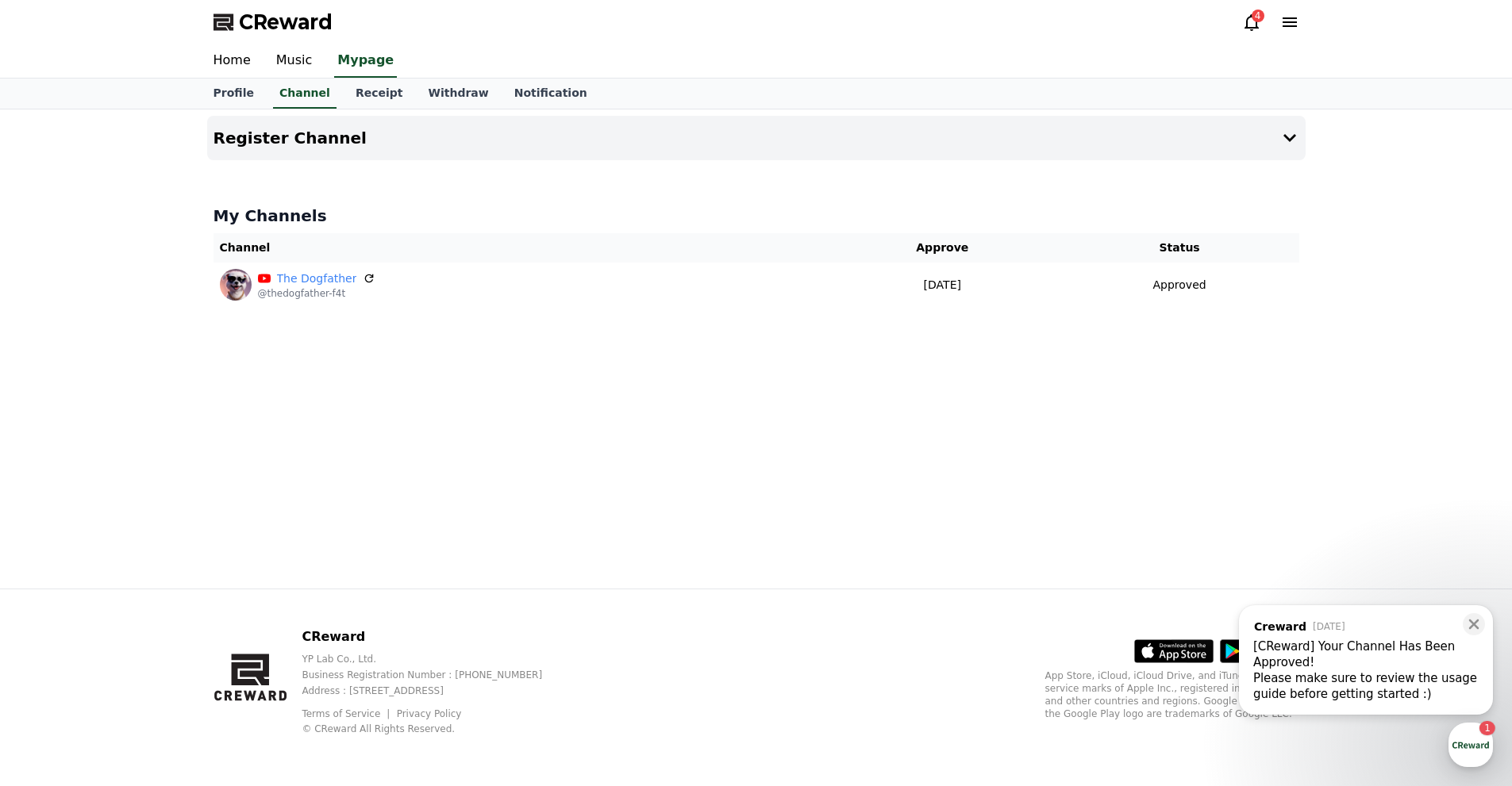
click at [1381, 688] on div "Please make sure to review the usage guide before getting started :) ​" at bounding box center [1366, 687] width 225 height 32
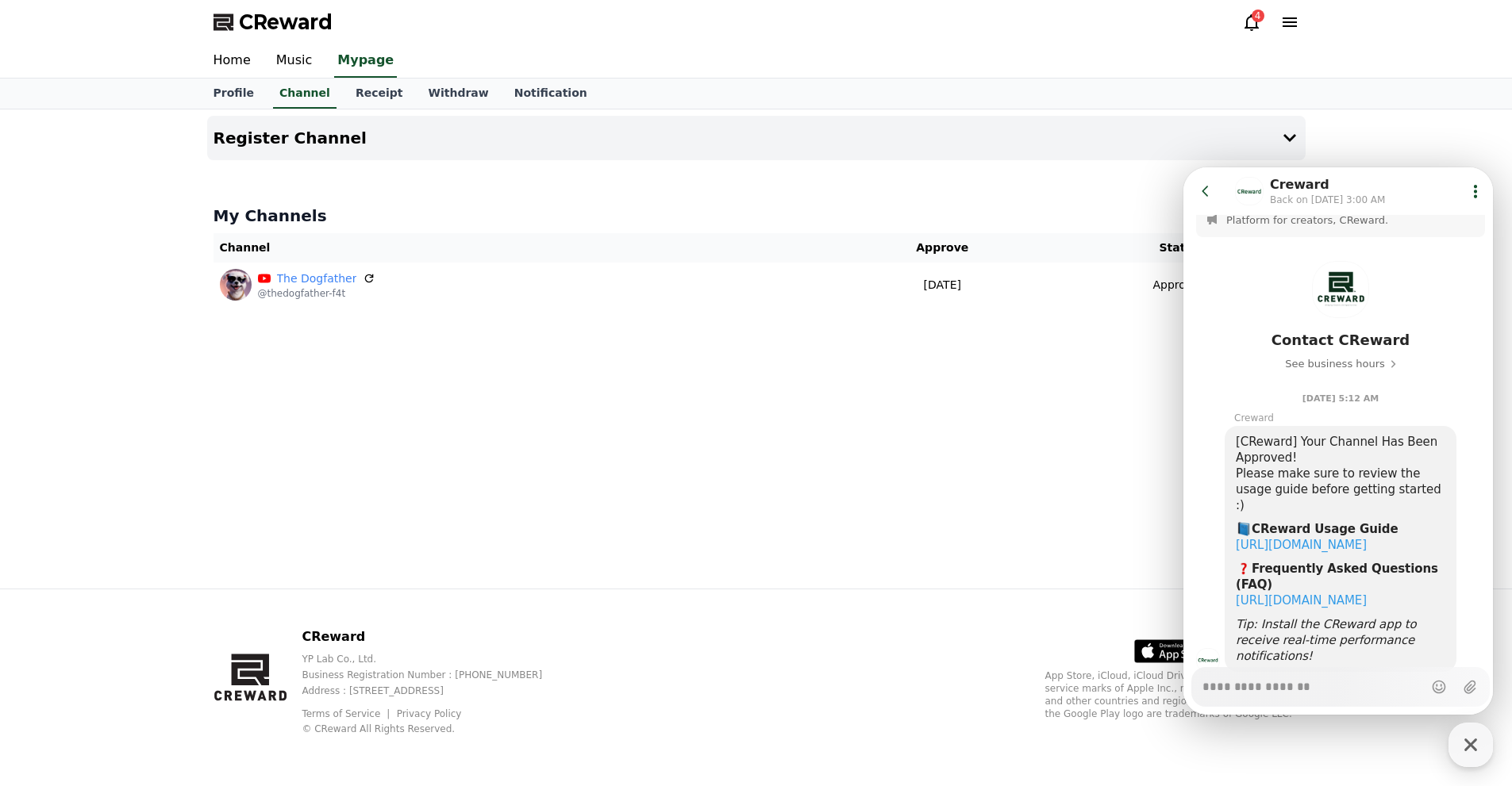
scroll to position [54, 0]
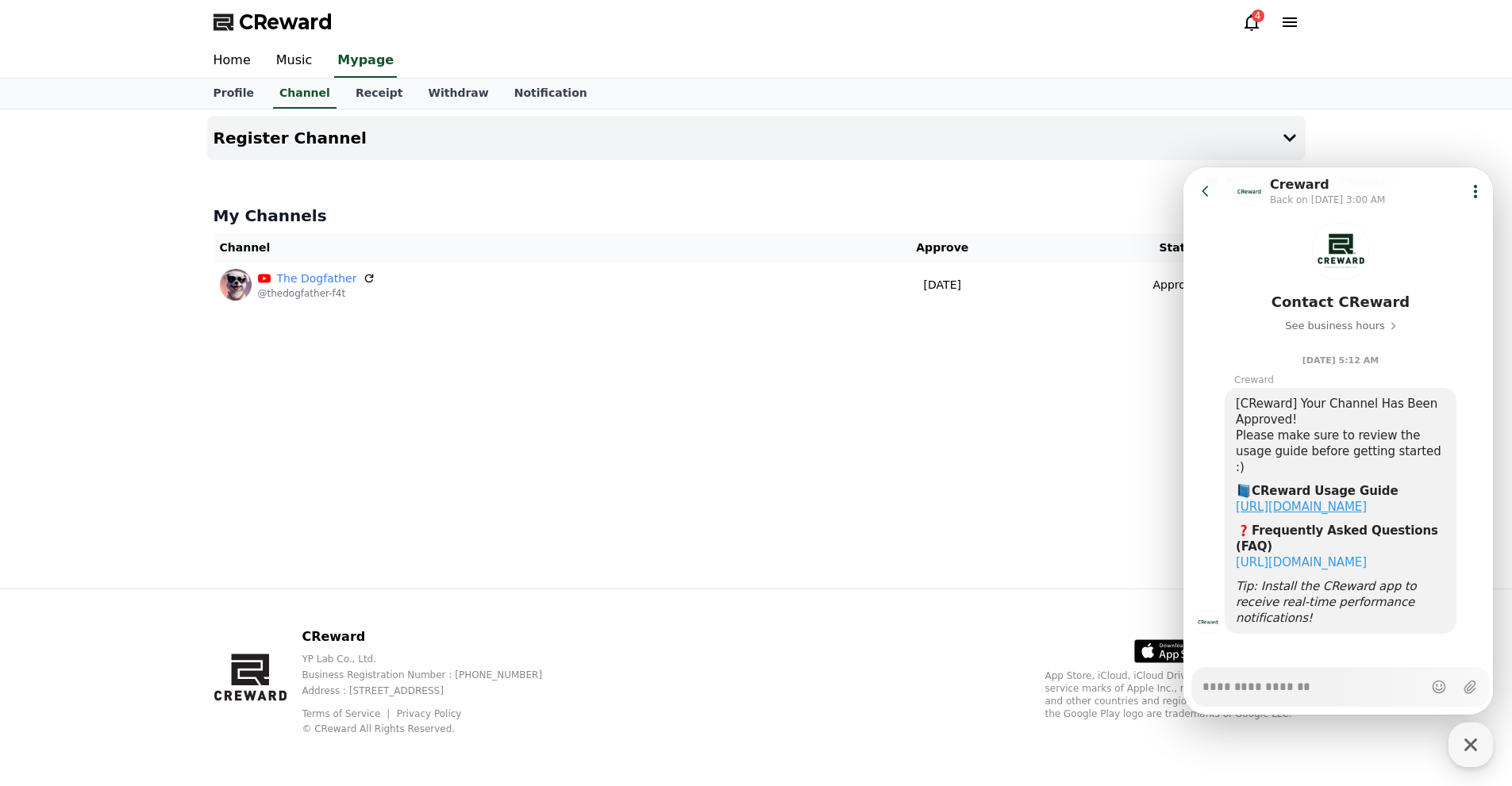
click at [1351, 500] on link "https://creward.net/music/guide/android" at bounding box center [1301, 507] width 131 height 14
type textarea "*"
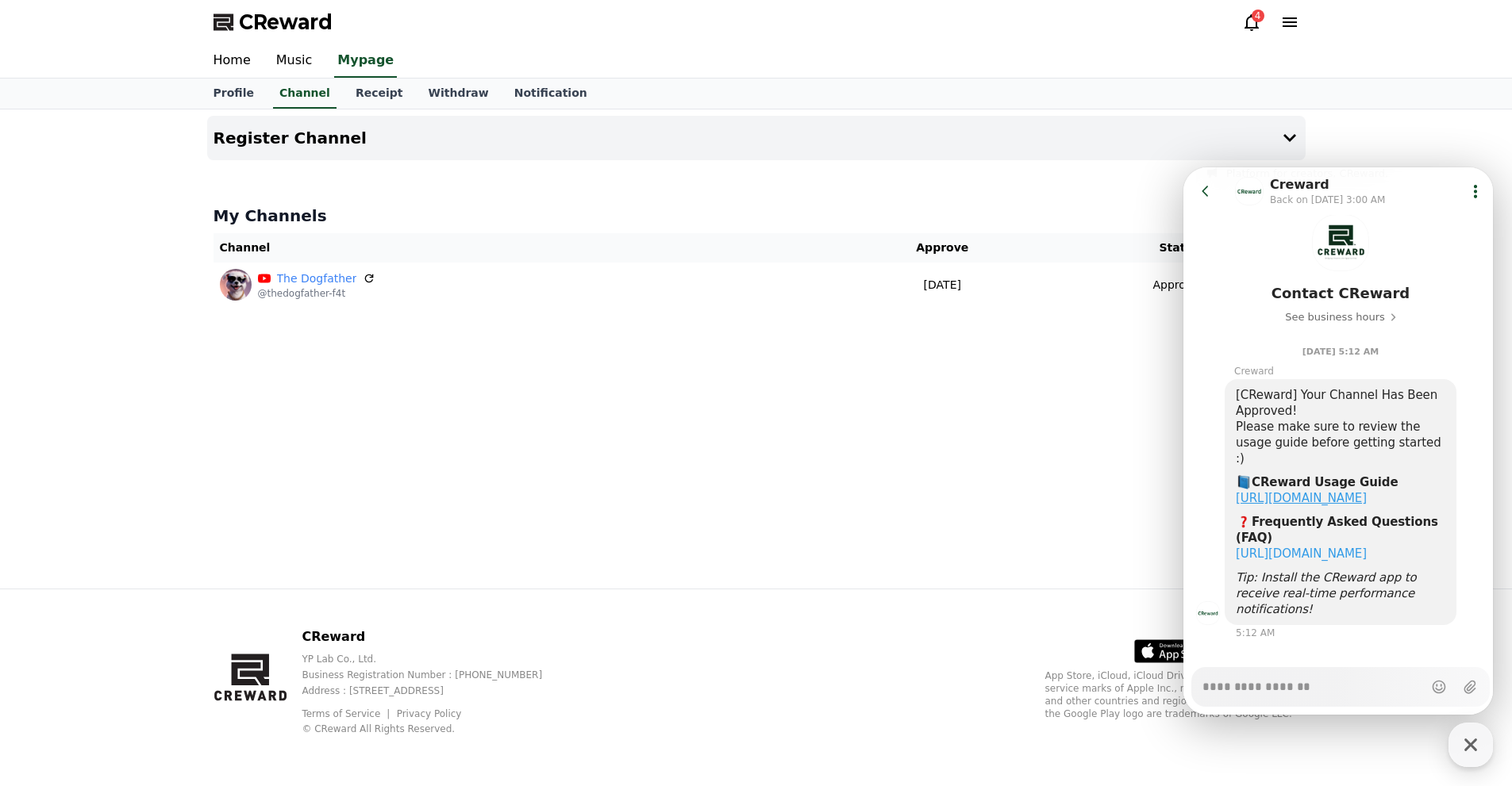
scroll to position [69, 0]
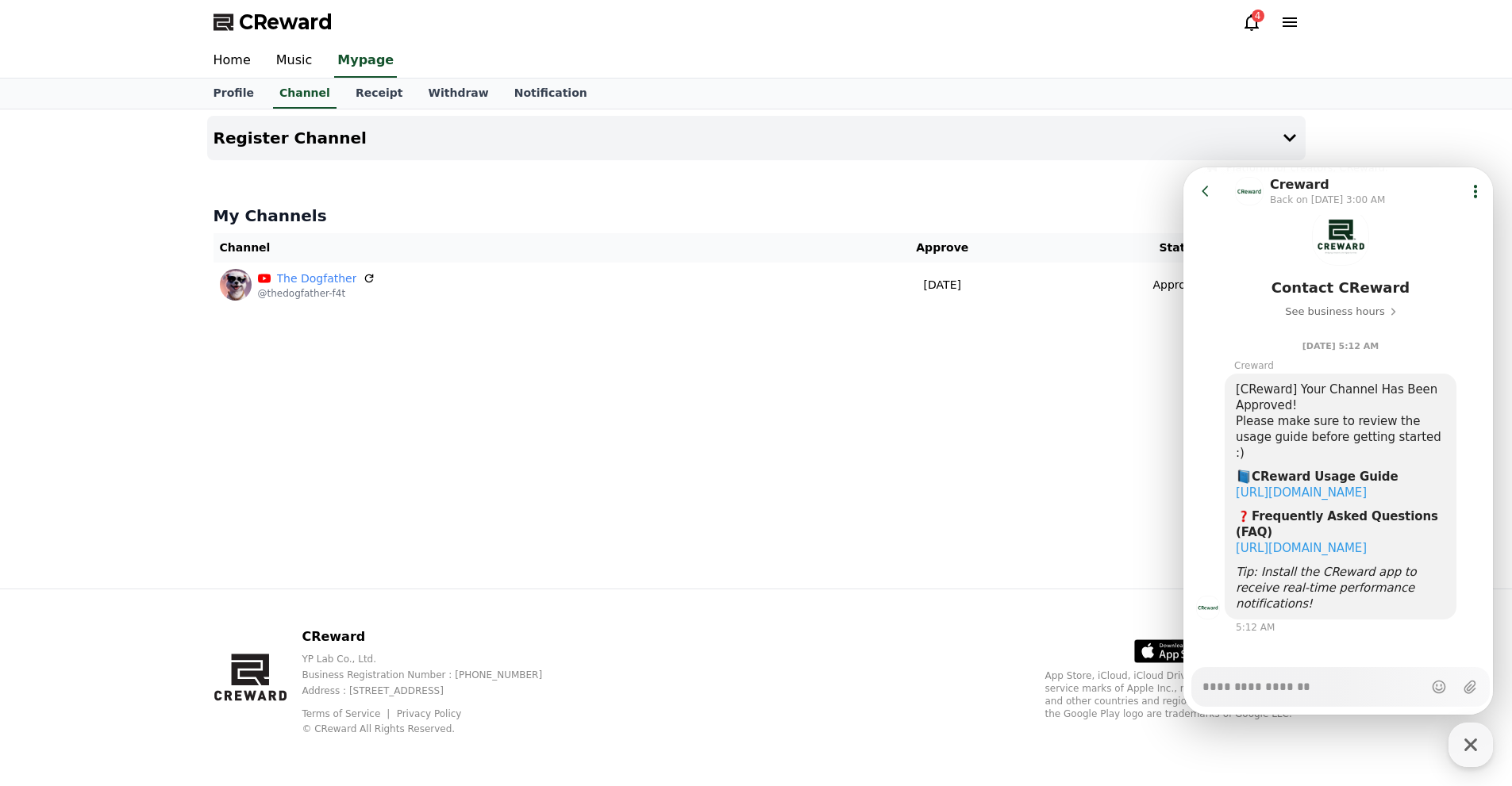
click at [1210, 186] on icon at bounding box center [1206, 191] width 16 height 16
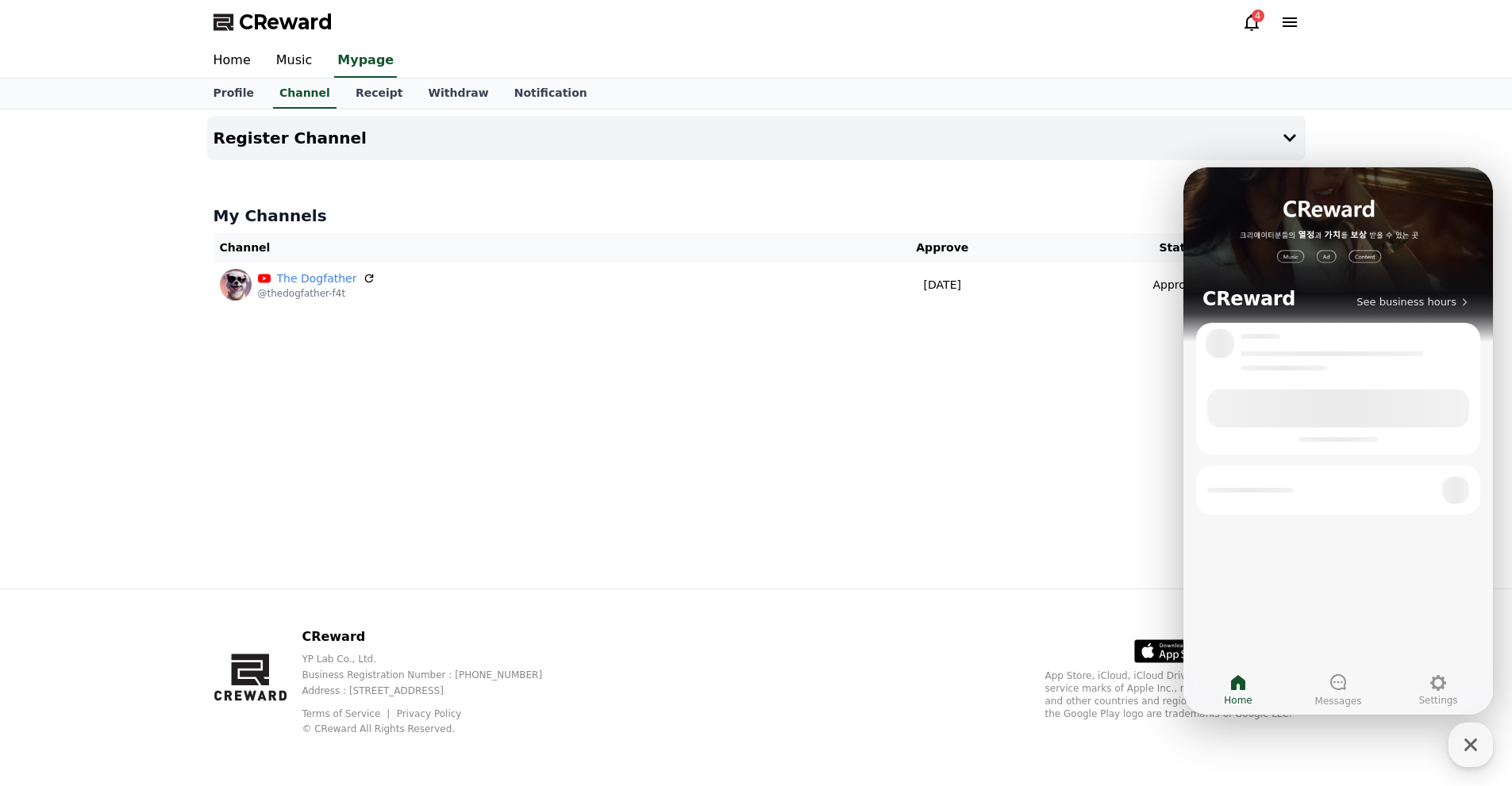
click at [935, 474] on div "Register Channel My Channels Channel Approve Status The Dogfather @thedogfather…" at bounding box center [756, 349] width 1112 height 479
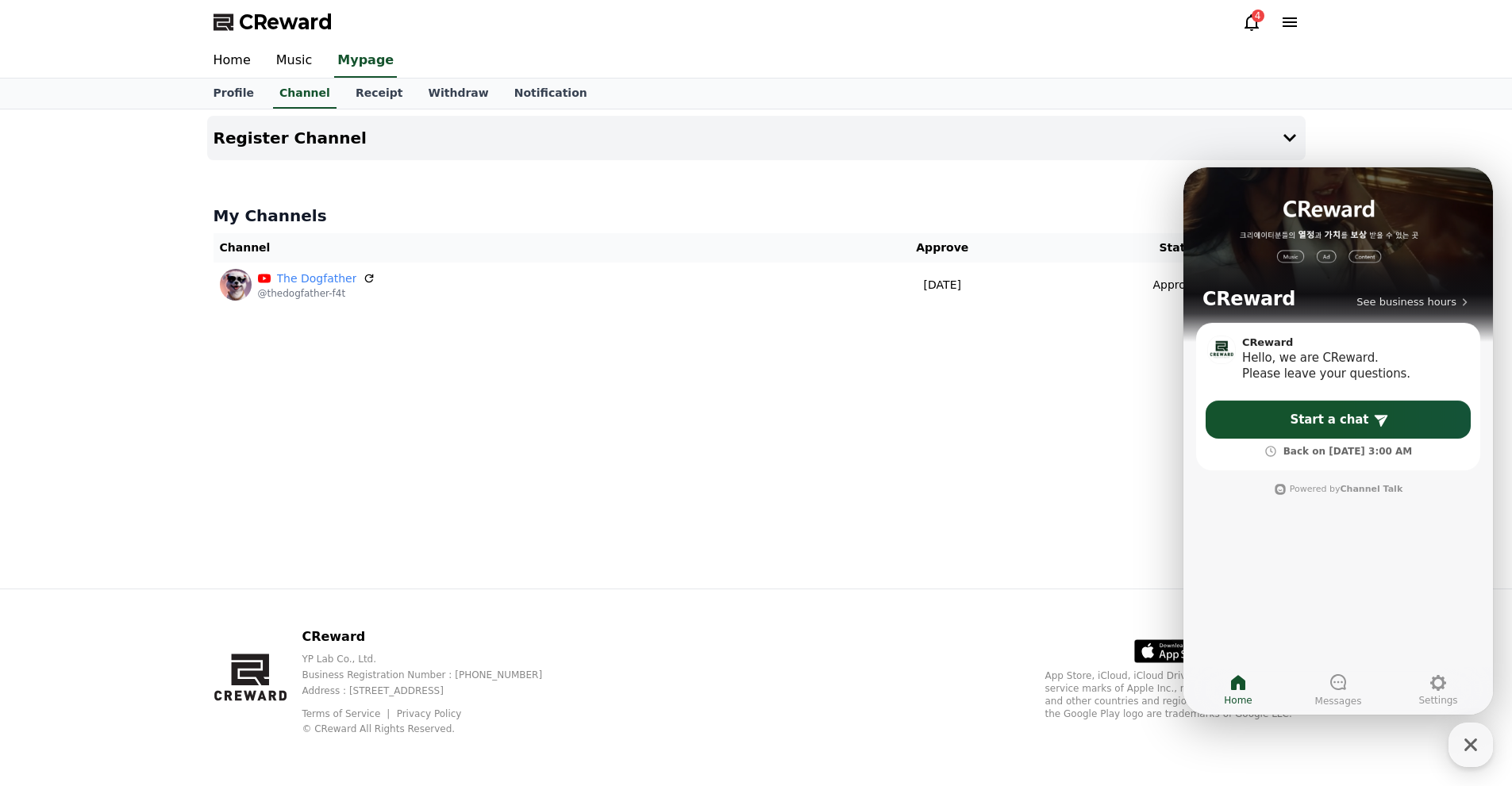
click at [837, 464] on div "Register Channel My Channels Channel Approve Status The Dogfather @thedogfather…" at bounding box center [756, 349] width 1112 height 479
drag, startPoint x: 1399, startPoint y: 169, endPoint x: 1406, endPoint y: 240, distance: 71.3
click at [1406, 239] on div "CReward See business hours" at bounding box center [1339, 244] width 310 height 156
click at [1077, 490] on div "Register Channel My Channels Channel Approve Status The Dogfather @thedogfather…" at bounding box center [756, 349] width 1112 height 479
click at [1472, 755] on icon "button" at bounding box center [1471, 745] width 28 height 28
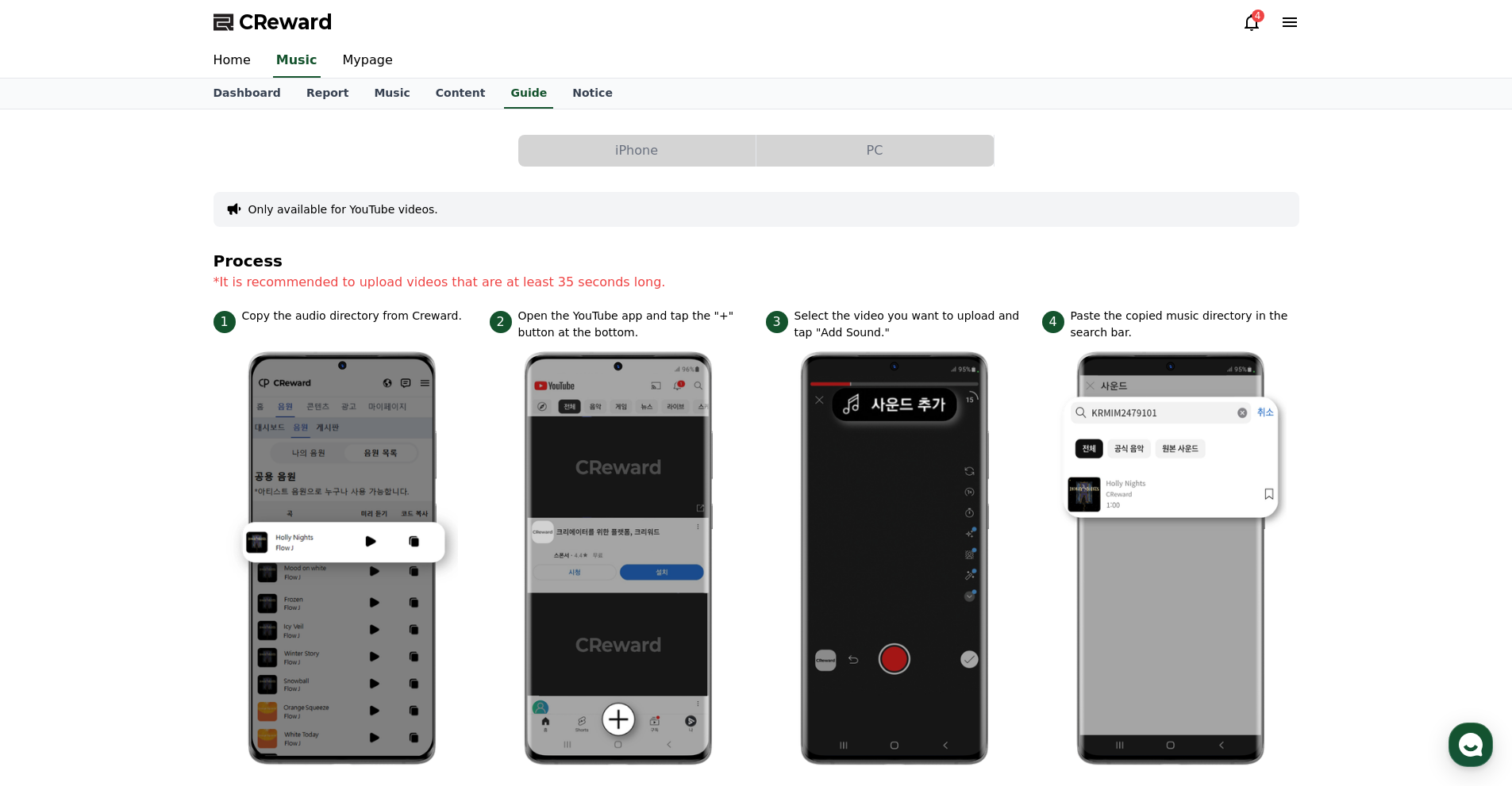
click at [827, 153] on button "PC" at bounding box center [875, 150] width 237 height 32
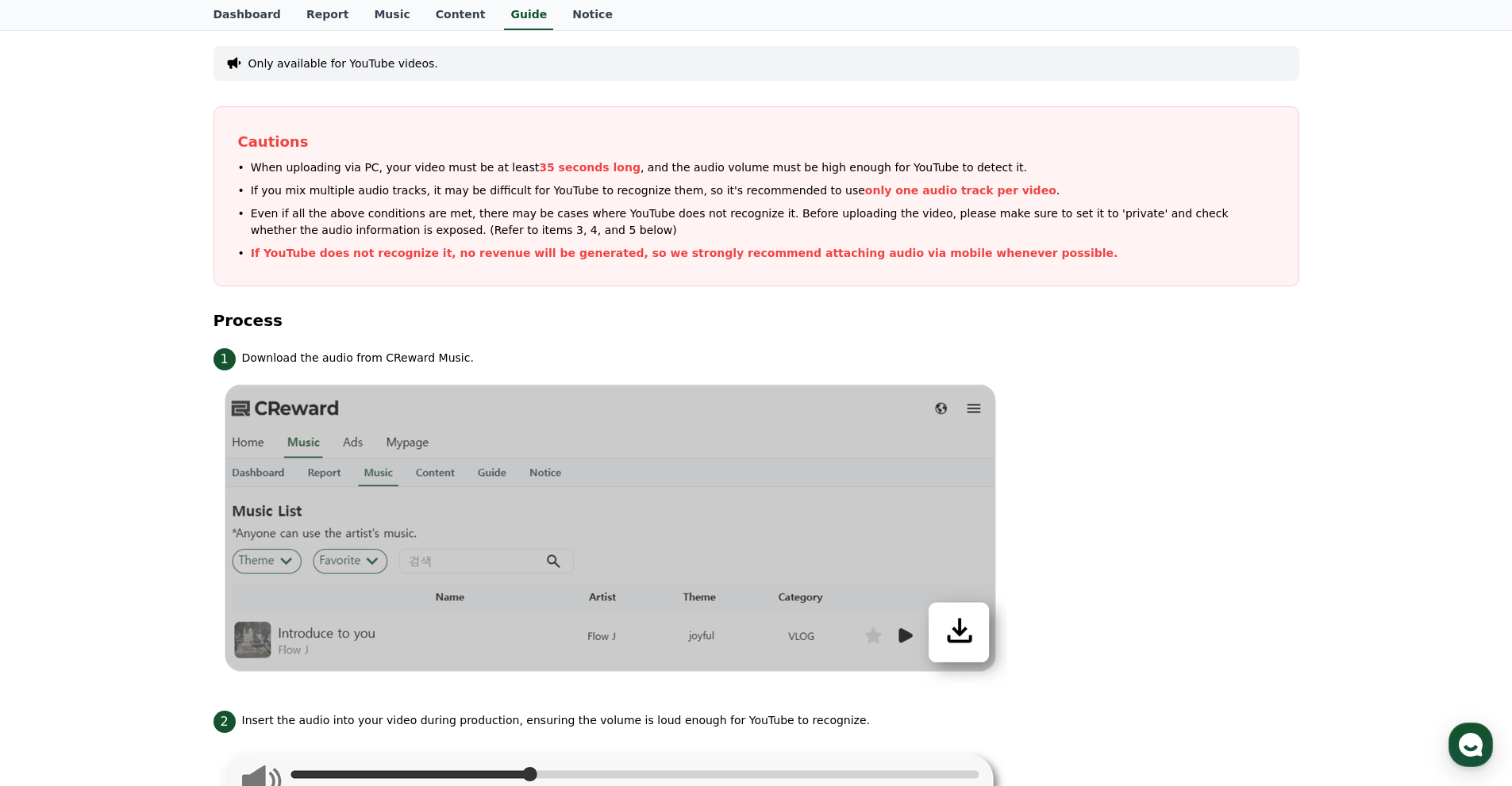
scroll to position [86, 0]
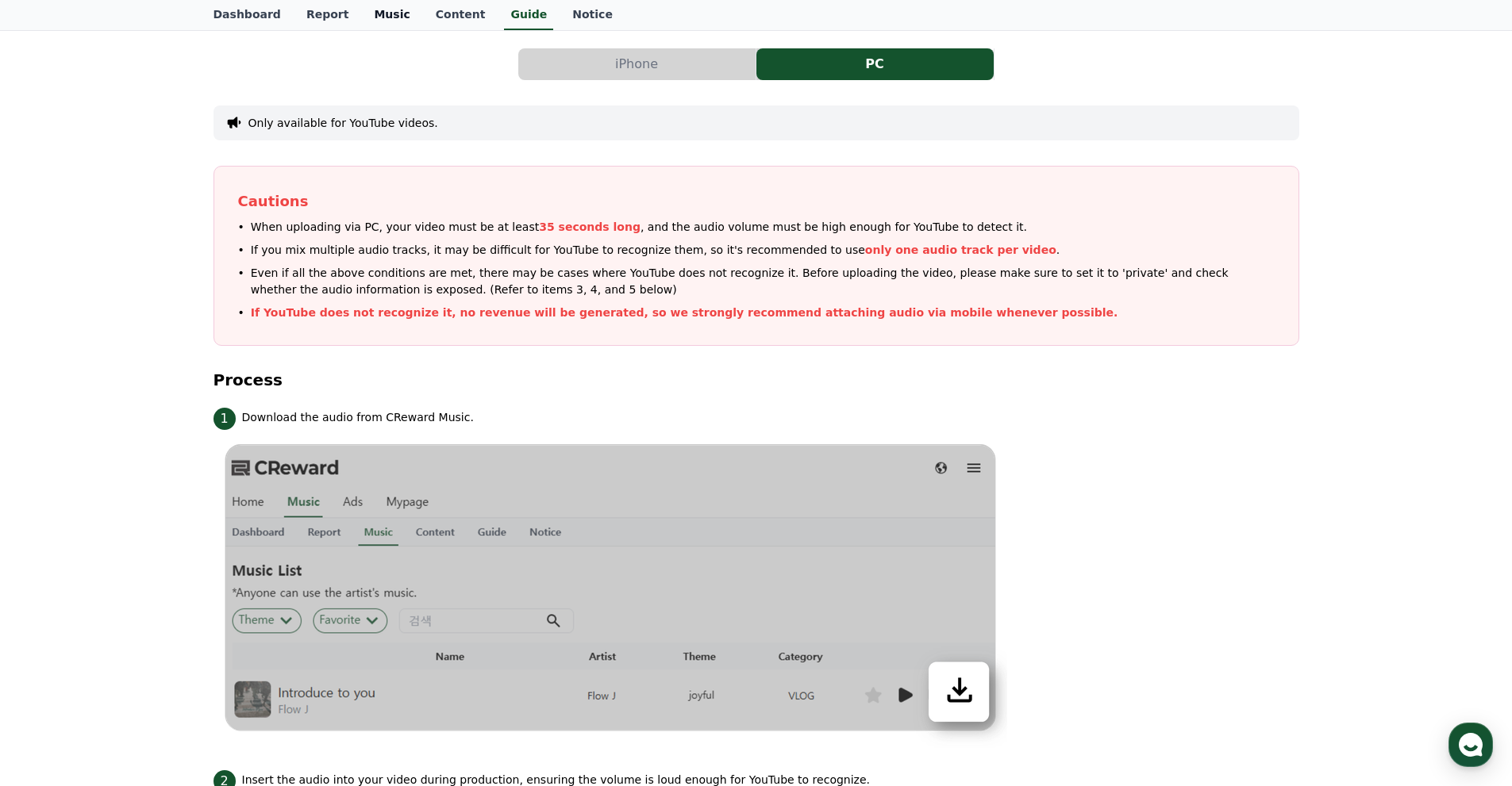
click at [379, 16] on link "Music" at bounding box center [391, 15] width 61 height 30
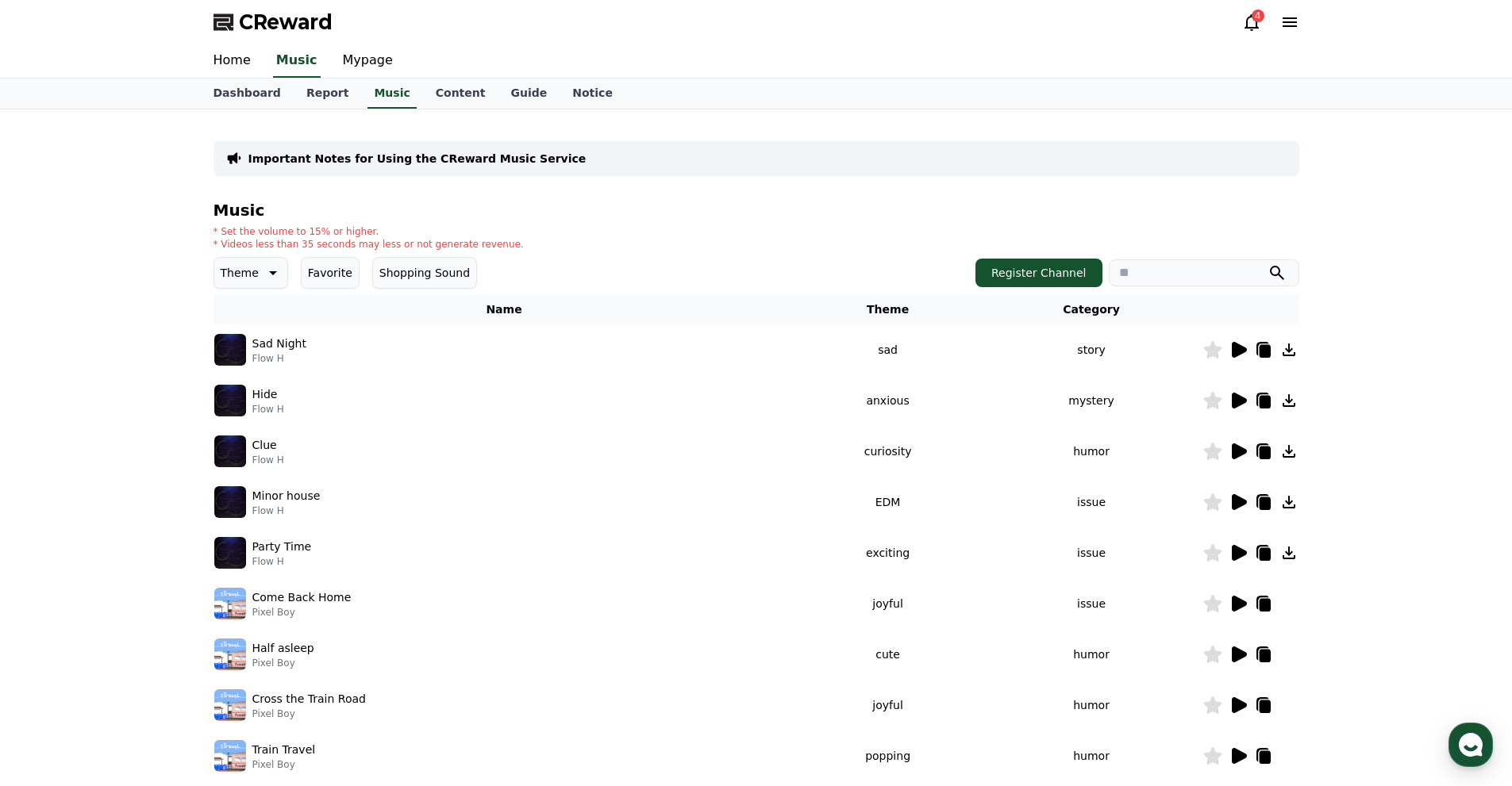
click at [1234, 346] on icon at bounding box center [1239, 350] width 15 height 16
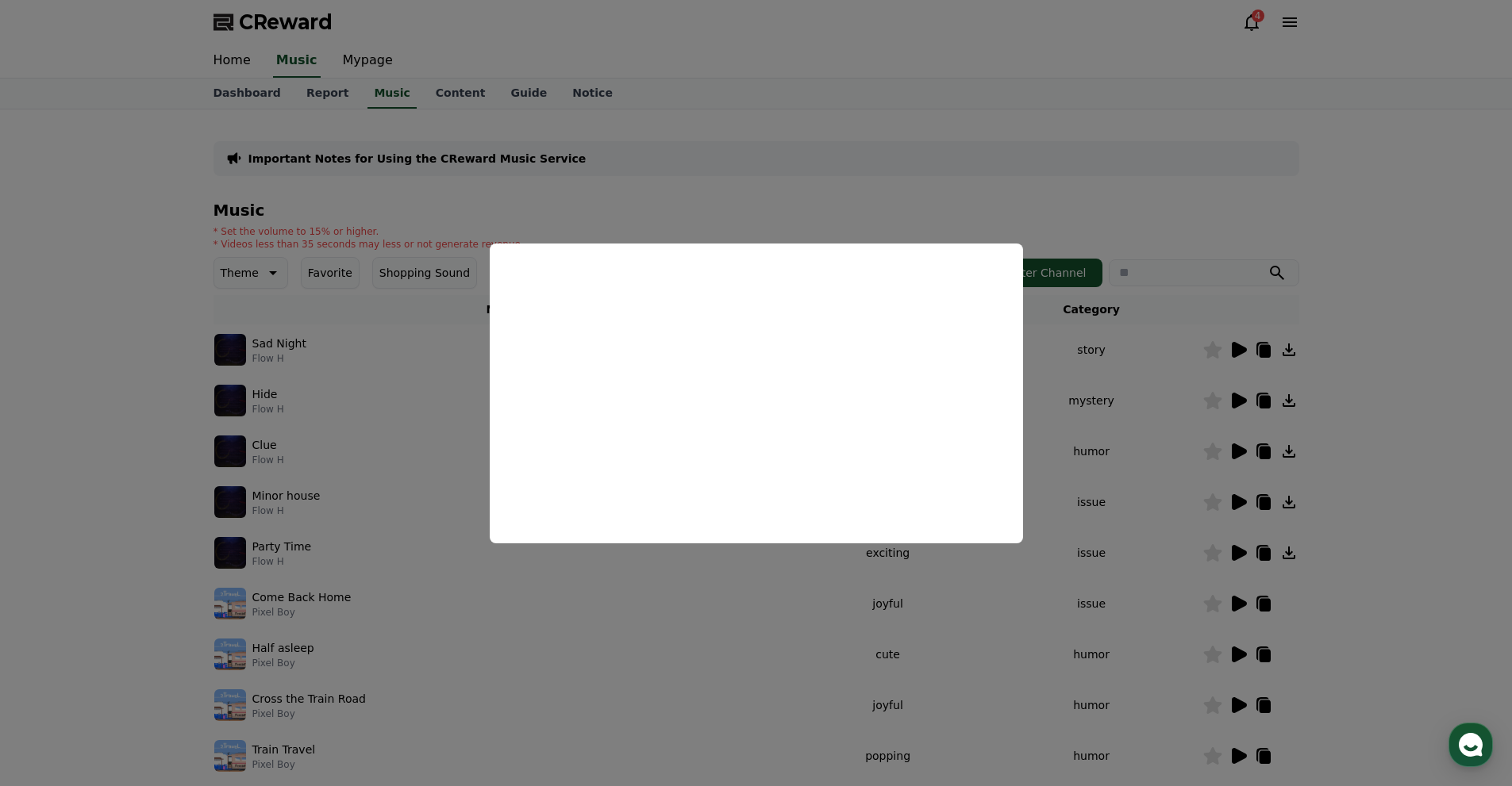
click at [1415, 234] on button "close modal" at bounding box center [756, 393] width 1512 height 786
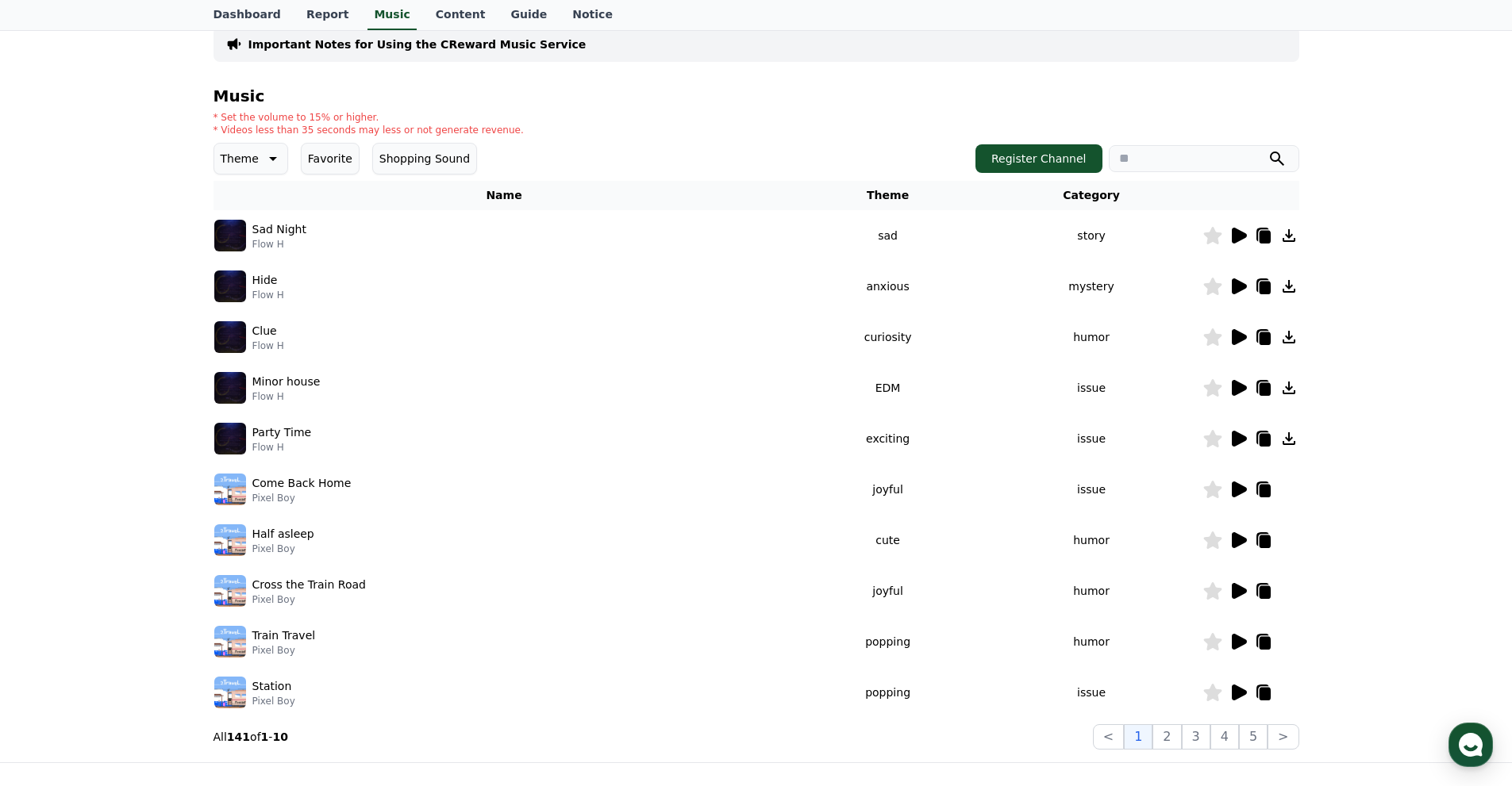
scroll to position [159, 0]
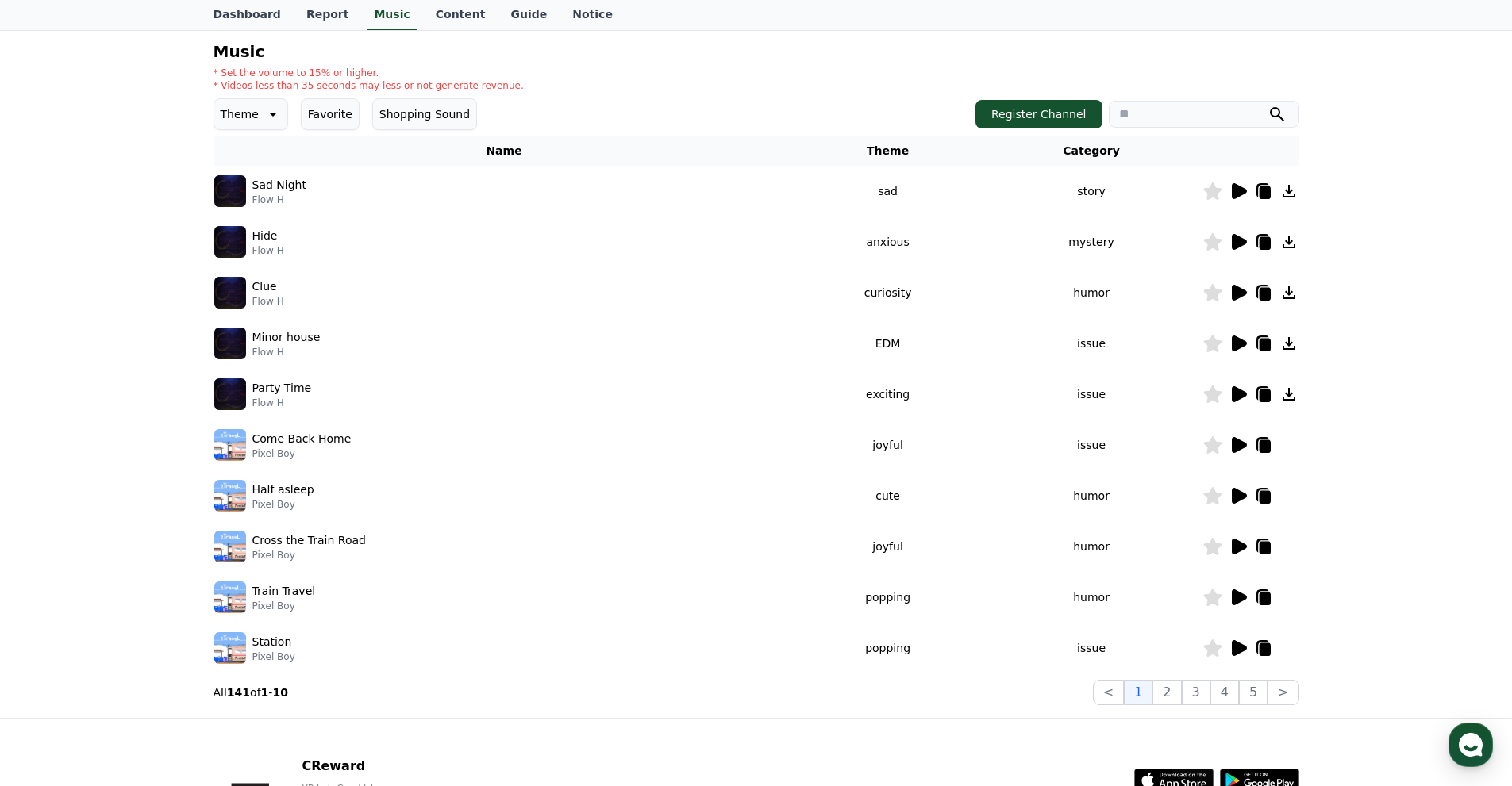
click at [230, 545] on img at bounding box center [230, 547] width 32 height 32
click at [1241, 544] on icon at bounding box center [1239, 547] width 15 height 16
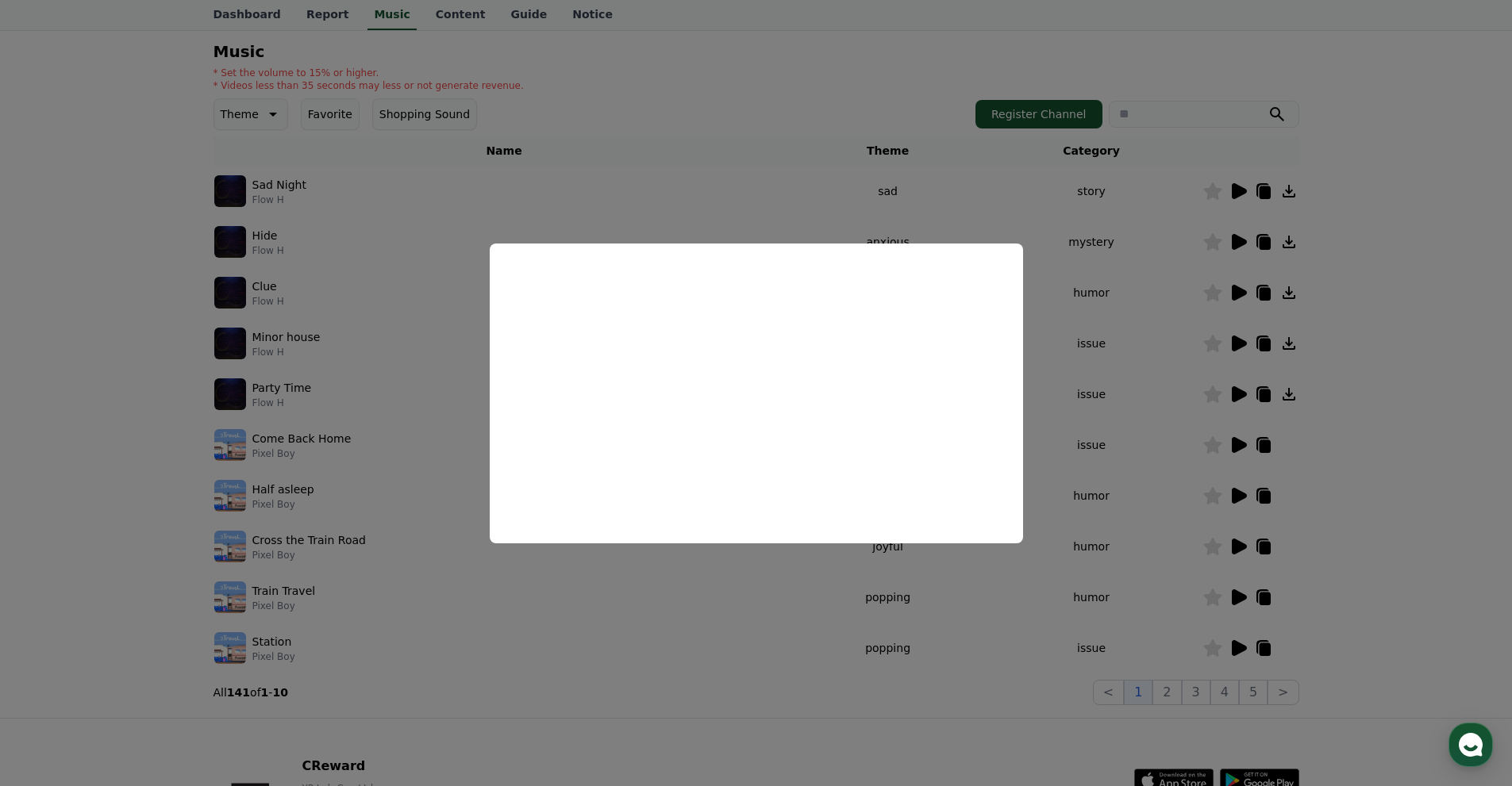
click at [1318, 408] on button "close modal" at bounding box center [756, 393] width 1512 height 786
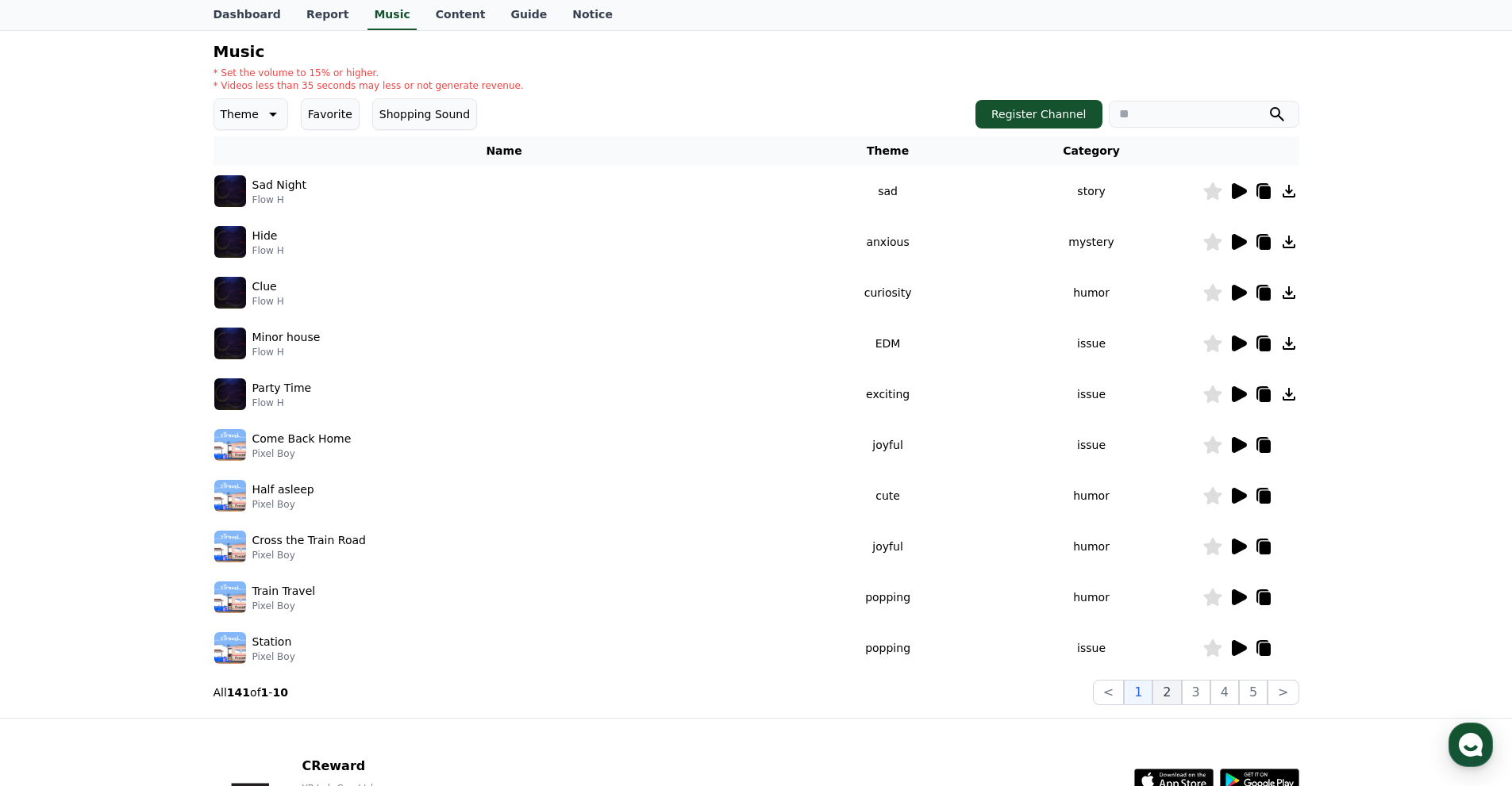
click at [1170, 688] on button "2" at bounding box center [1167, 692] width 28 height 25
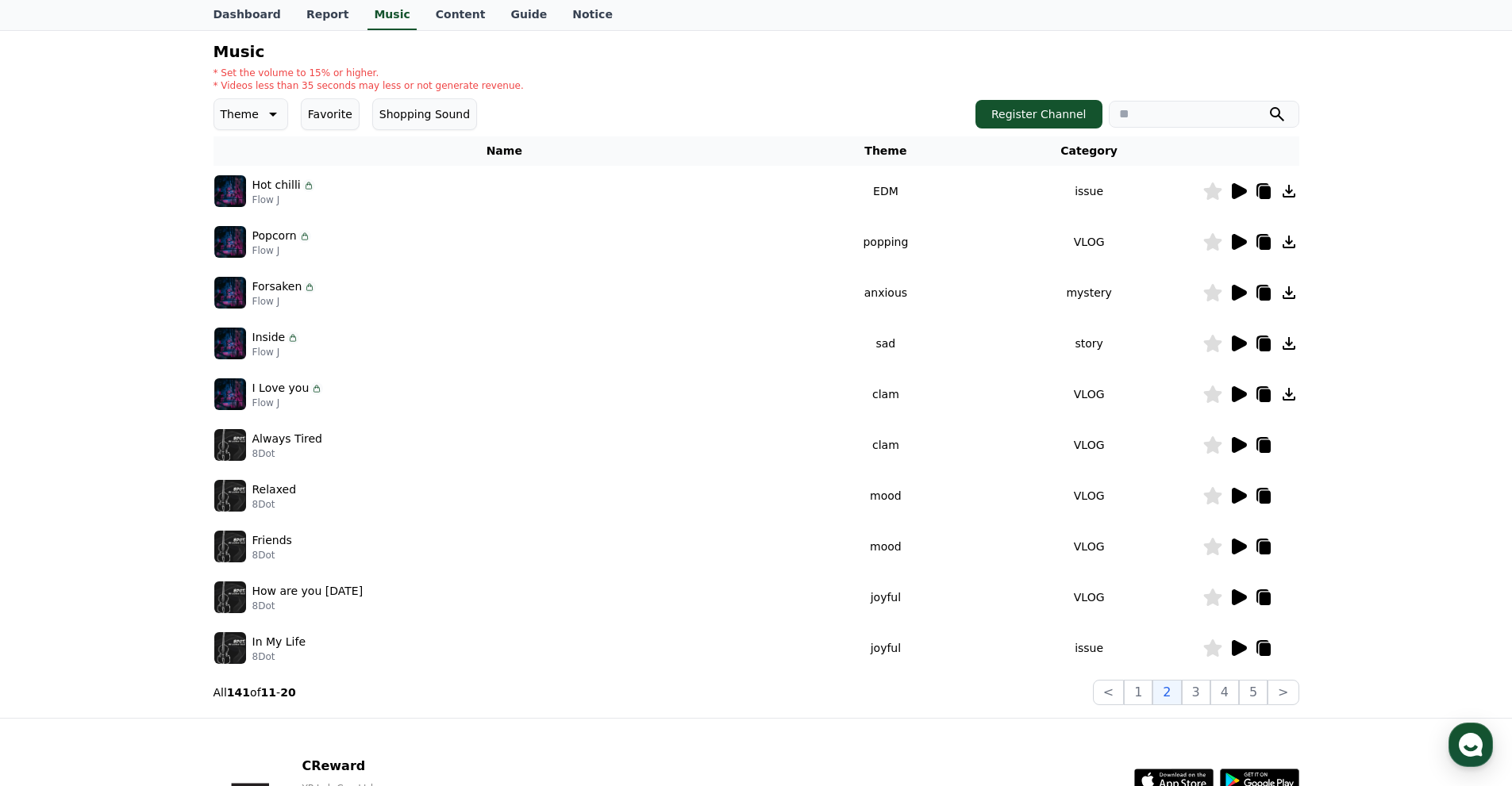
click at [269, 113] on icon at bounding box center [273, 114] width 8 height 4
click at [229, 191] on button "Dark" at bounding box center [235, 200] width 39 height 35
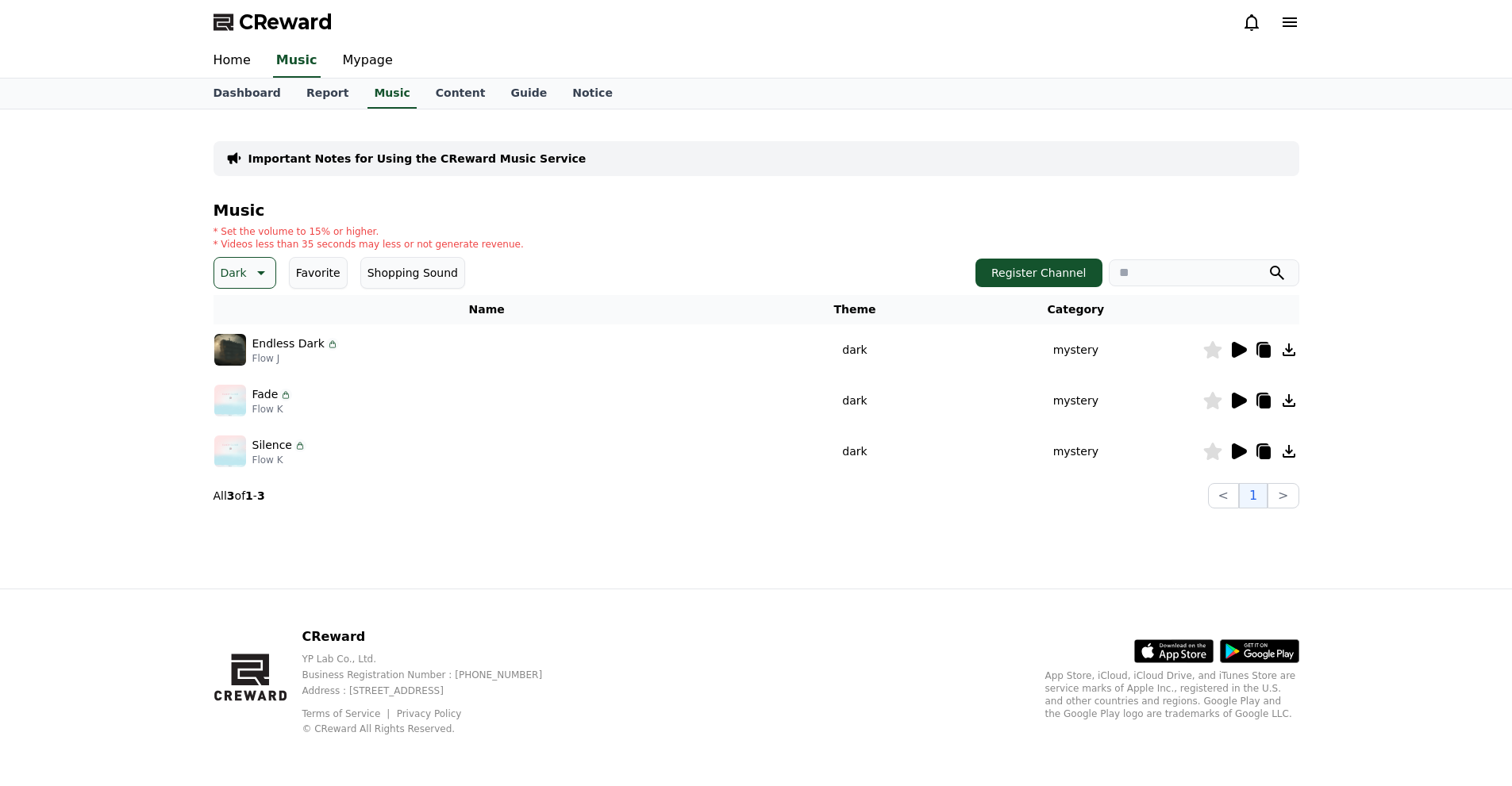
click at [326, 341] on icon at bounding box center [332, 344] width 12 height 12
click at [1231, 341] on icon at bounding box center [1238, 350] width 19 height 19
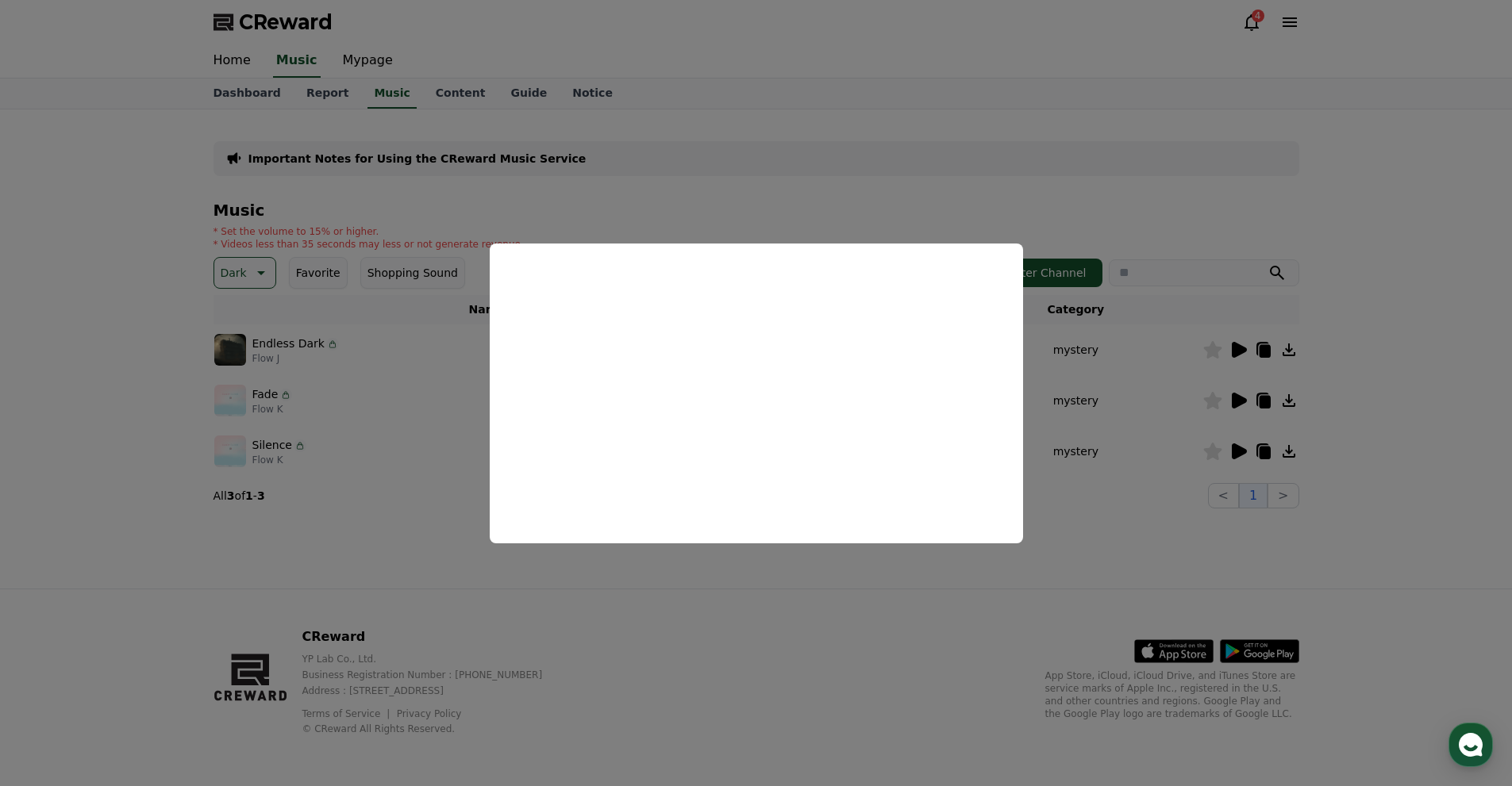
click at [1224, 199] on button "close modal" at bounding box center [756, 393] width 1512 height 786
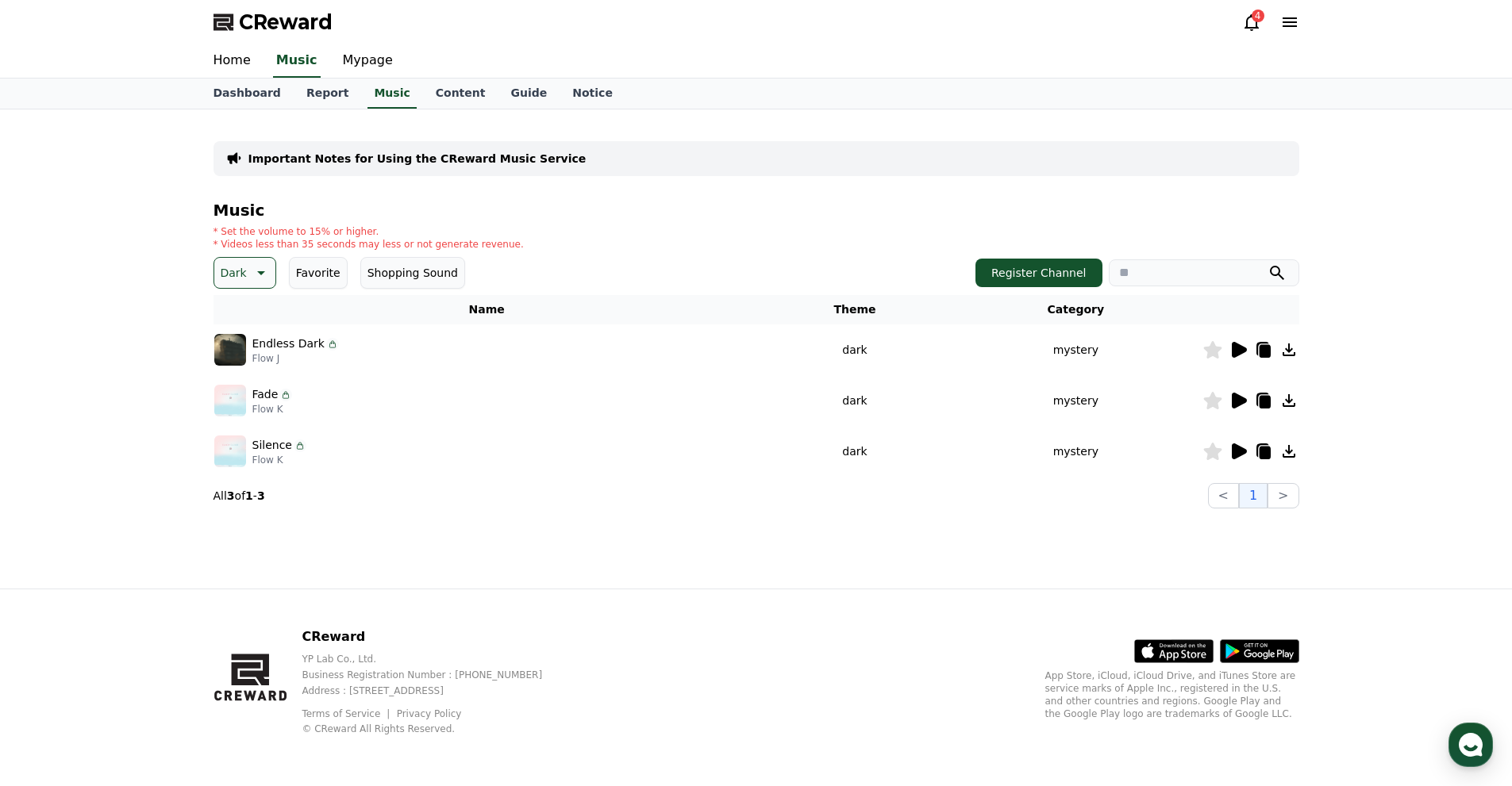
click at [1232, 397] on icon at bounding box center [1239, 401] width 15 height 16
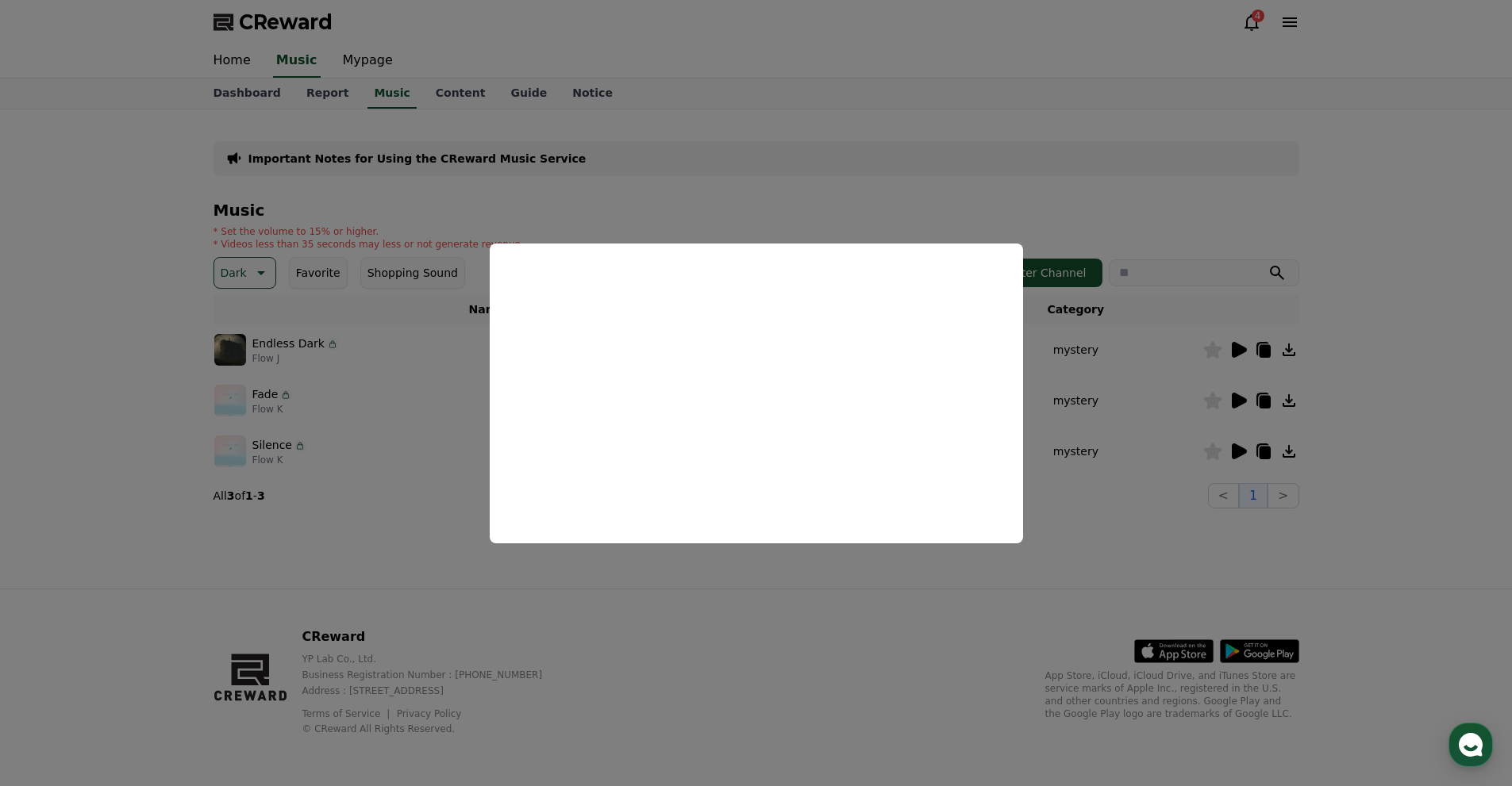
click at [1180, 231] on button "close modal" at bounding box center [756, 393] width 1512 height 786
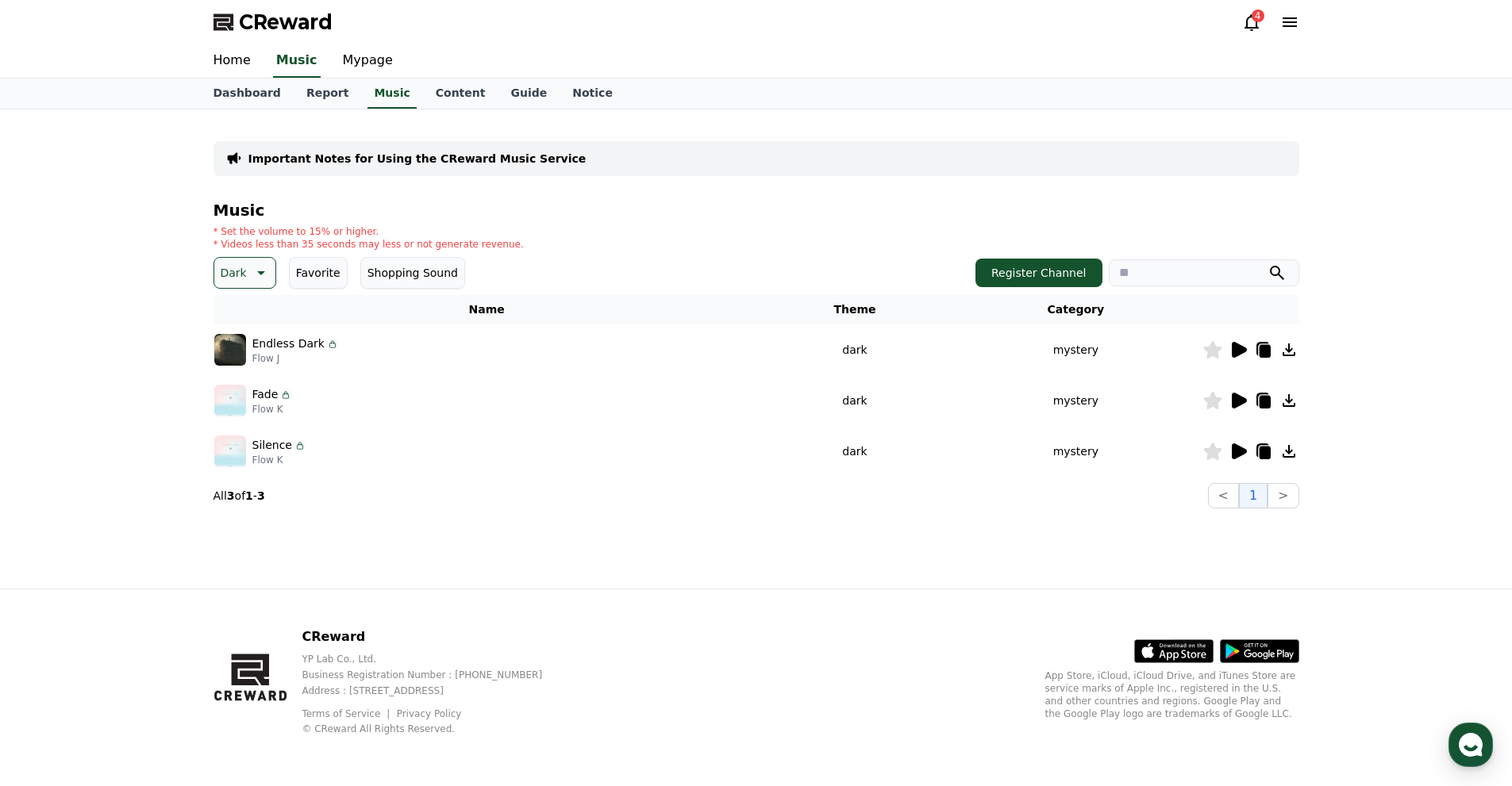
click at [1237, 447] on icon at bounding box center [1239, 452] width 15 height 16
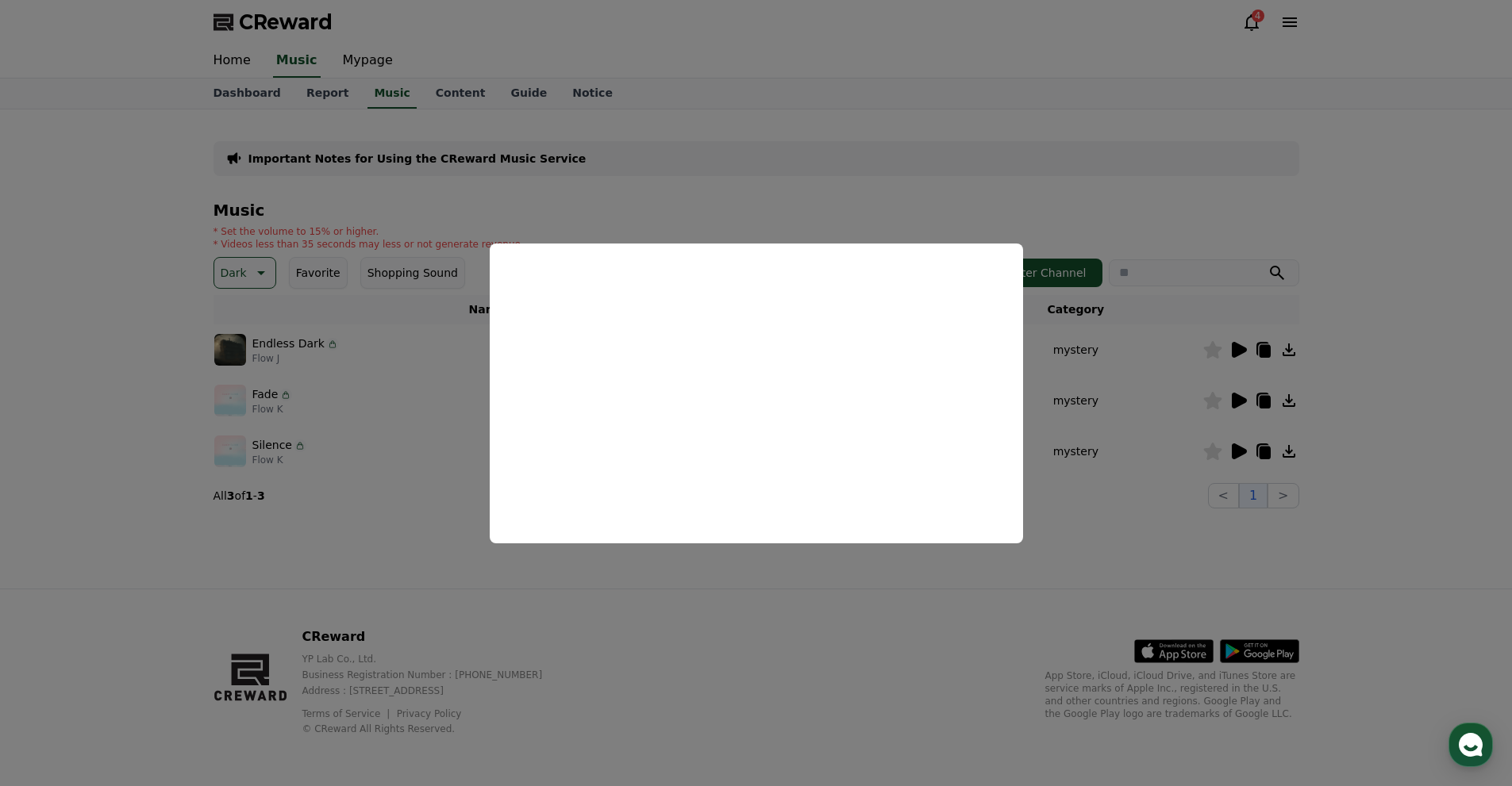
click at [1133, 206] on button "close modal" at bounding box center [756, 393] width 1512 height 786
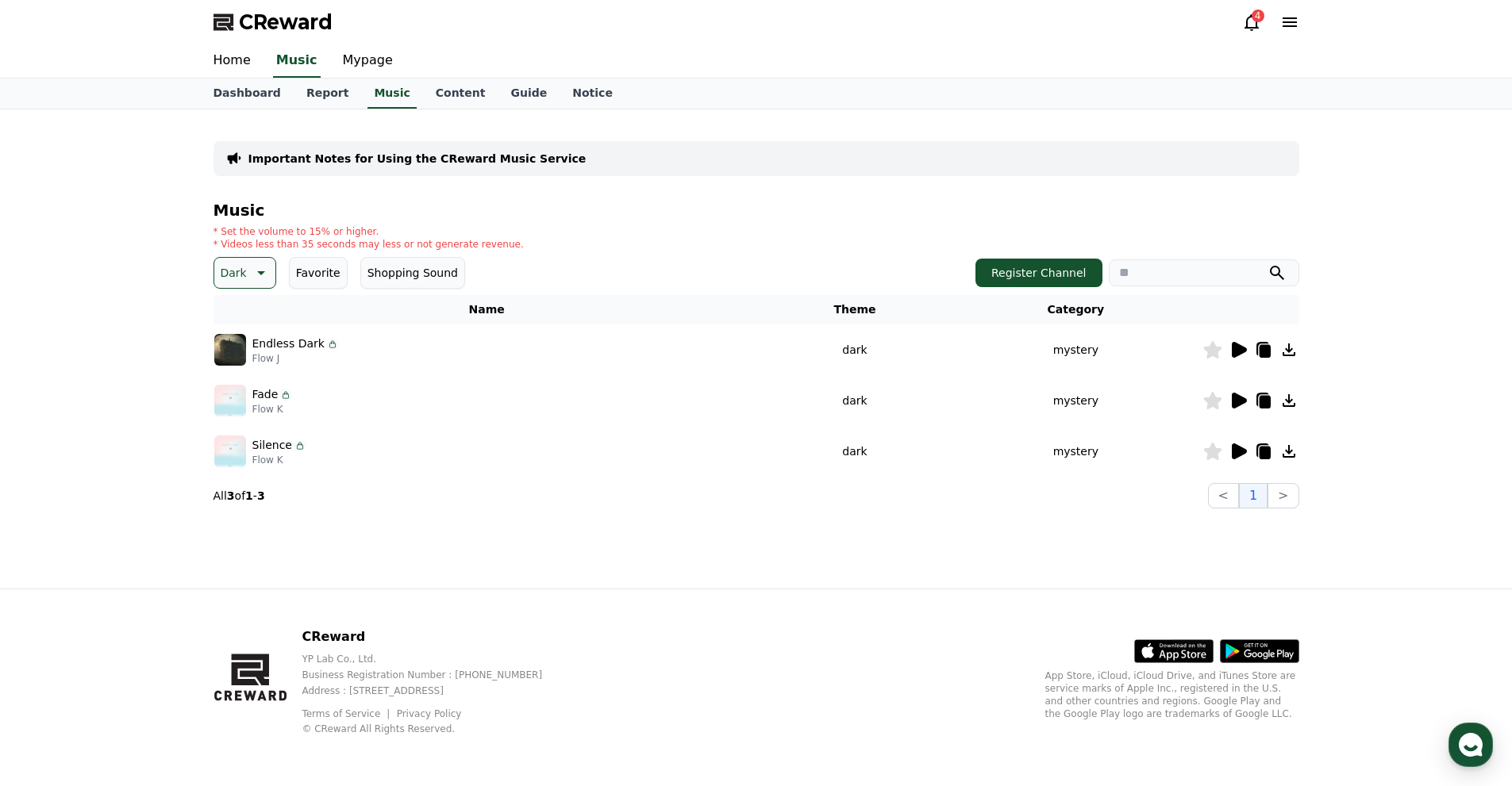
click at [250, 268] on icon at bounding box center [259, 273] width 19 height 19
click at [232, 342] on button "Sad" at bounding box center [232, 338] width 33 height 35
click at [331, 341] on icon at bounding box center [332, 343] width 3 height 4
drag, startPoint x: 323, startPoint y: 341, endPoint x: 698, endPoint y: 348, distance: 375.1
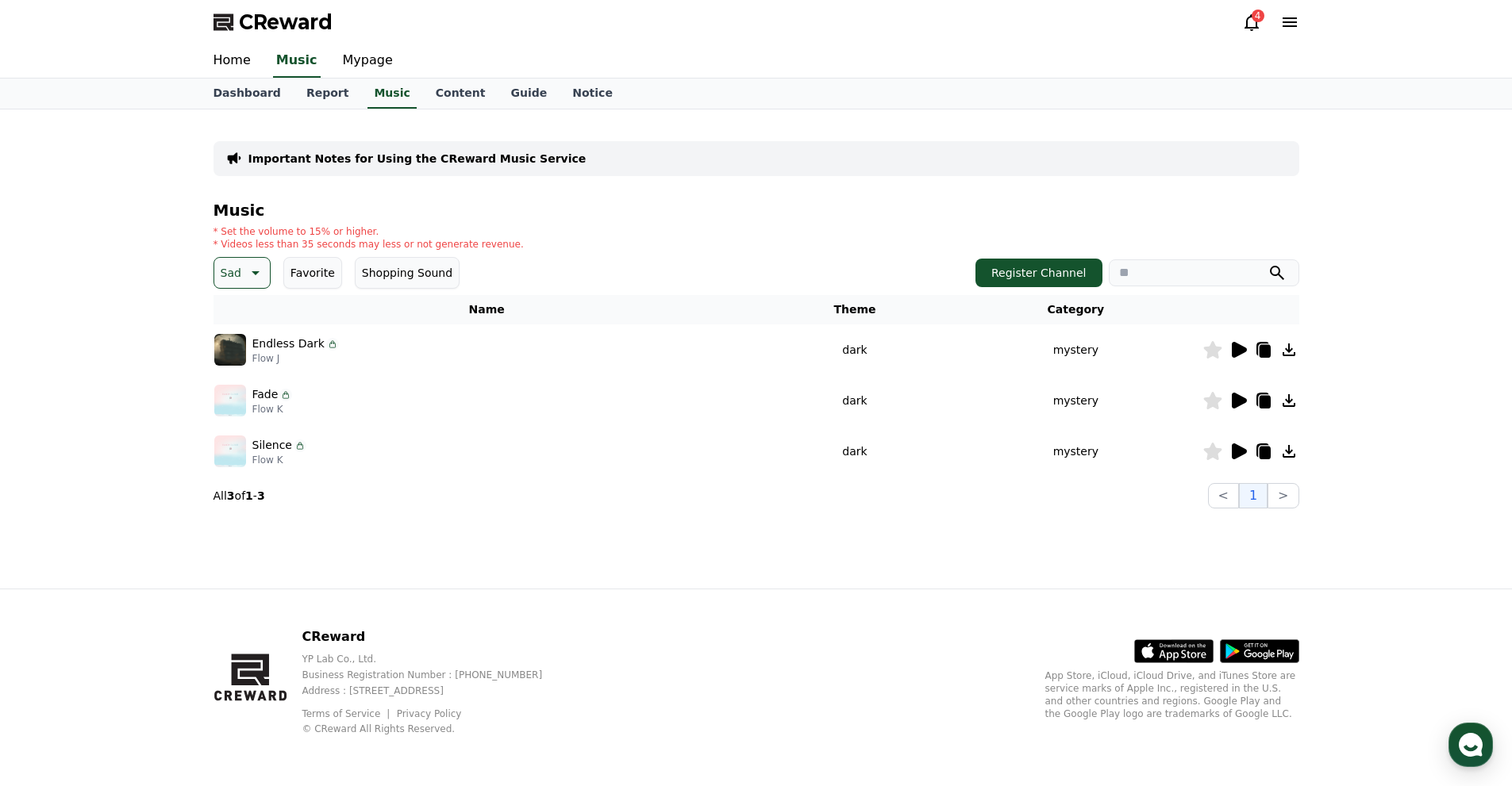
click at [698, 348] on div "Endless Dark Flow J" at bounding box center [487, 350] width 545 height 32
click at [1233, 352] on icon at bounding box center [1239, 350] width 15 height 16
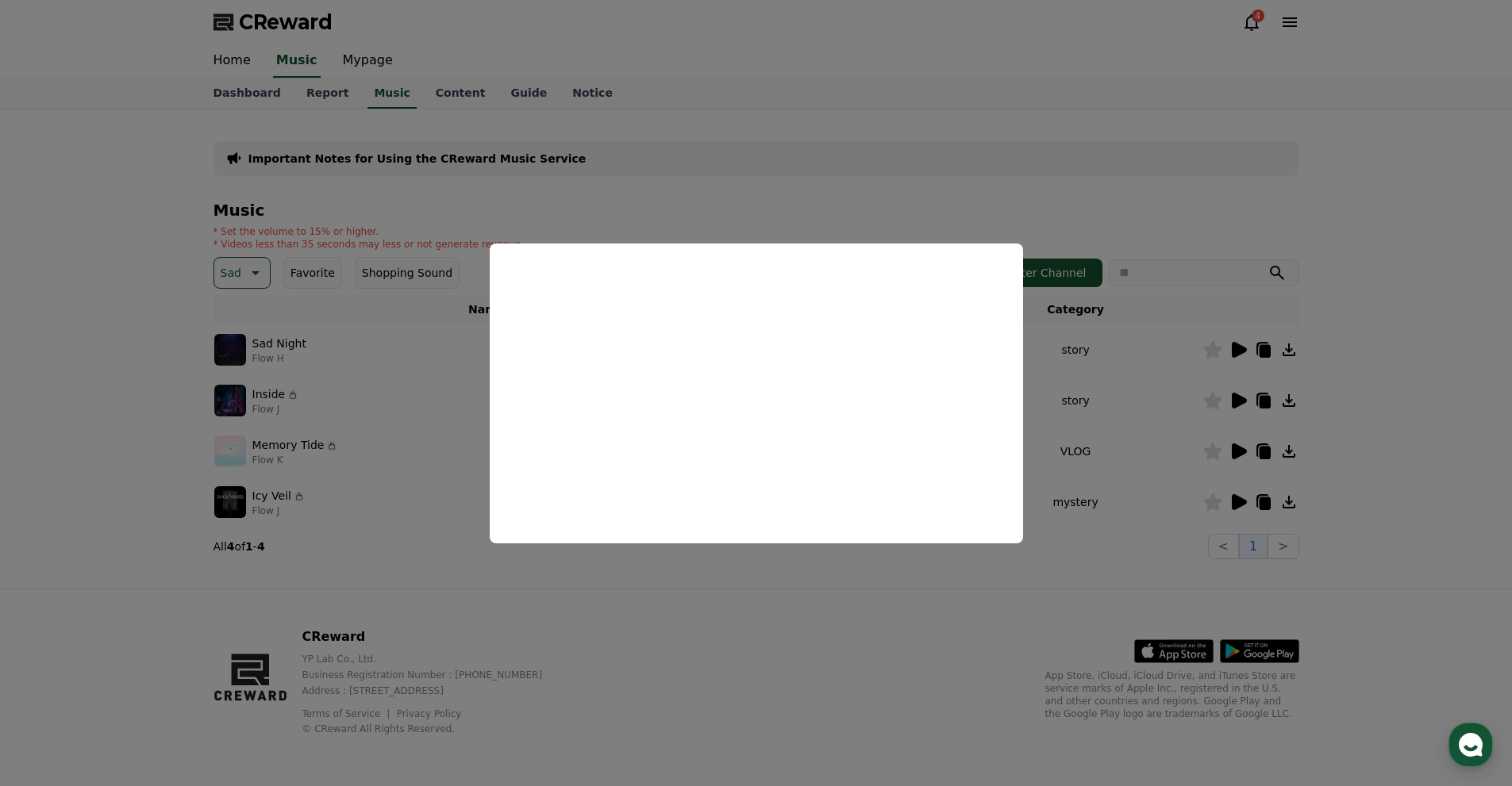
click at [1063, 213] on button "close modal" at bounding box center [756, 393] width 1512 height 786
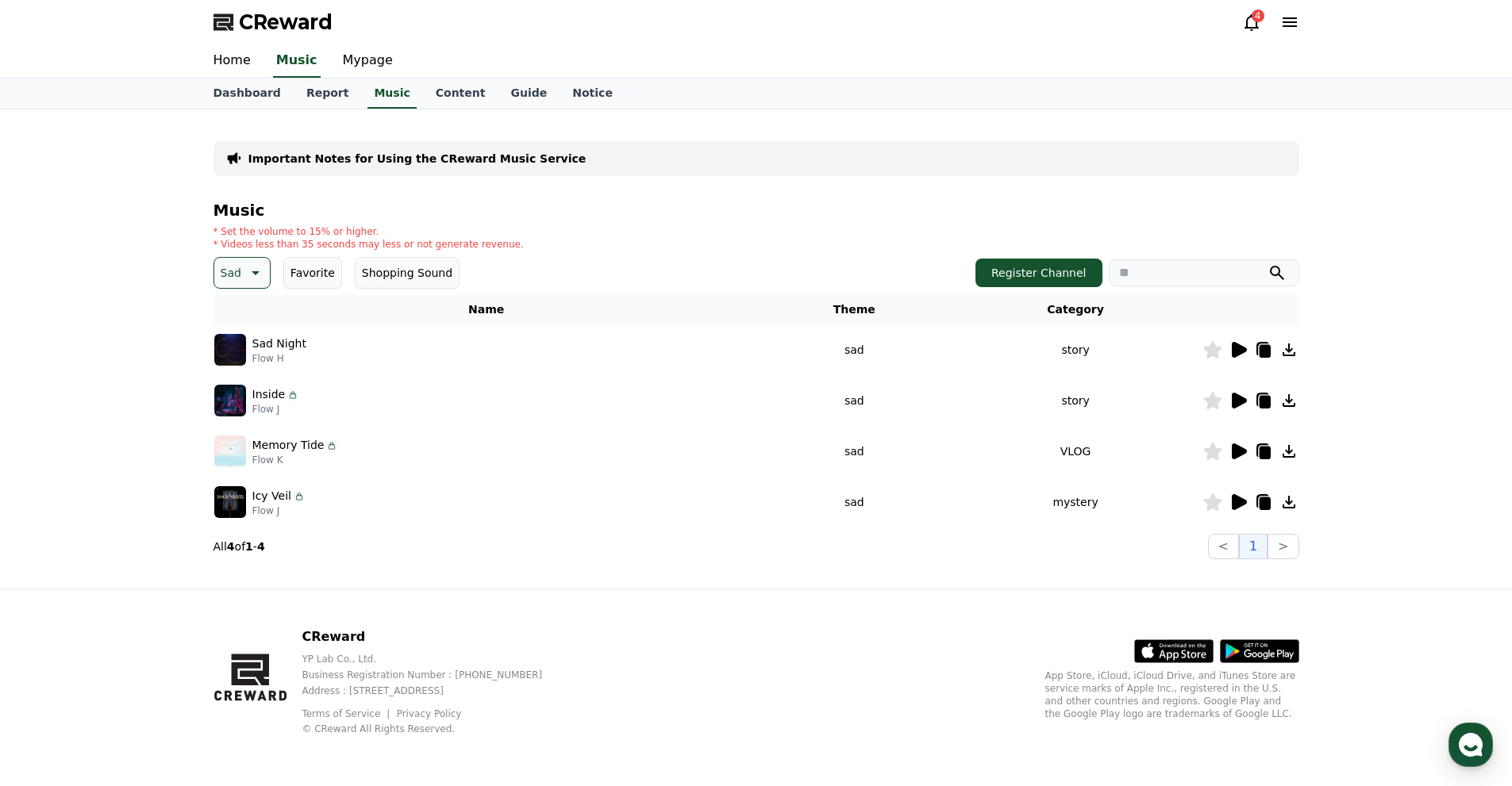
click at [1235, 397] on icon at bounding box center [1239, 401] width 15 height 16
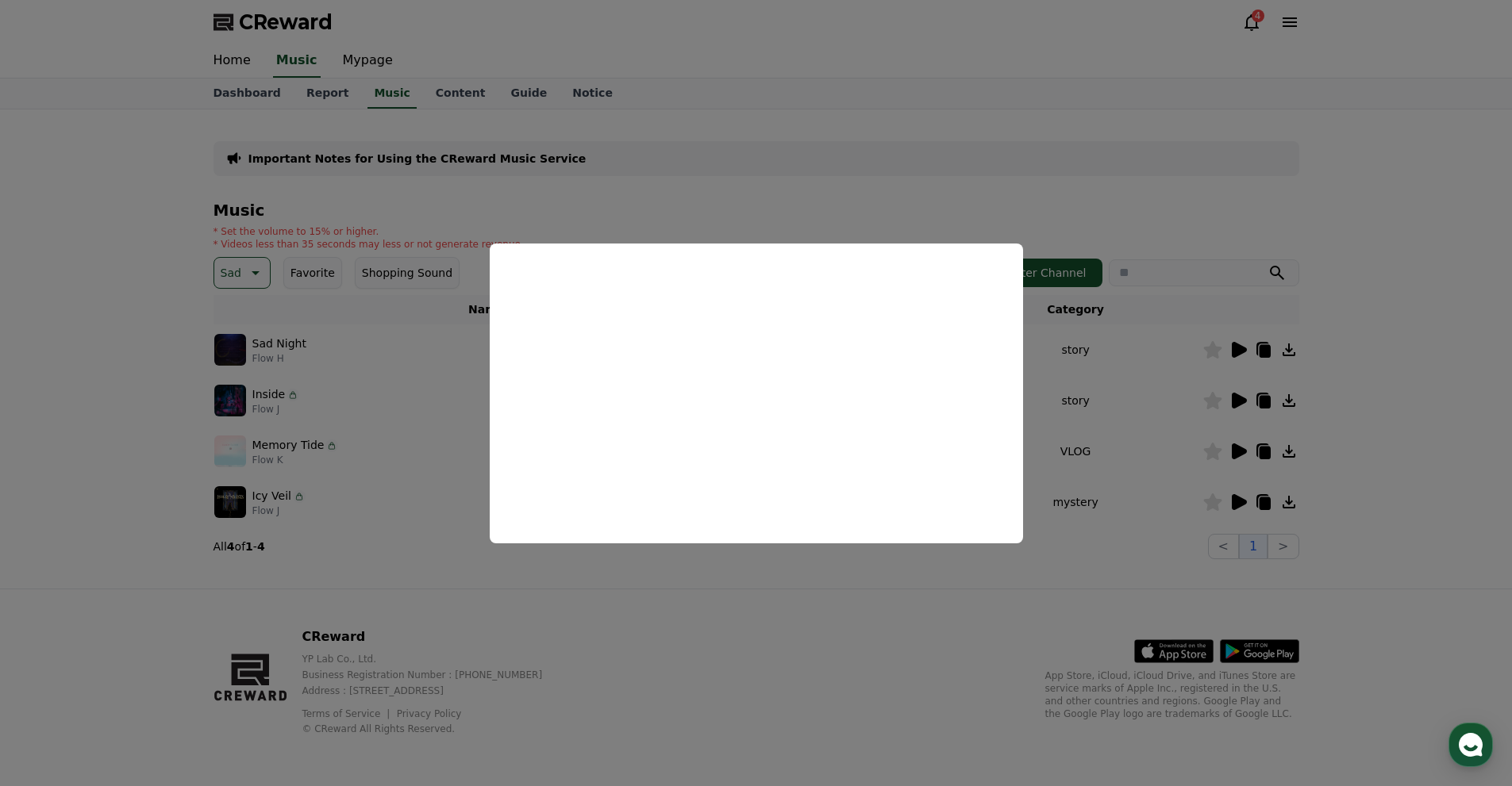
click at [1088, 192] on button "close modal" at bounding box center [756, 393] width 1512 height 786
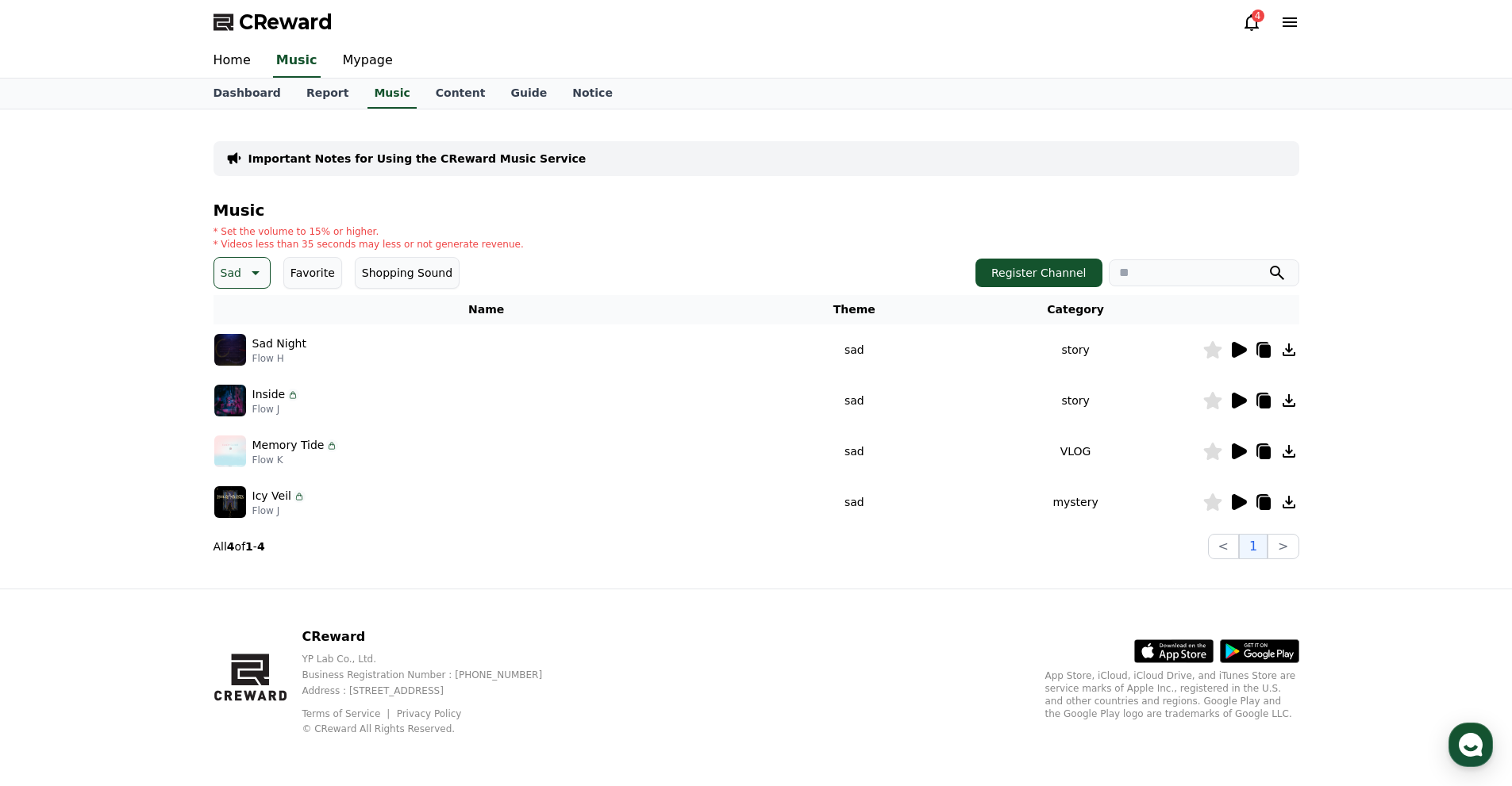
click at [1239, 451] on icon at bounding box center [1239, 452] width 15 height 16
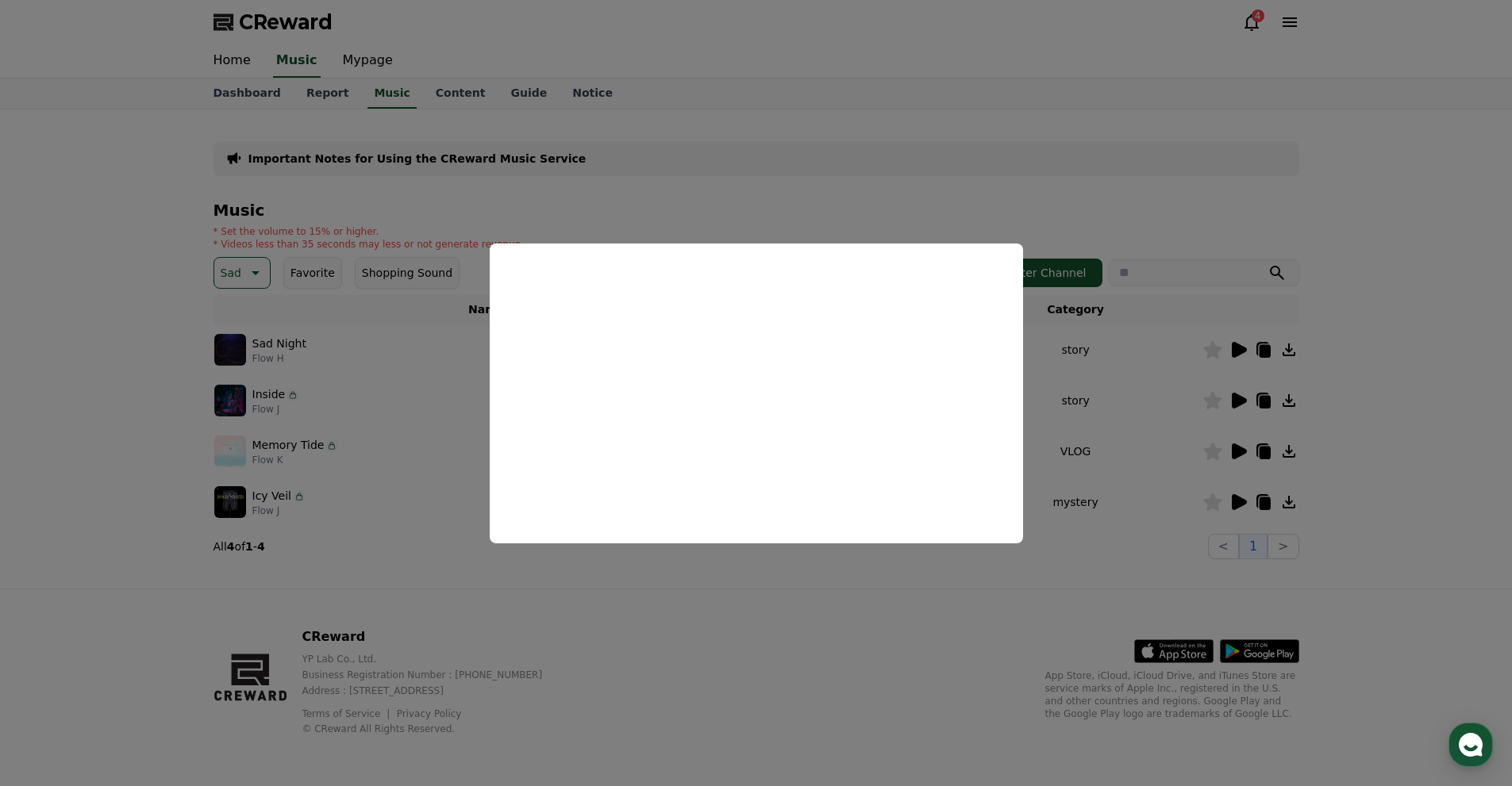
click at [1021, 194] on button "close modal" at bounding box center [756, 393] width 1512 height 786
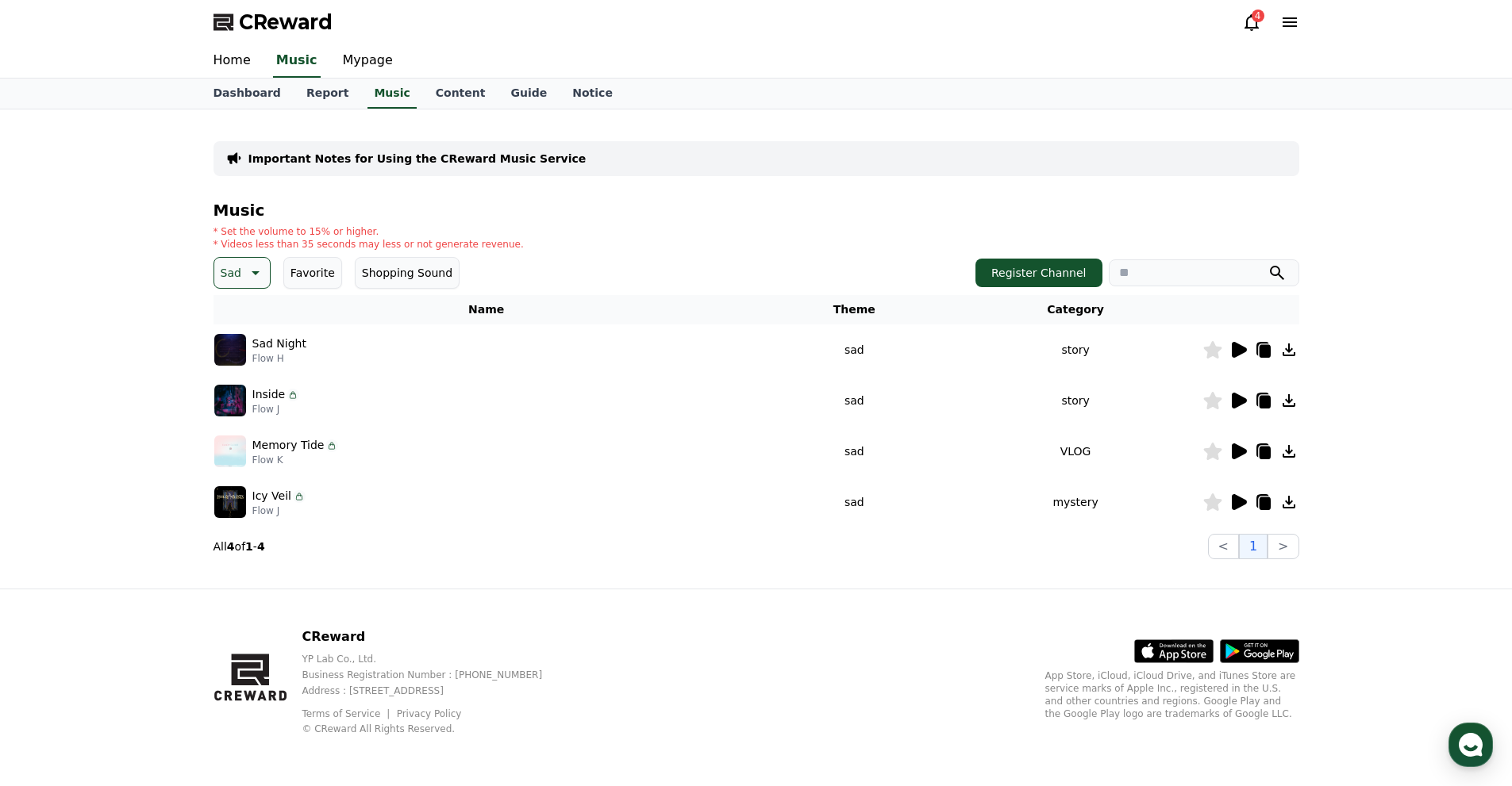
click at [1236, 496] on icon at bounding box center [1239, 502] width 15 height 16
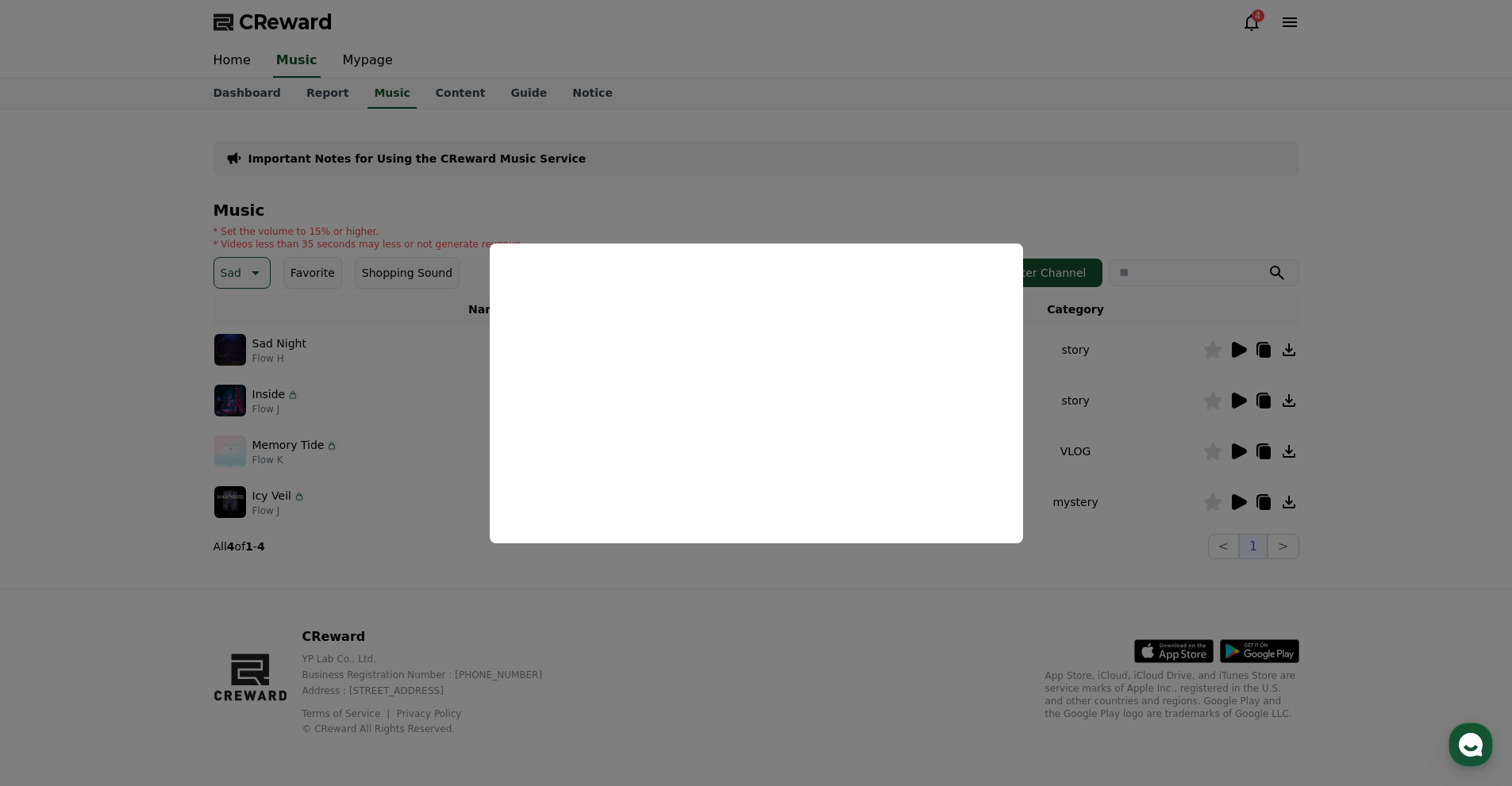
click at [751, 200] on button "close modal" at bounding box center [756, 393] width 1512 height 786
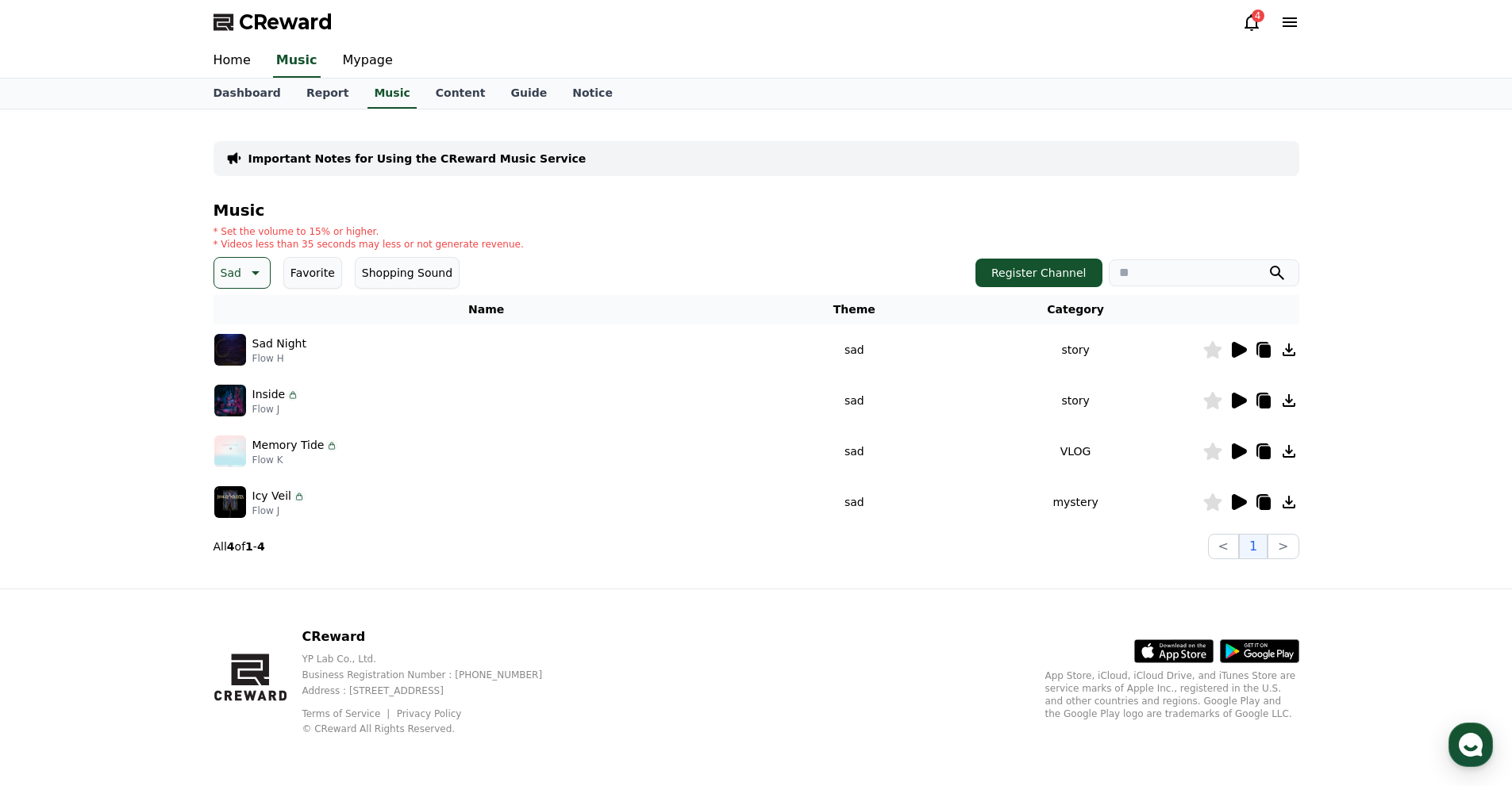
click at [227, 273] on p "Sad" at bounding box center [230, 273] width 20 height 22
click at [245, 307] on div "All Fantasy Curiosity Dark Bright Popping Exciting Twist Majestic Dramatic Joyf…" at bounding box center [247, 706] width 63 height 819
click at [235, 309] on button "All" at bounding box center [229, 315] width 26 height 35
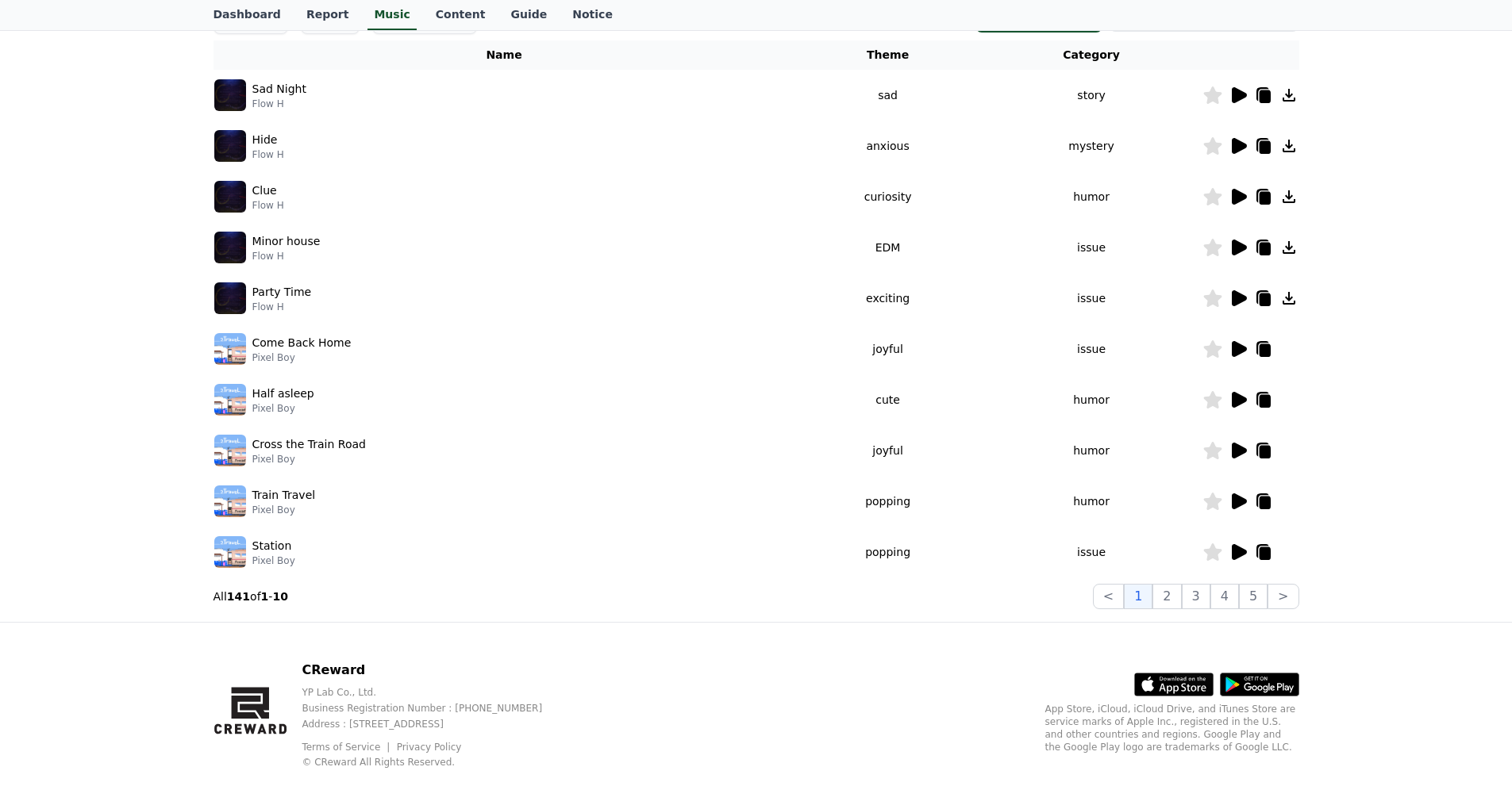
scroll to position [288, 0]
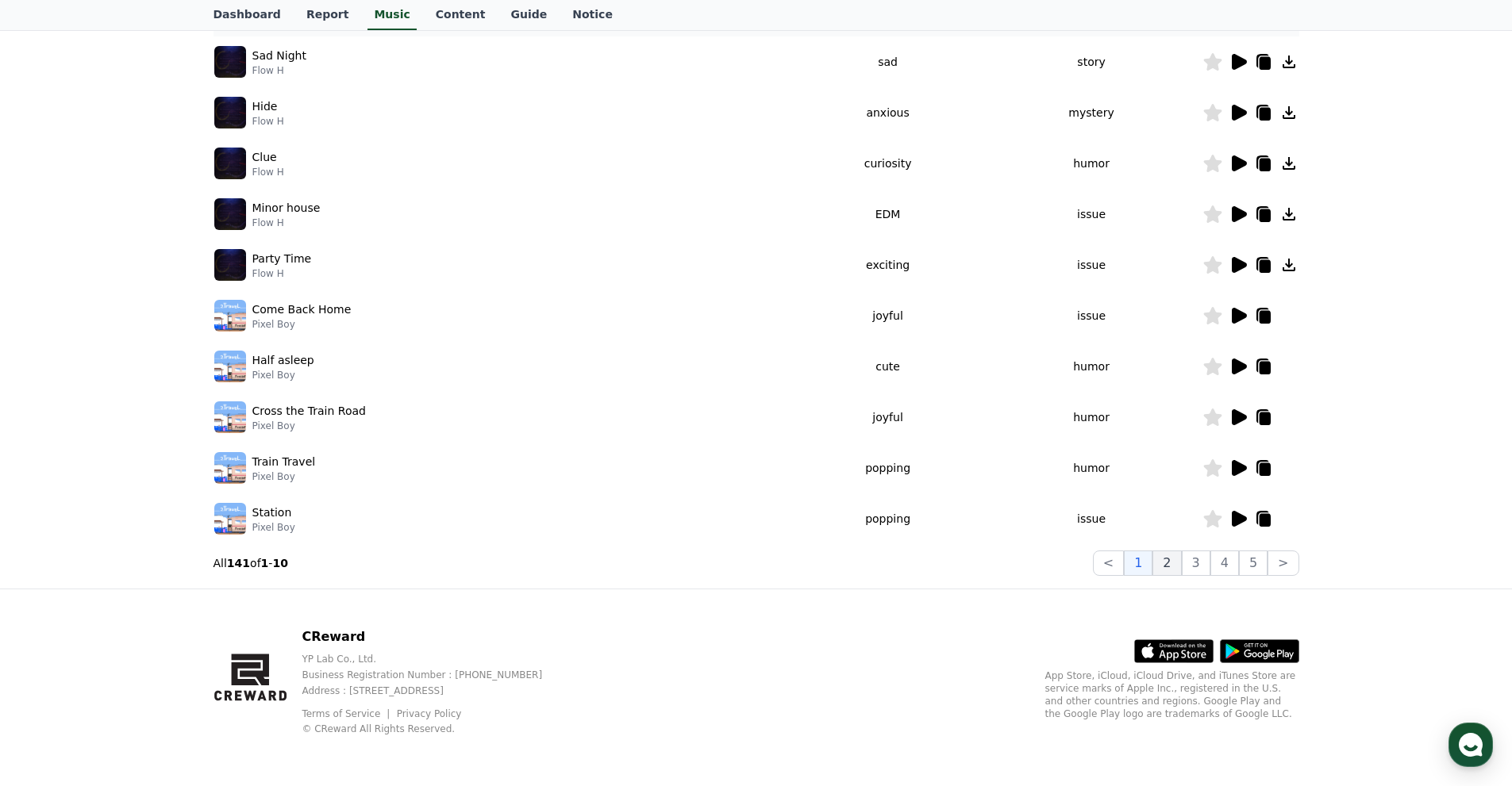
click at [1172, 564] on button "2" at bounding box center [1167, 563] width 28 height 25
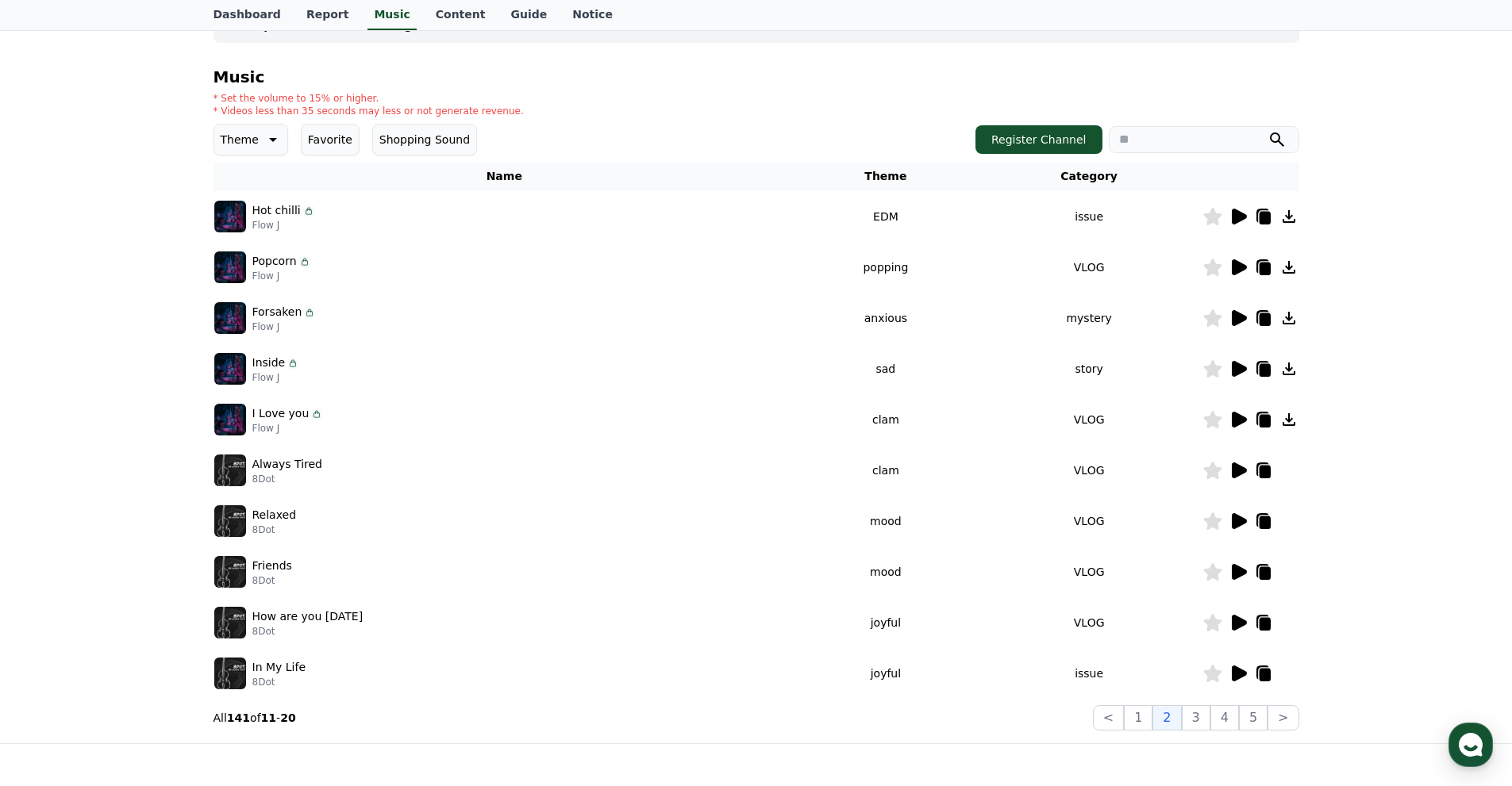
scroll to position [129, 0]
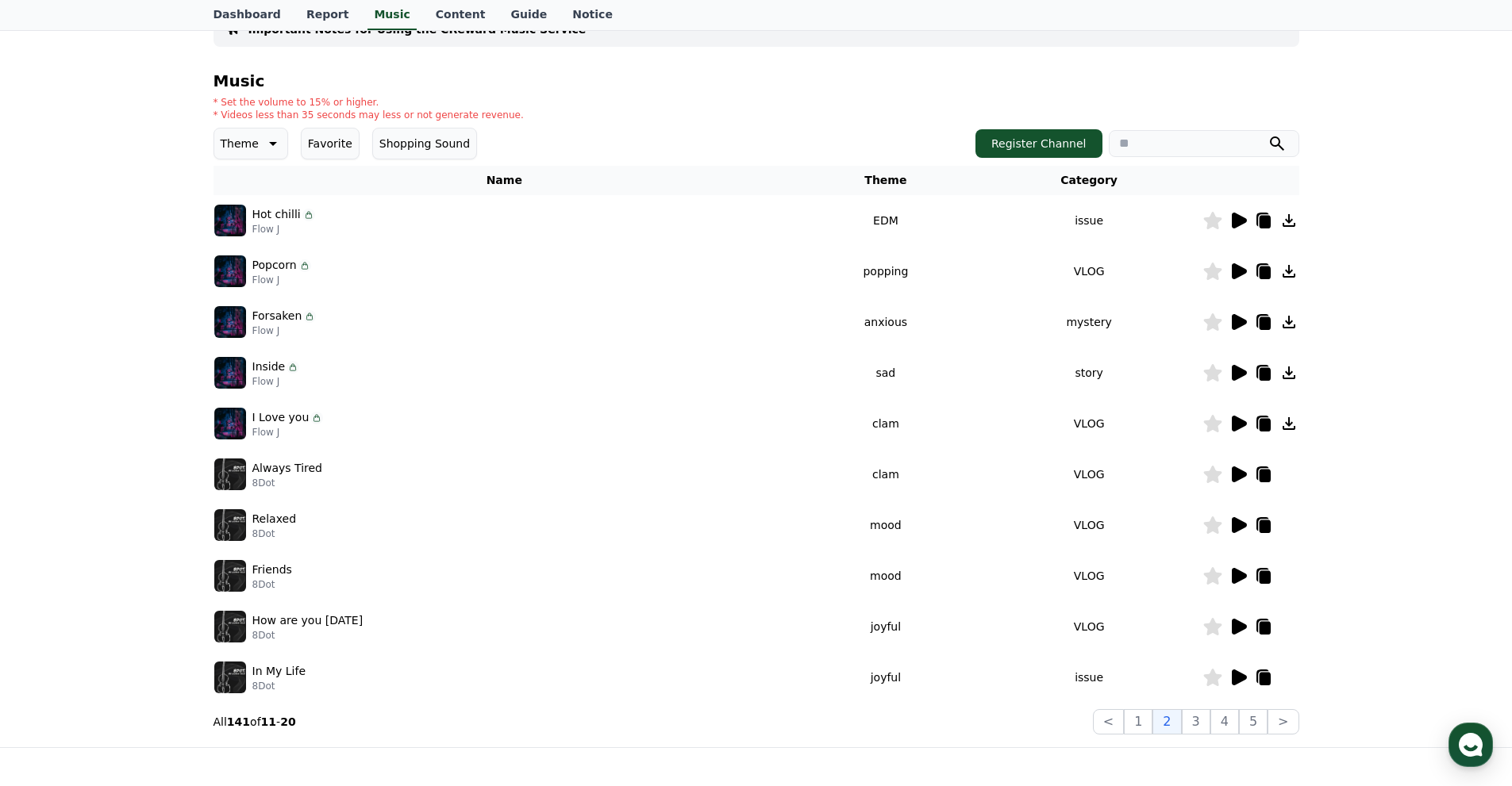
click at [1241, 470] on icon at bounding box center [1239, 475] width 15 height 16
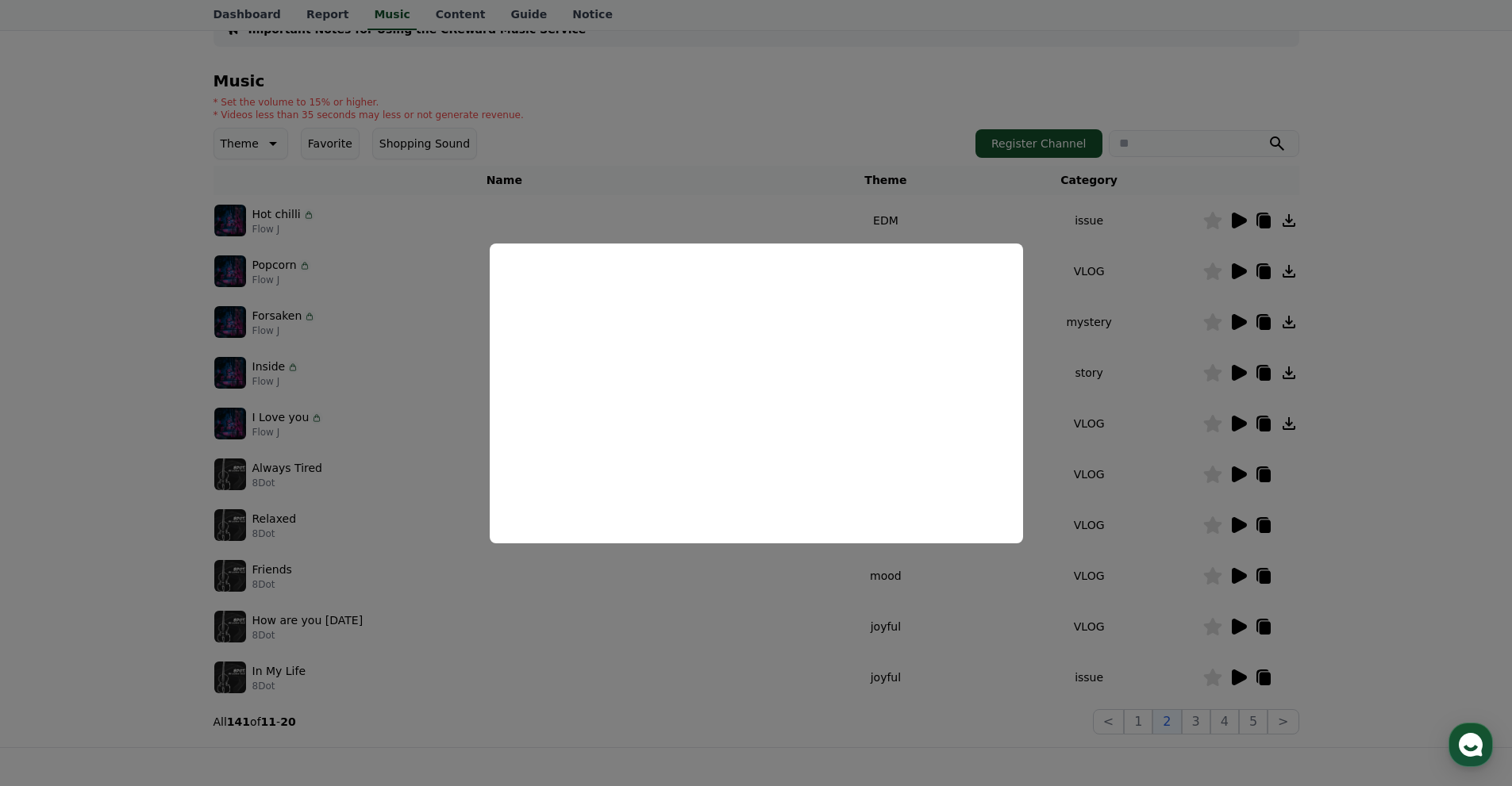
click at [1206, 262] on button "close modal" at bounding box center [756, 393] width 1512 height 786
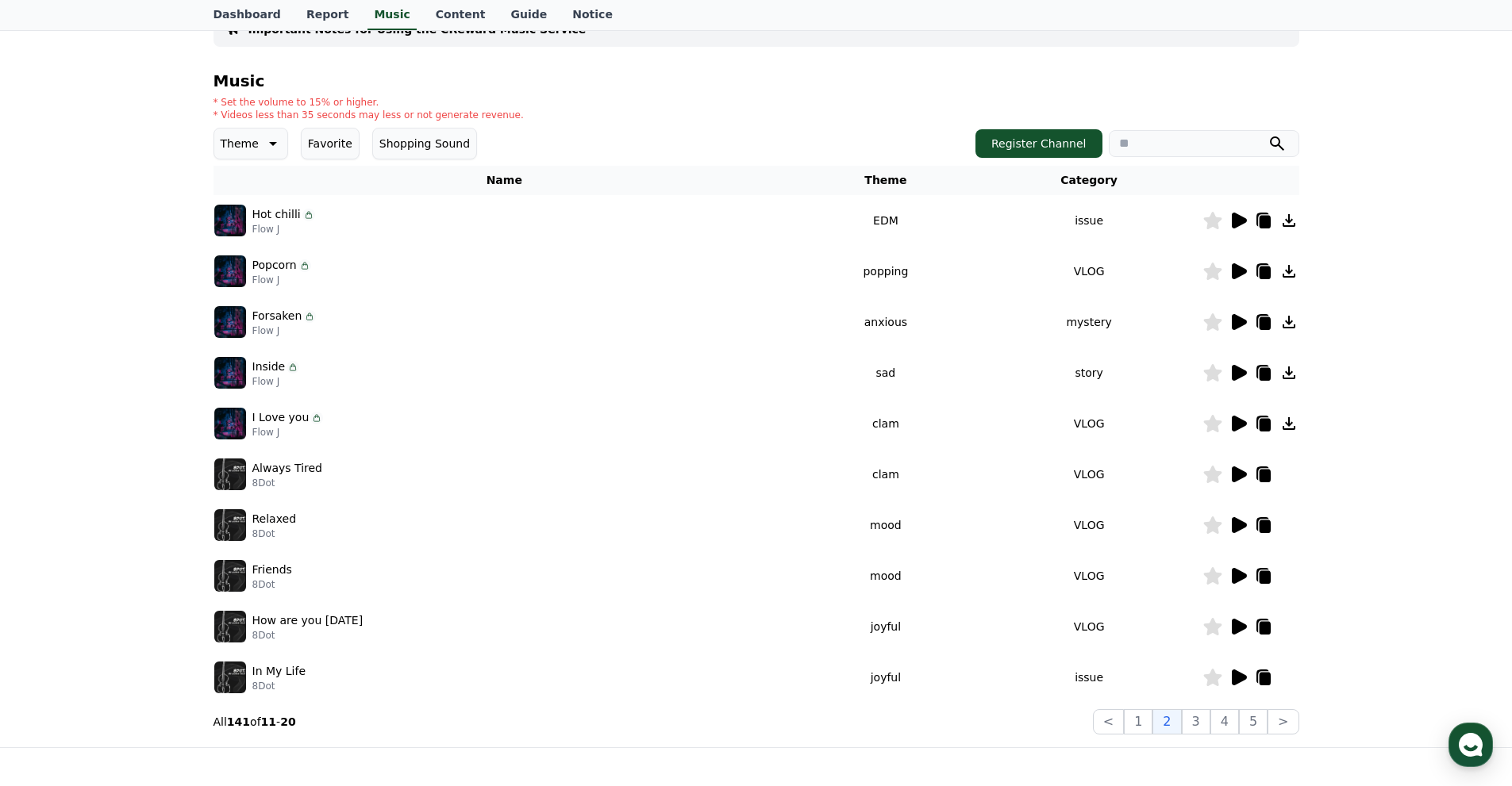
click at [1239, 531] on icon at bounding box center [1238, 526] width 19 height 19
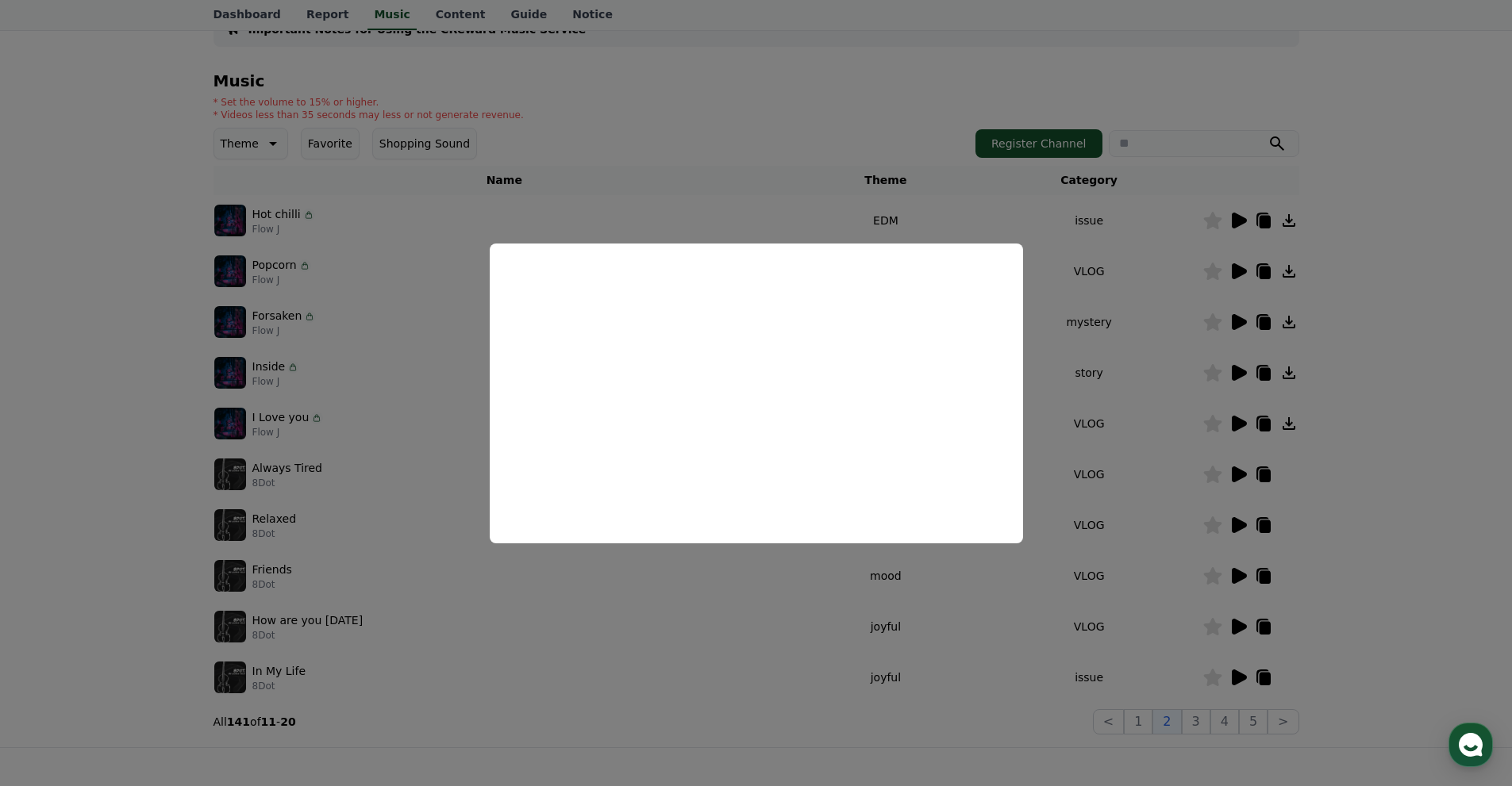
click at [1308, 375] on button "close modal" at bounding box center [756, 393] width 1512 height 786
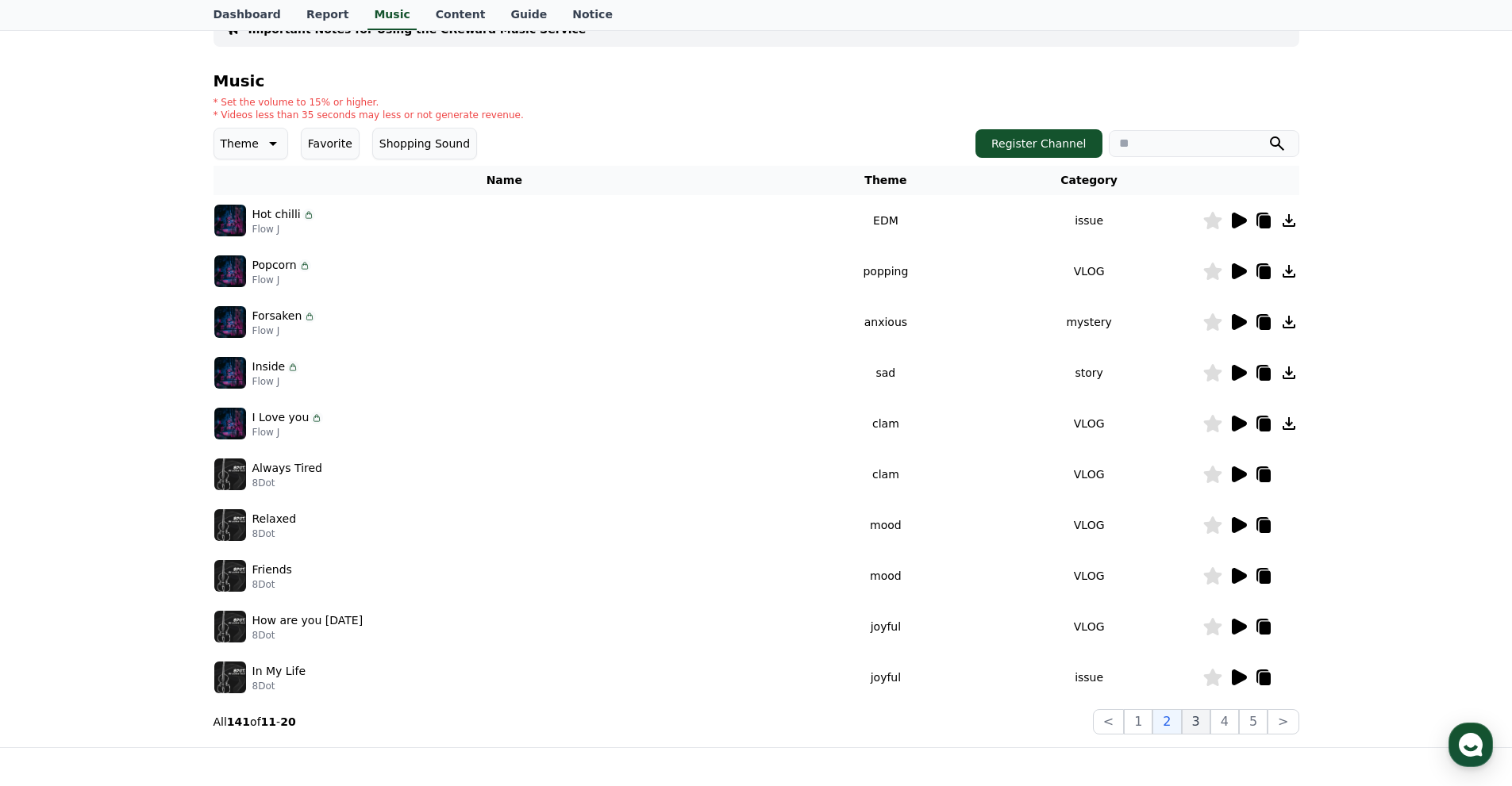
click at [1197, 717] on button "3" at bounding box center [1196, 722] width 28 height 25
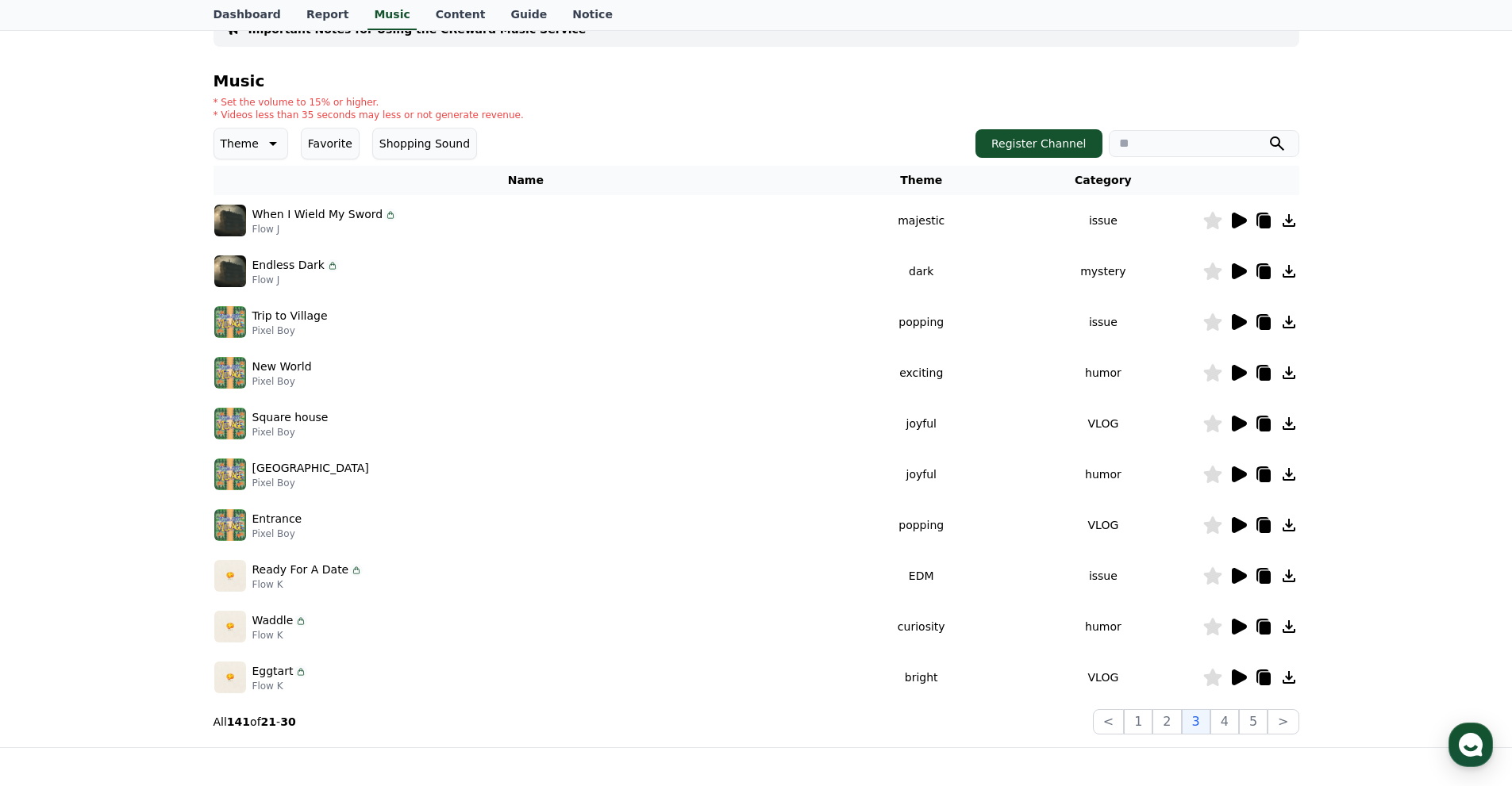
click at [1240, 570] on icon at bounding box center [1238, 576] width 19 height 19
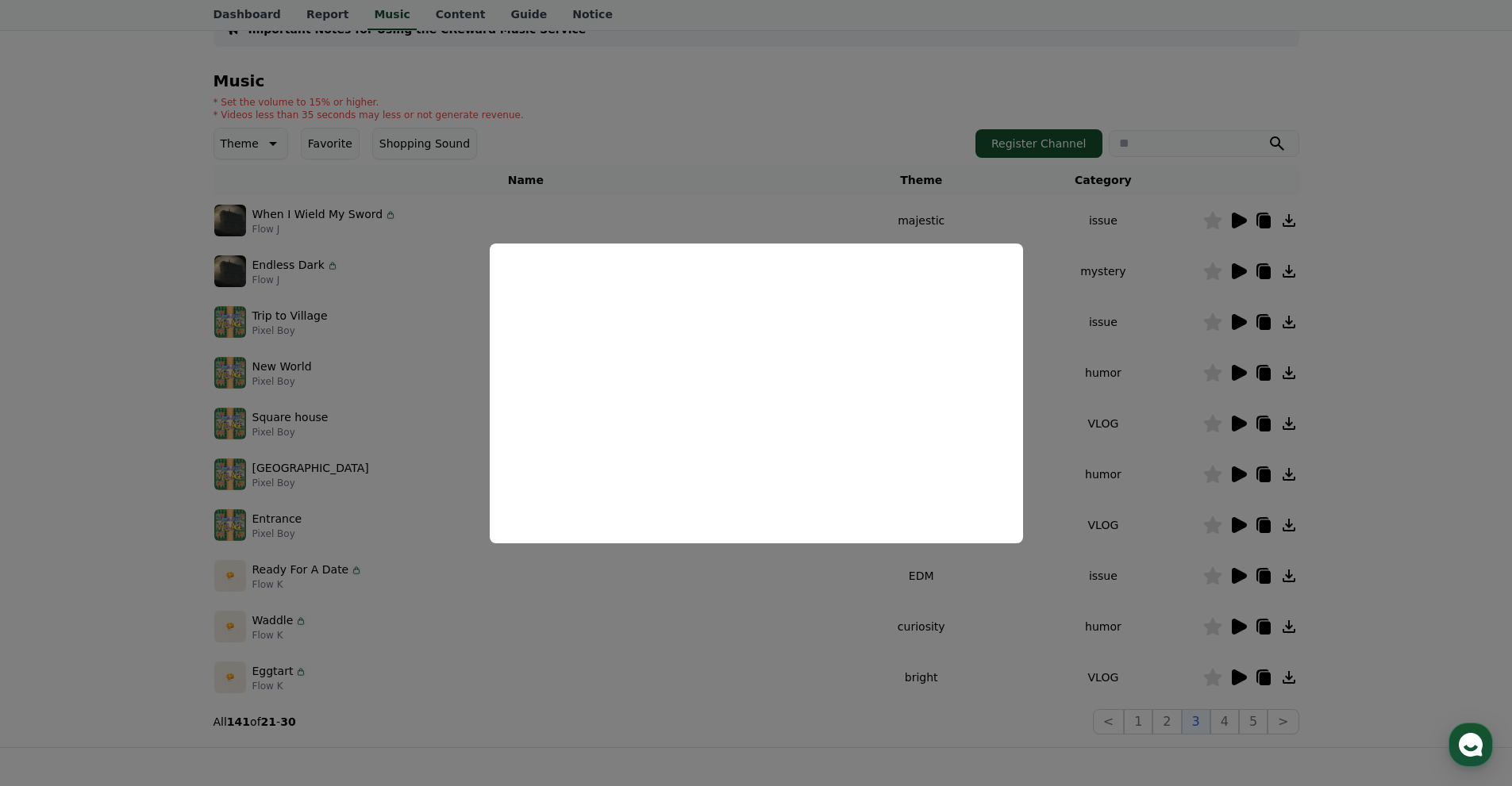
click at [1432, 367] on button "close modal" at bounding box center [756, 393] width 1512 height 786
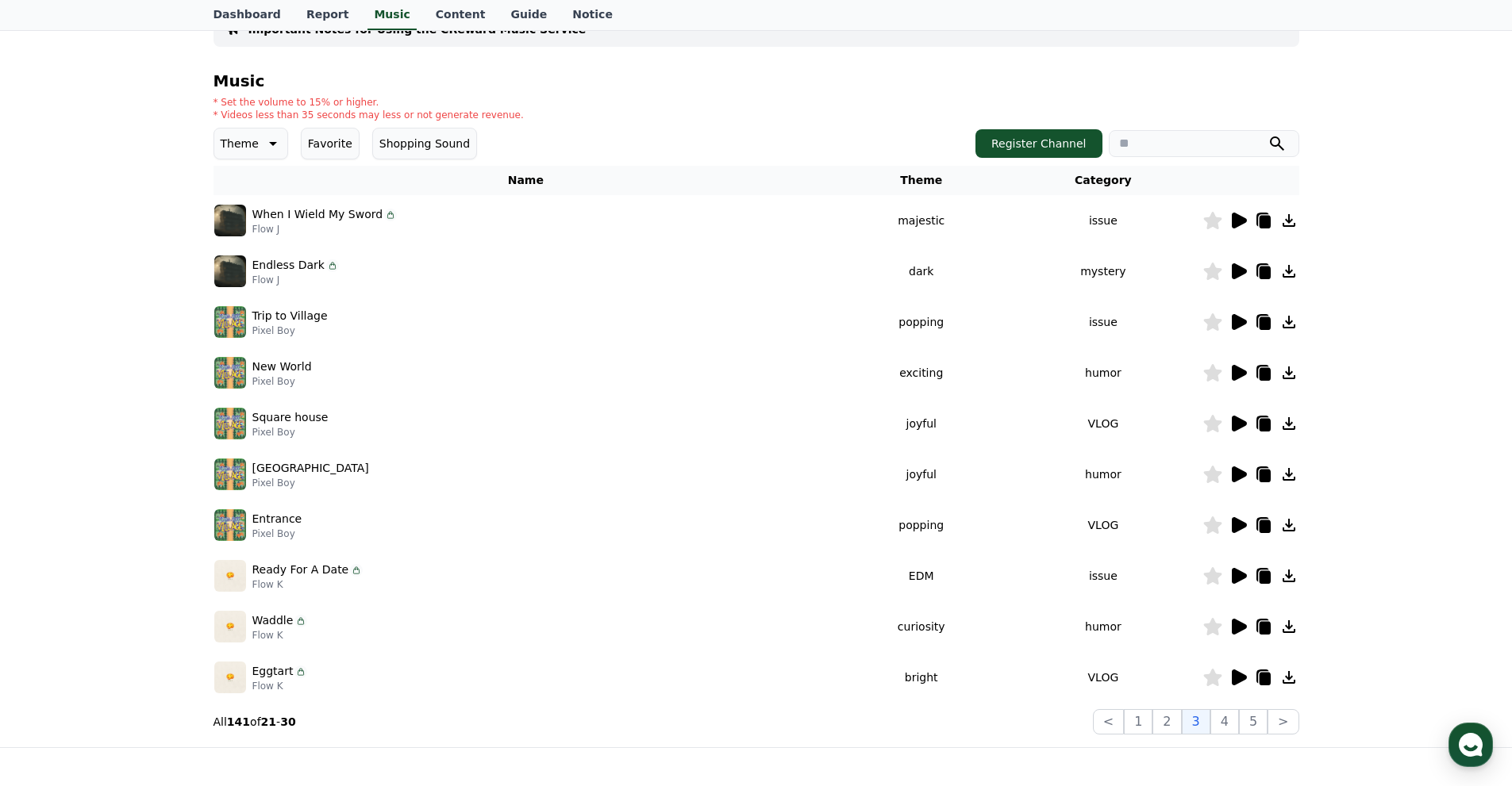
click at [1238, 469] on icon at bounding box center [1239, 475] width 15 height 16
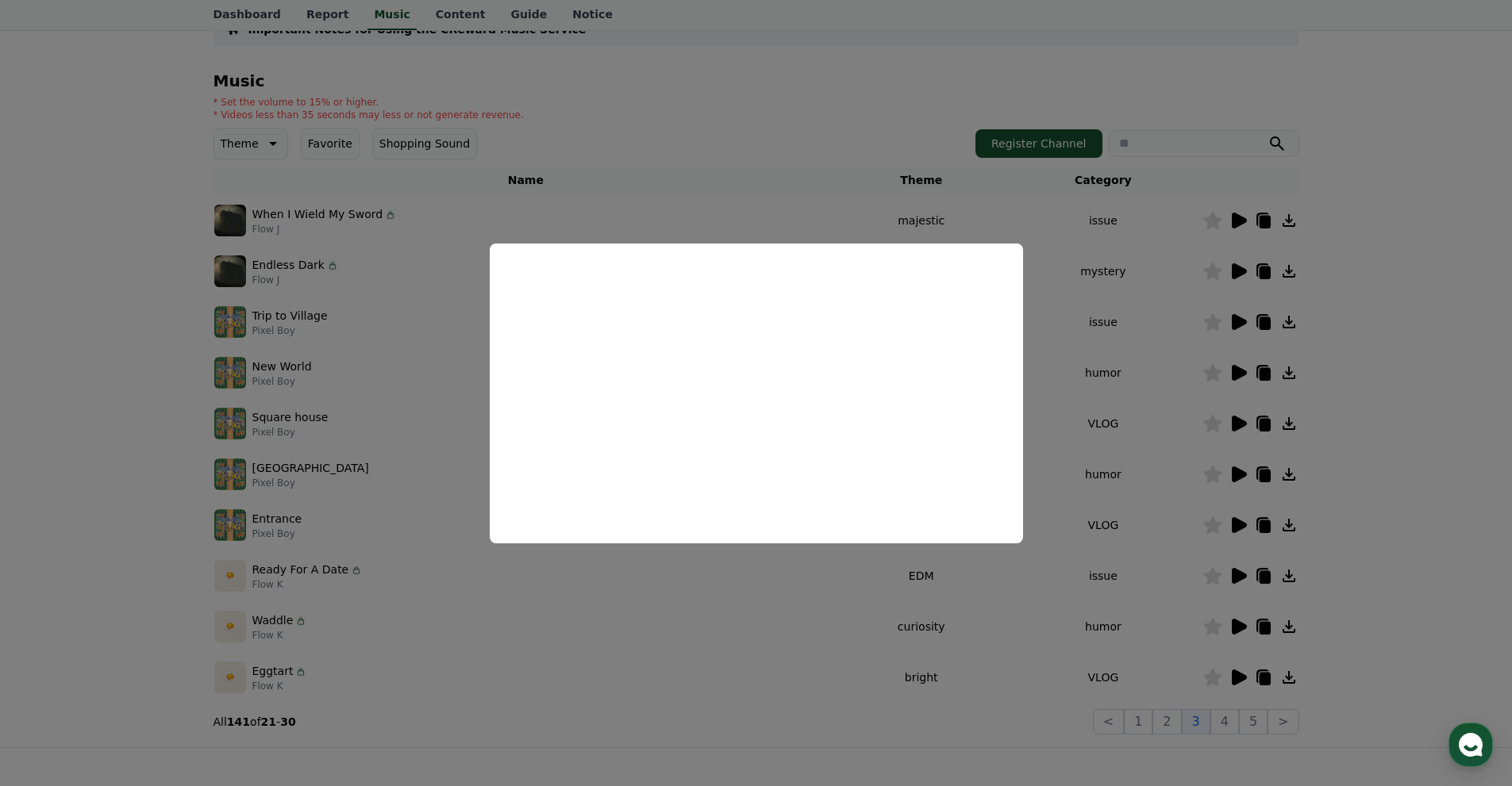
click at [1198, 317] on button "close modal" at bounding box center [756, 393] width 1512 height 786
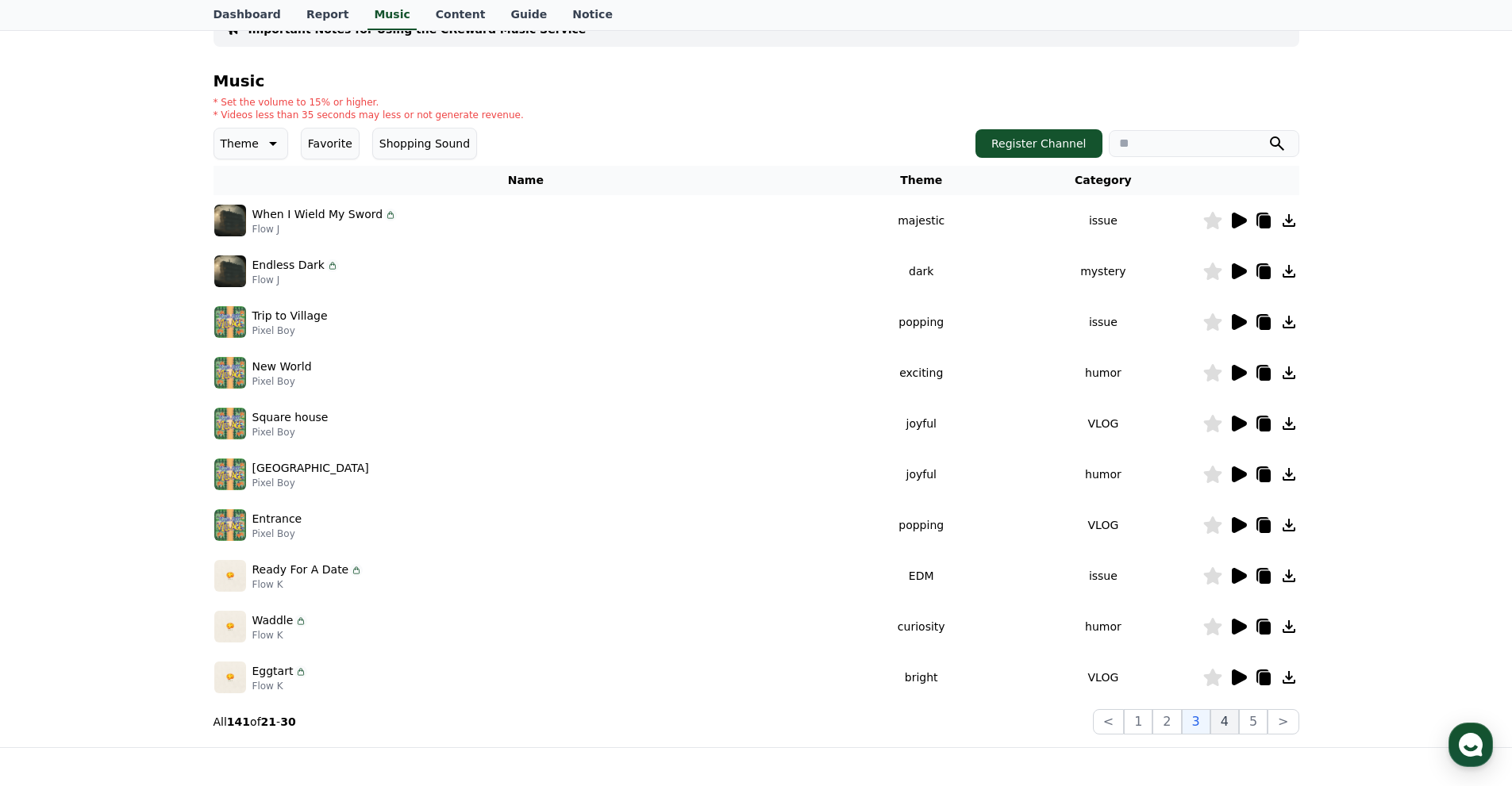
click at [1228, 719] on button "4" at bounding box center [1224, 722] width 28 height 25
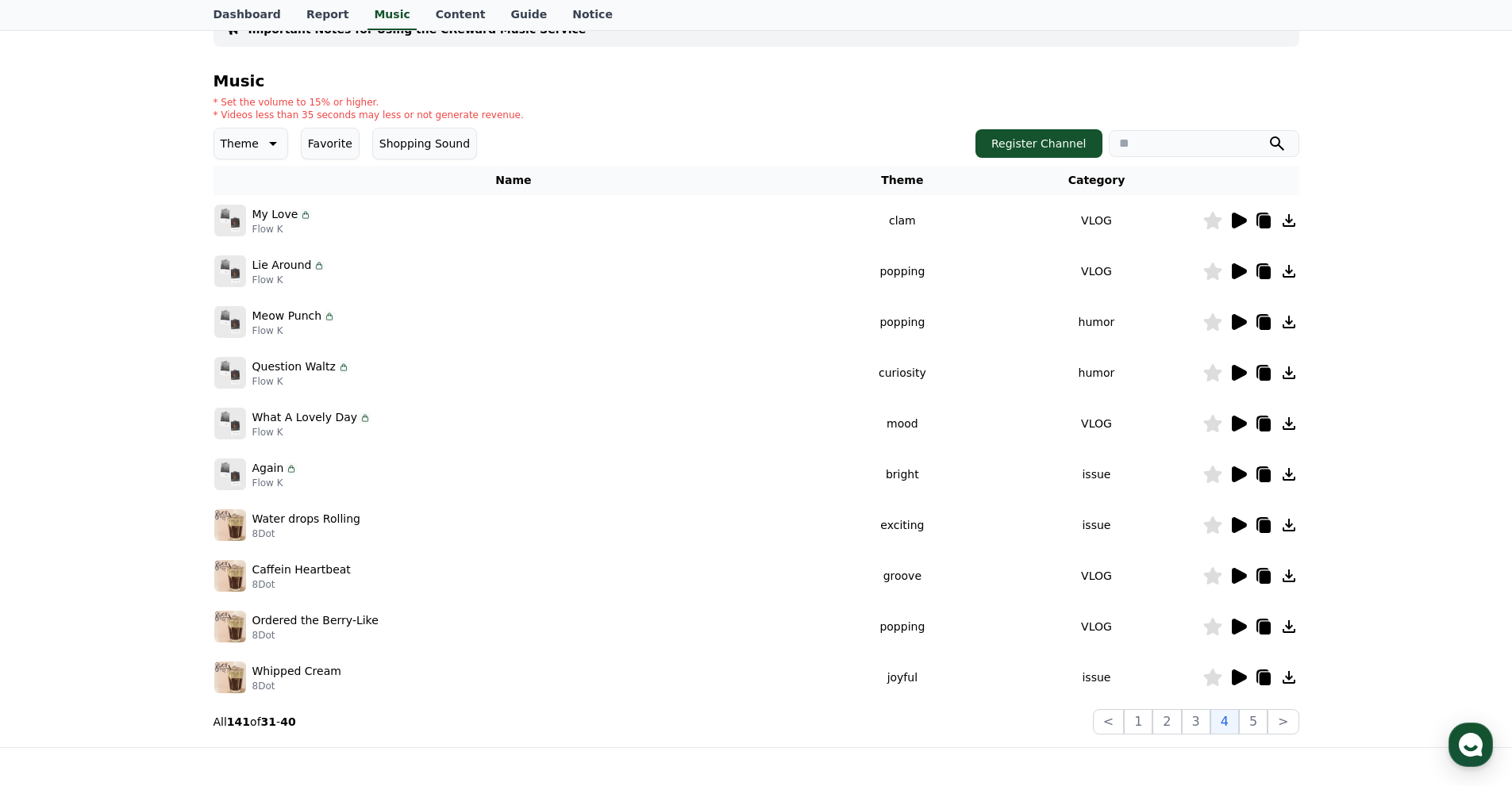
click at [1236, 524] on icon at bounding box center [1239, 525] width 15 height 16
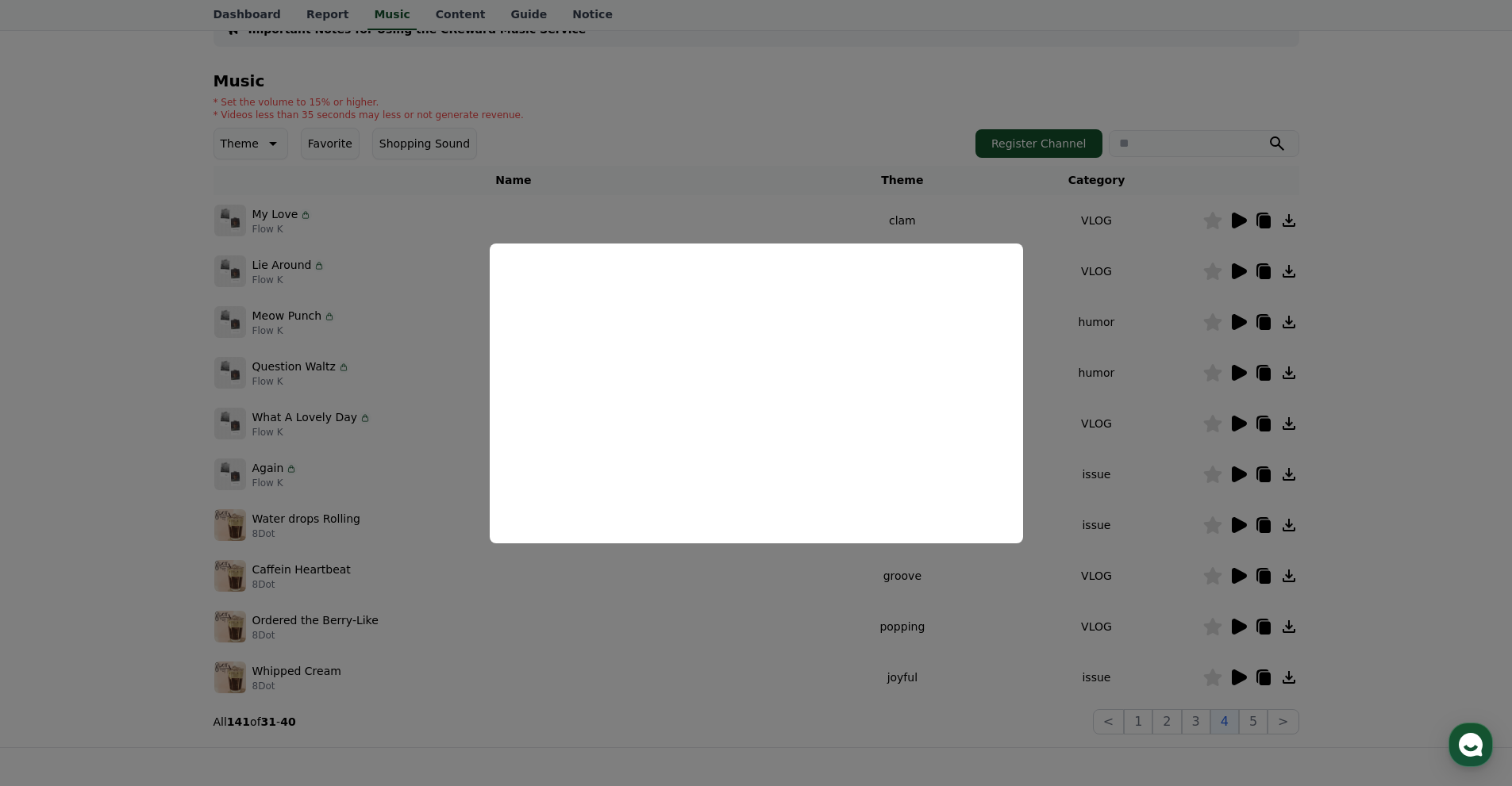
click at [1445, 348] on button "close modal" at bounding box center [756, 393] width 1512 height 786
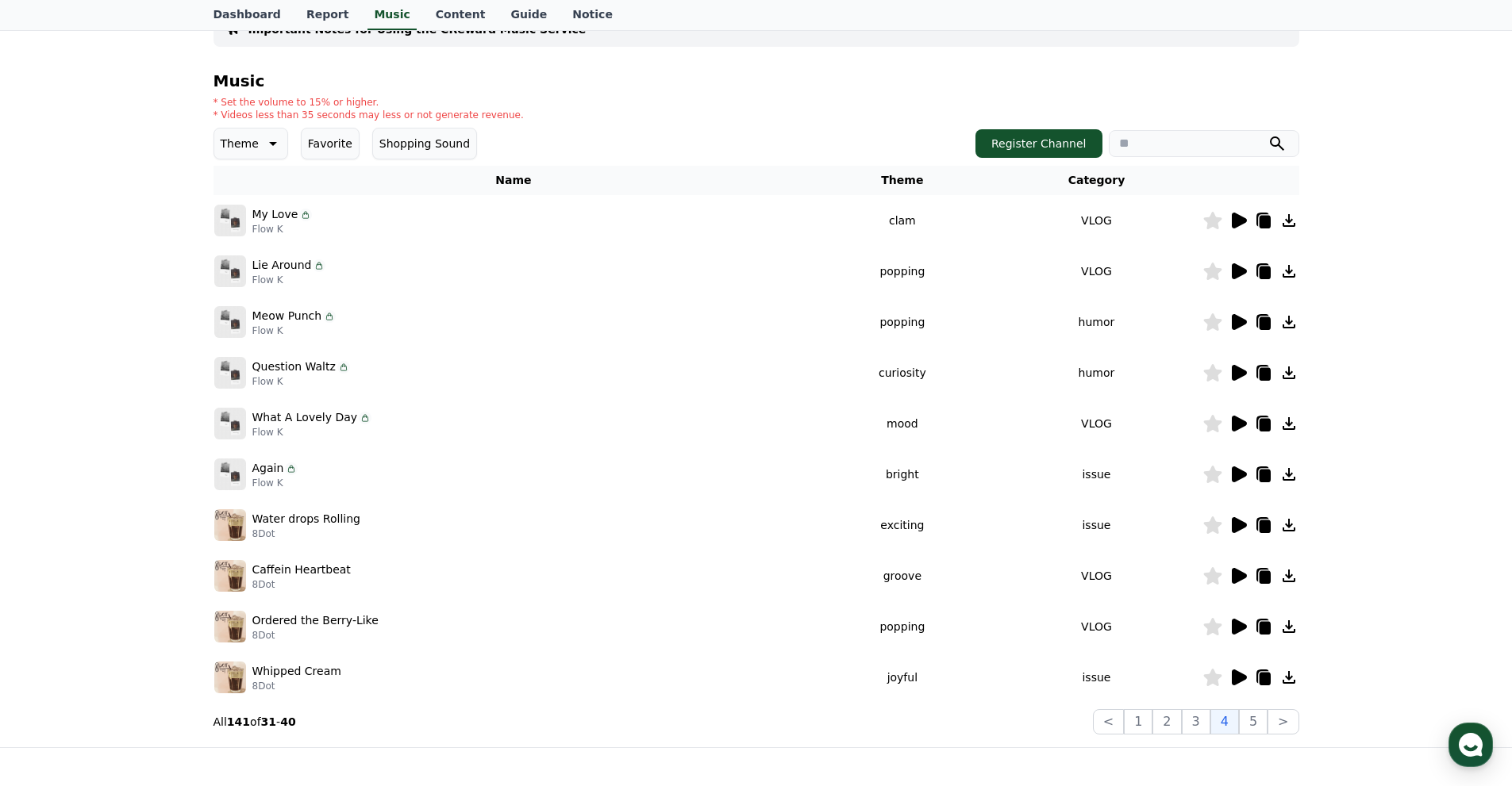
click at [1354, 408] on div "Important Notes for Using the CReward Music Service Music * Set the volume to 1…" at bounding box center [756, 363] width 1512 height 768
click at [1238, 682] on icon at bounding box center [1239, 678] width 15 height 16
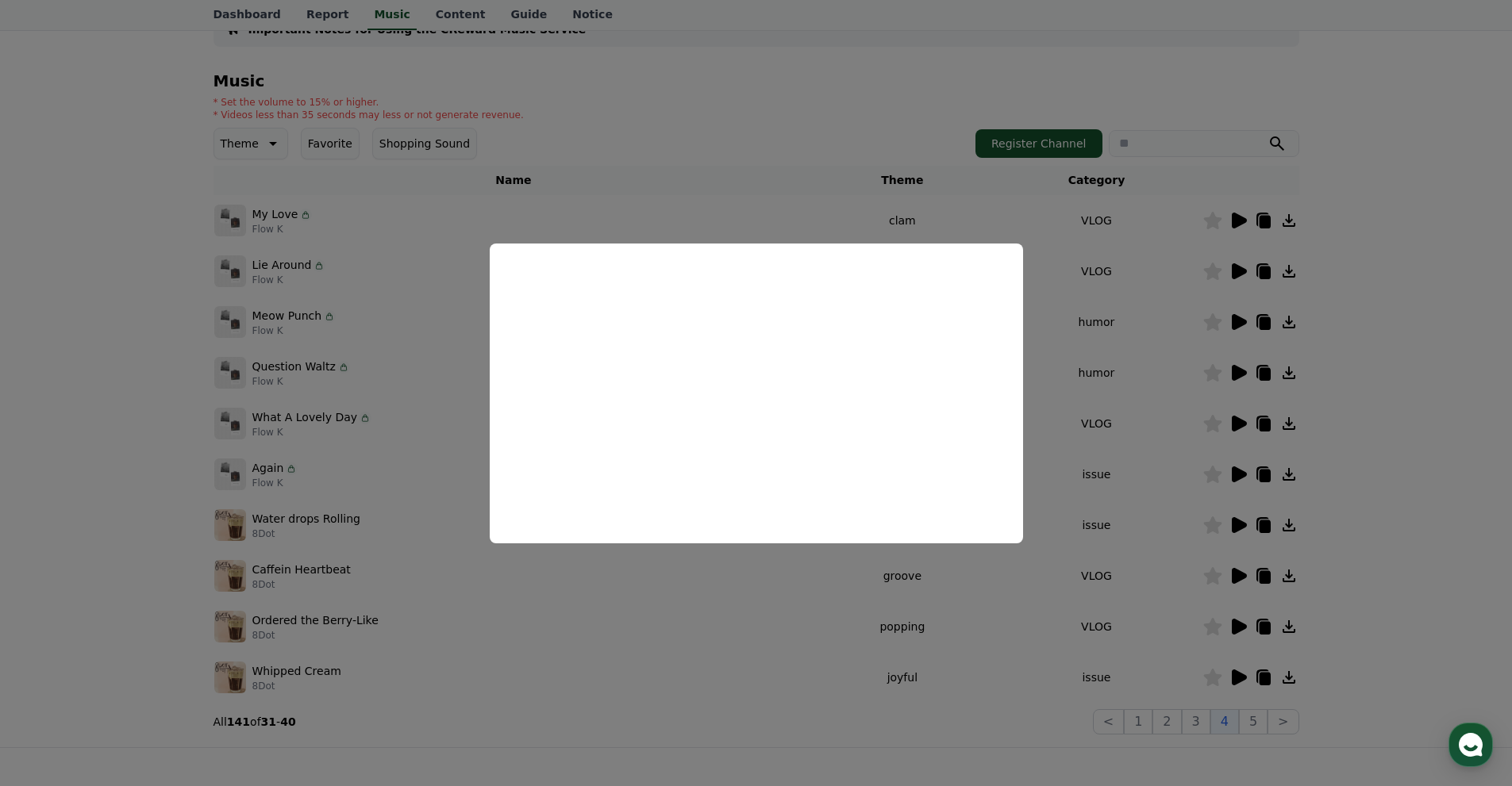
drag, startPoint x: 1486, startPoint y: 375, endPoint x: 1440, endPoint y: 375, distance: 46.0
click at [1485, 375] on button "close modal" at bounding box center [756, 393] width 1512 height 786
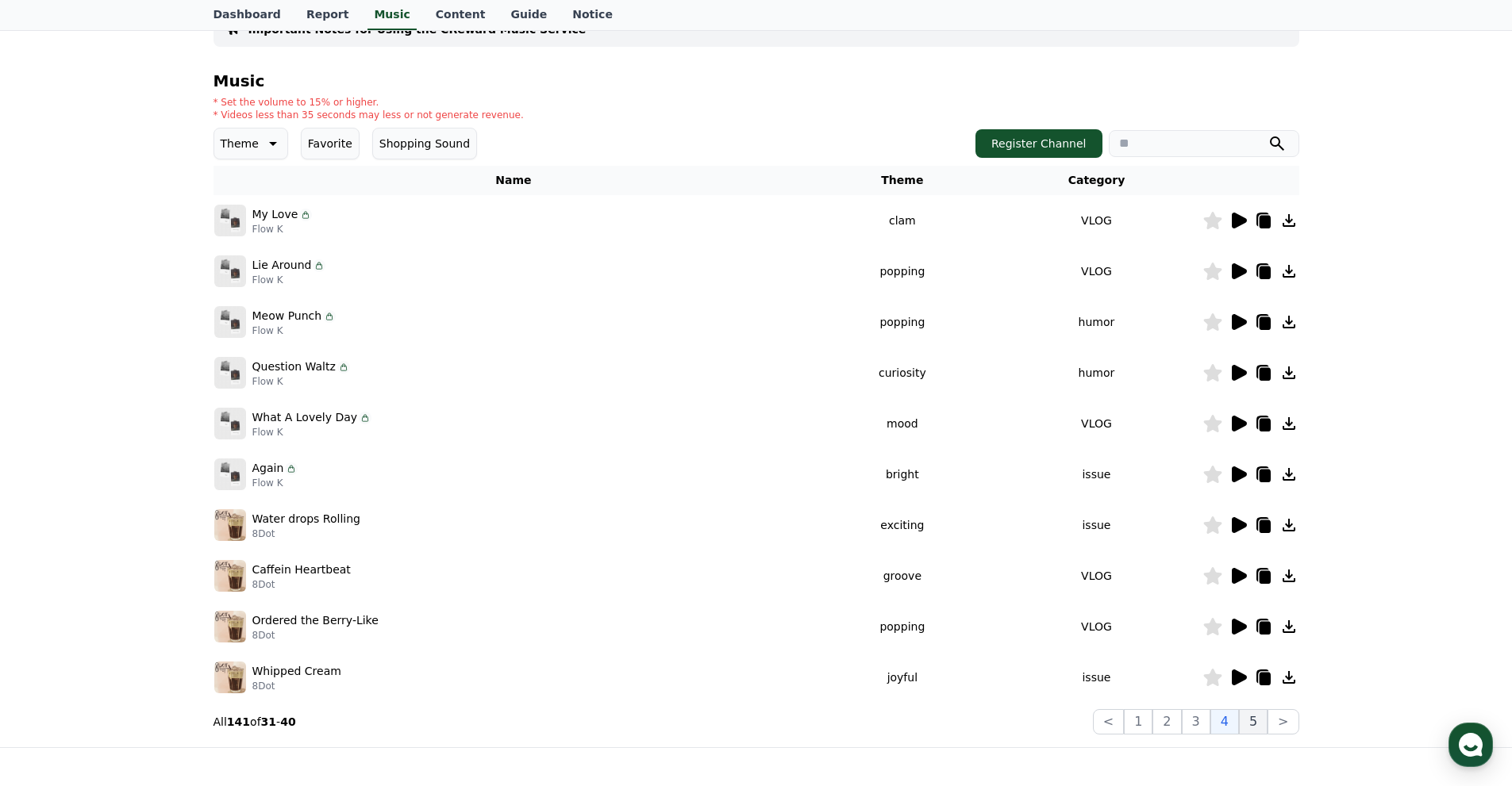
click at [1253, 720] on button "5" at bounding box center [1253, 722] width 28 height 25
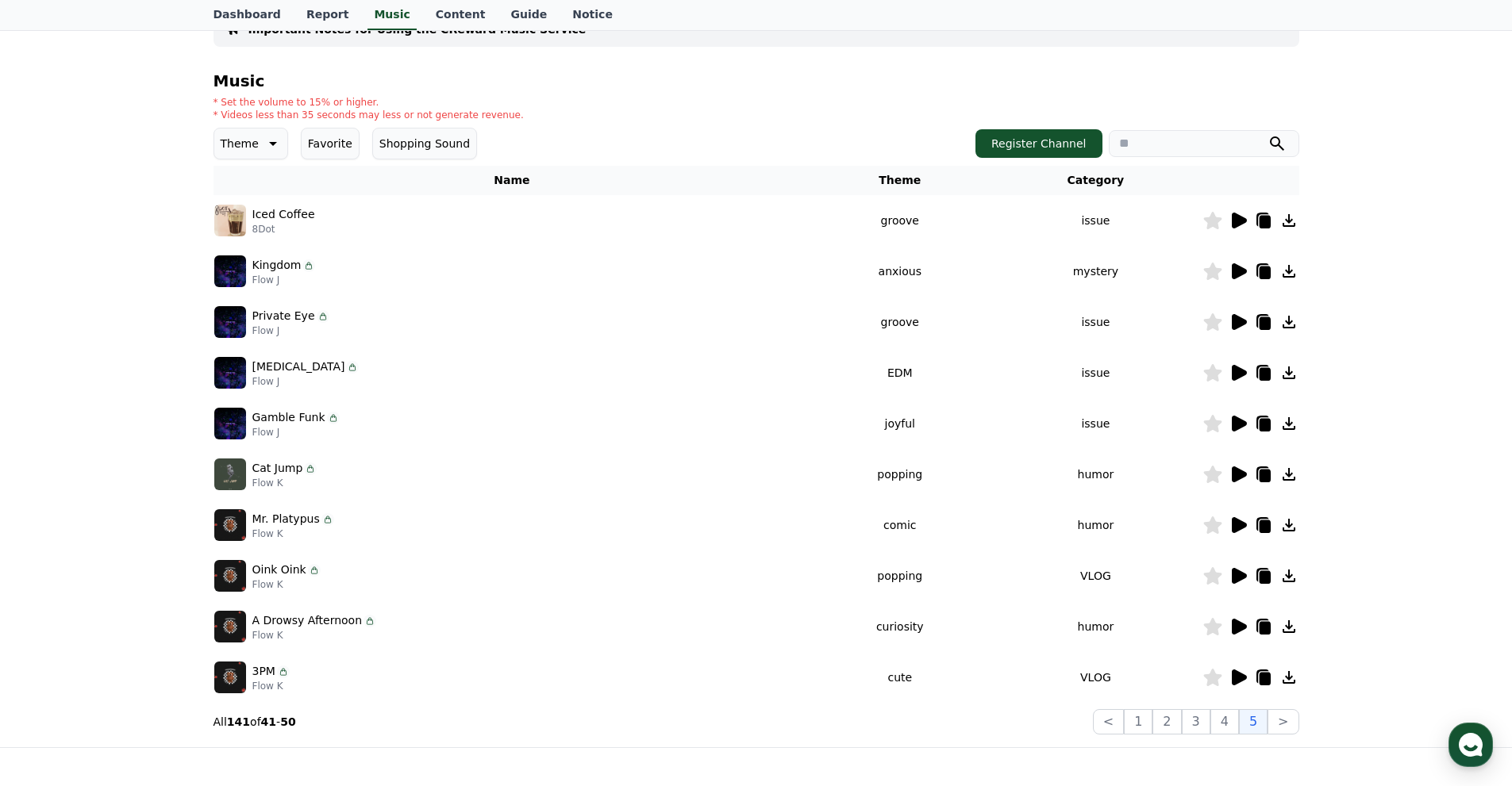
click at [1442, 337] on div "Important Notes for Using the CReward Music Service Music * Set the volume to 1…" at bounding box center [756, 363] width 1512 height 768
click at [1237, 625] on icon at bounding box center [1239, 627] width 15 height 16
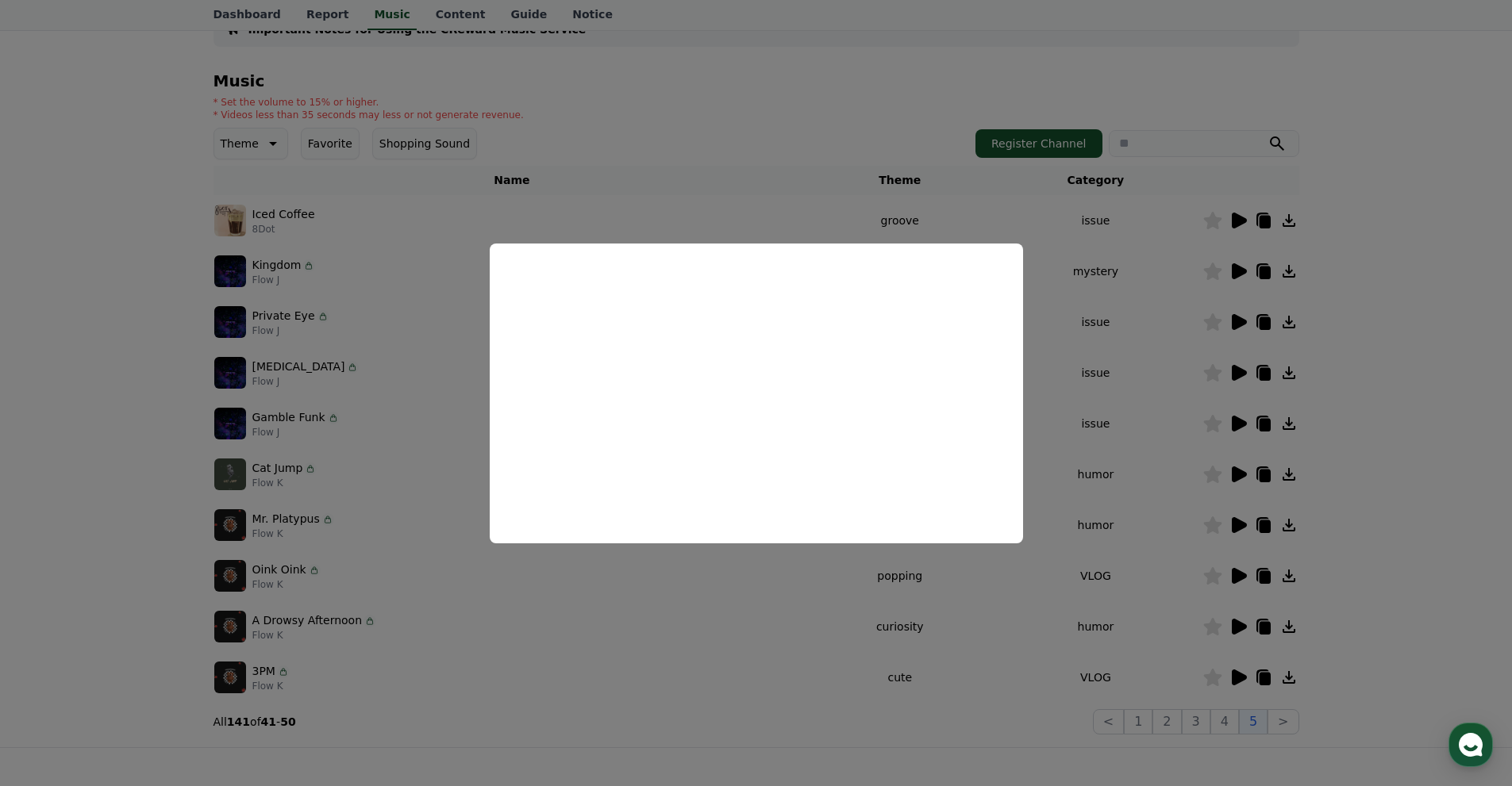
click at [1136, 446] on button "close modal" at bounding box center [756, 393] width 1512 height 786
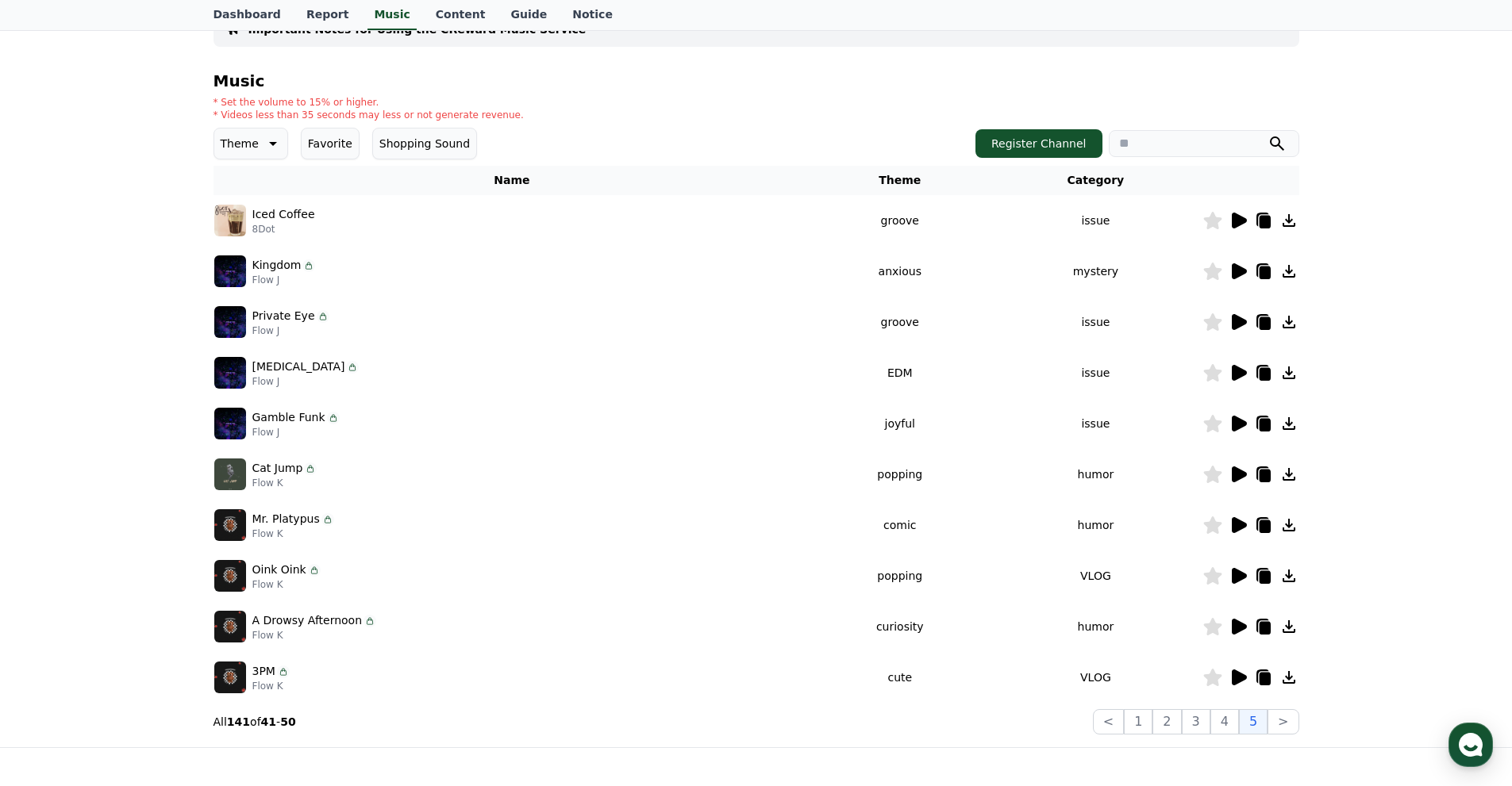
click at [1241, 575] on icon at bounding box center [1239, 576] width 15 height 16
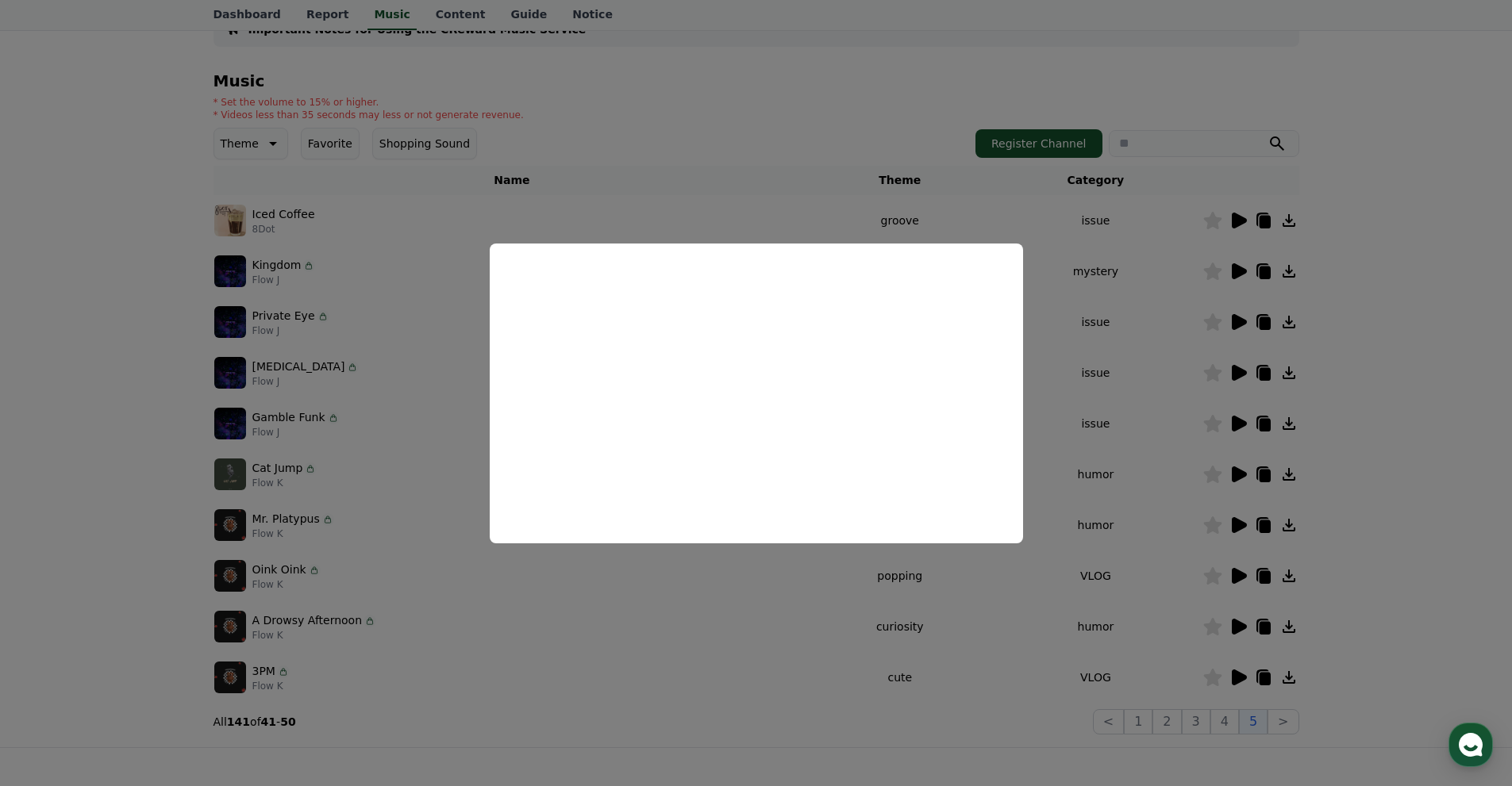
click at [1350, 353] on button "close modal" at bounding box center [756, 393] width 1512 height 786
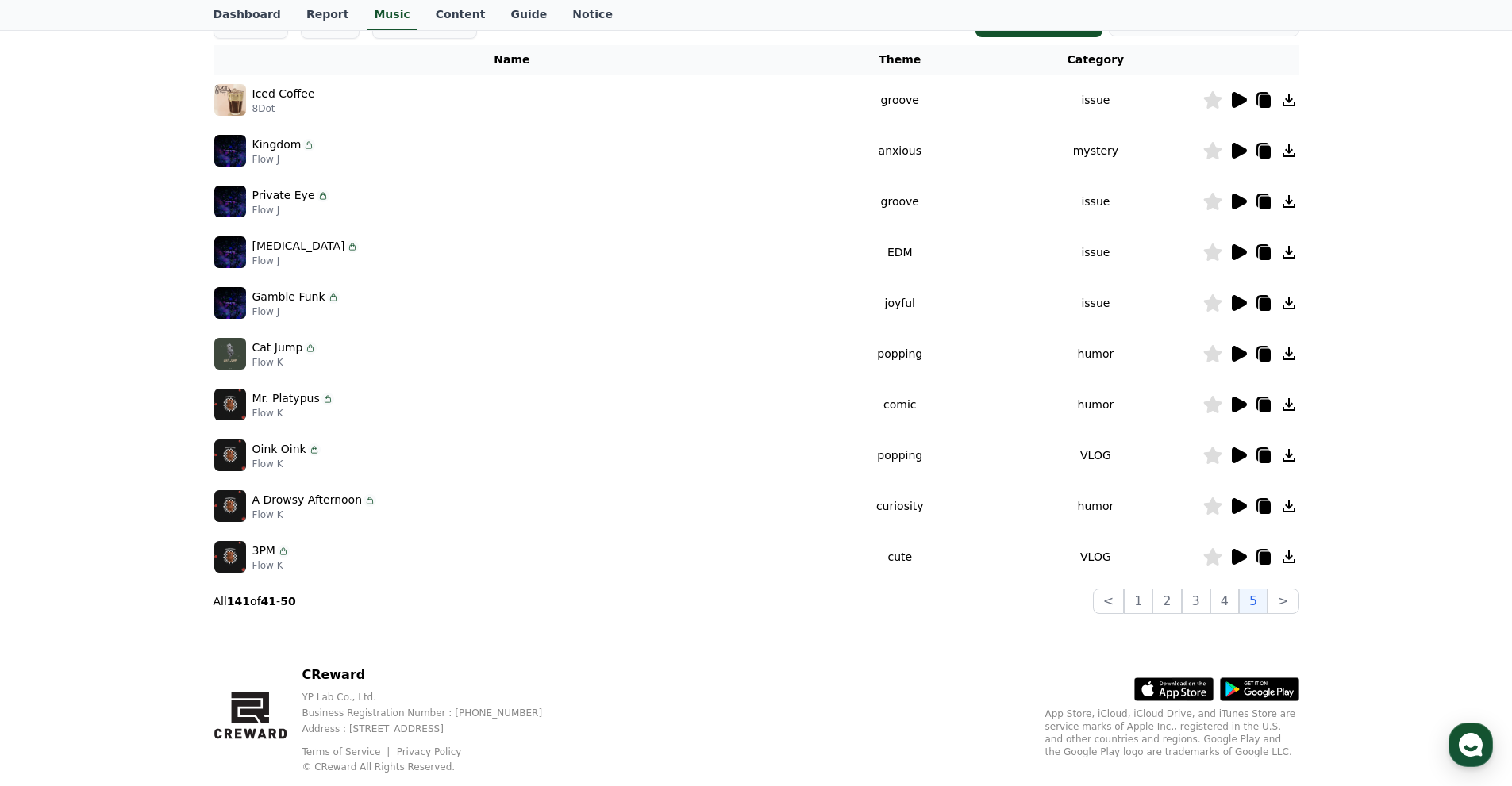
scroll to position [288, 0]
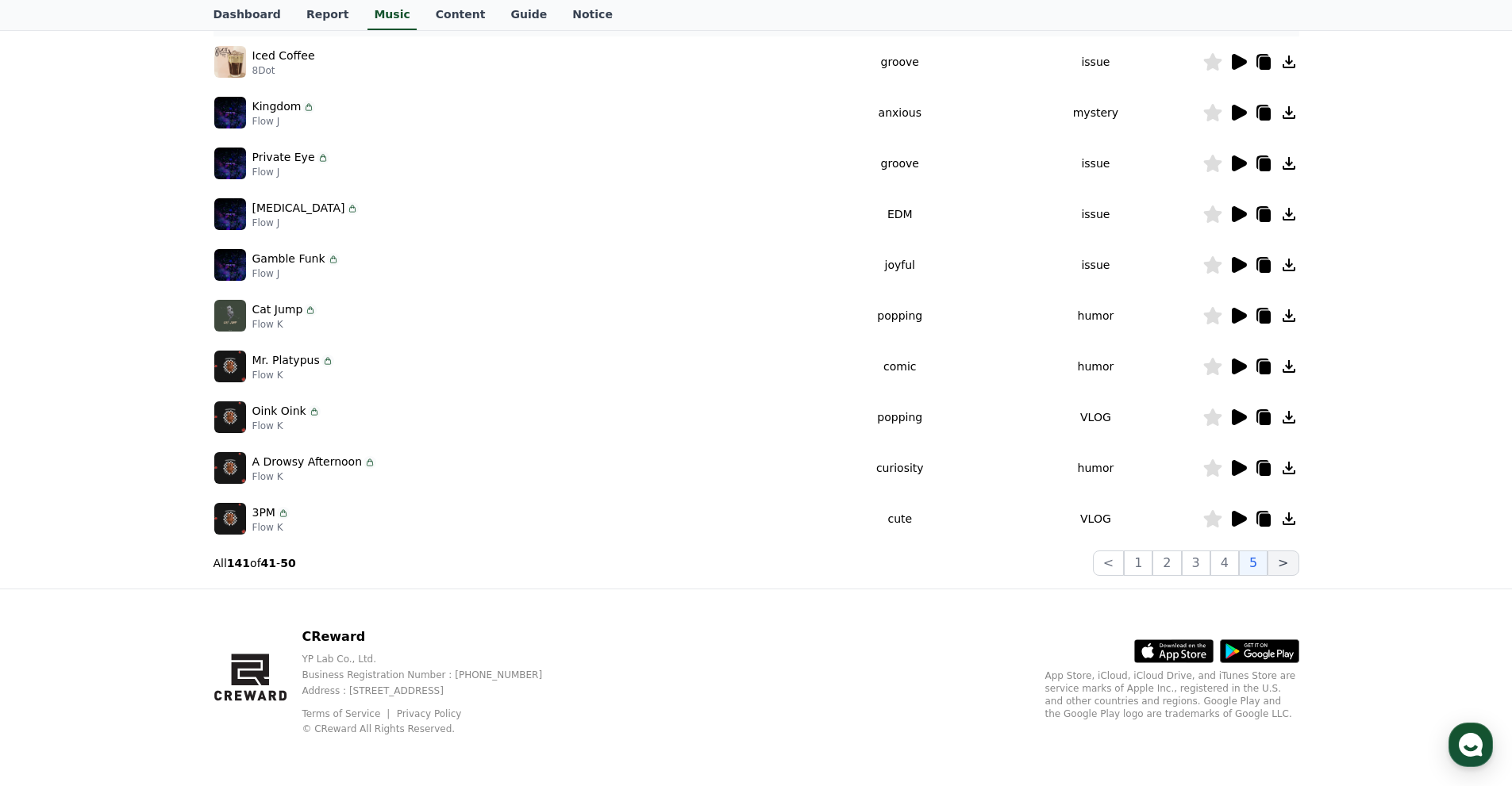
click at [1284, 565] on button ">" at bounding box center [1282, 563] width 31 height 25
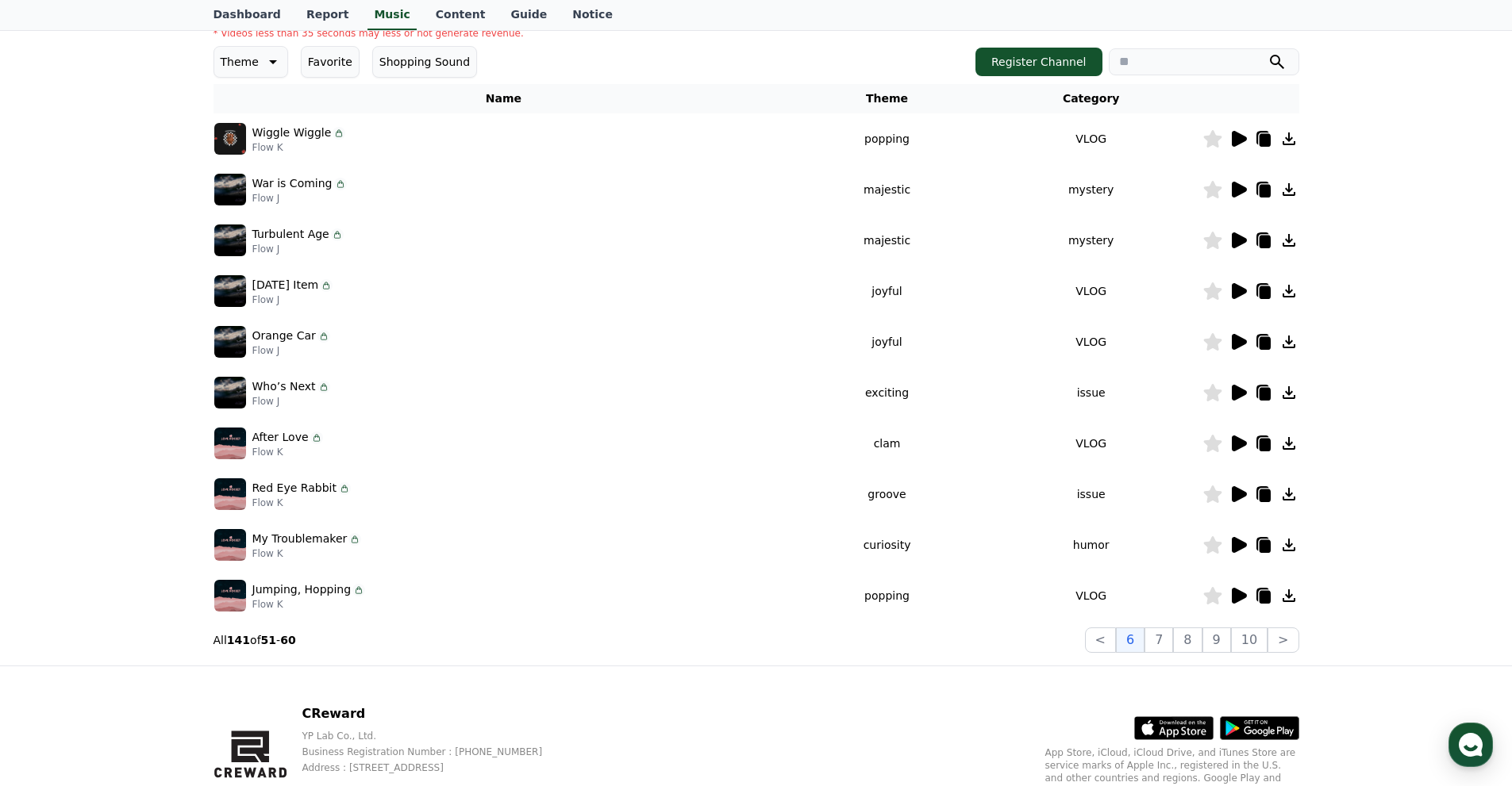
scroll to position [129, 0]
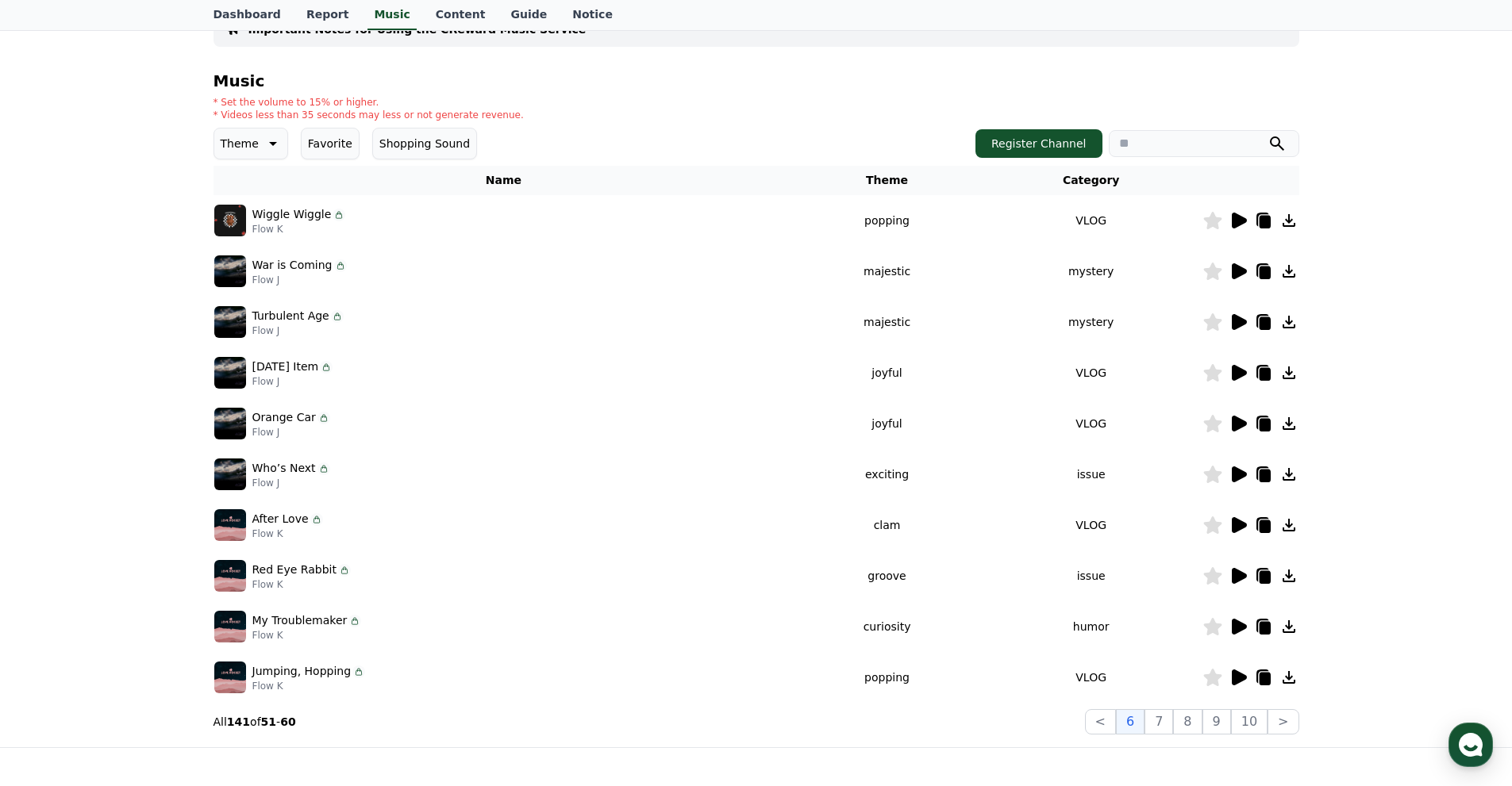
click at [1237, 477] on icon at bounding box center [1239, 475] width 15 height 16
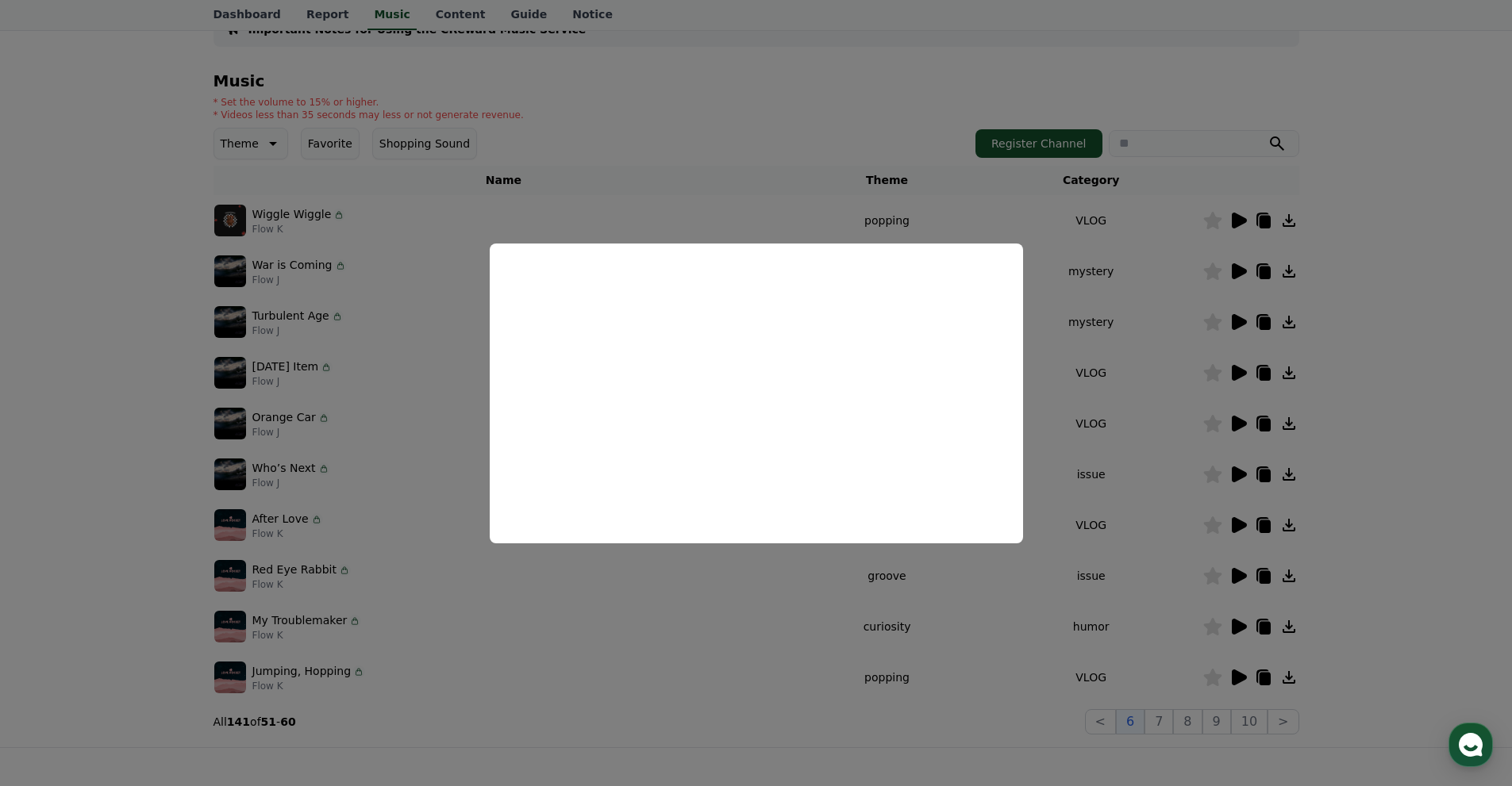
click at [1229, 465] on button at bounding box center [1238, 475] width 19 height 19
click at [1429, 352] on button "close modal" at bounding box center [756, 393] width 1512 height 786
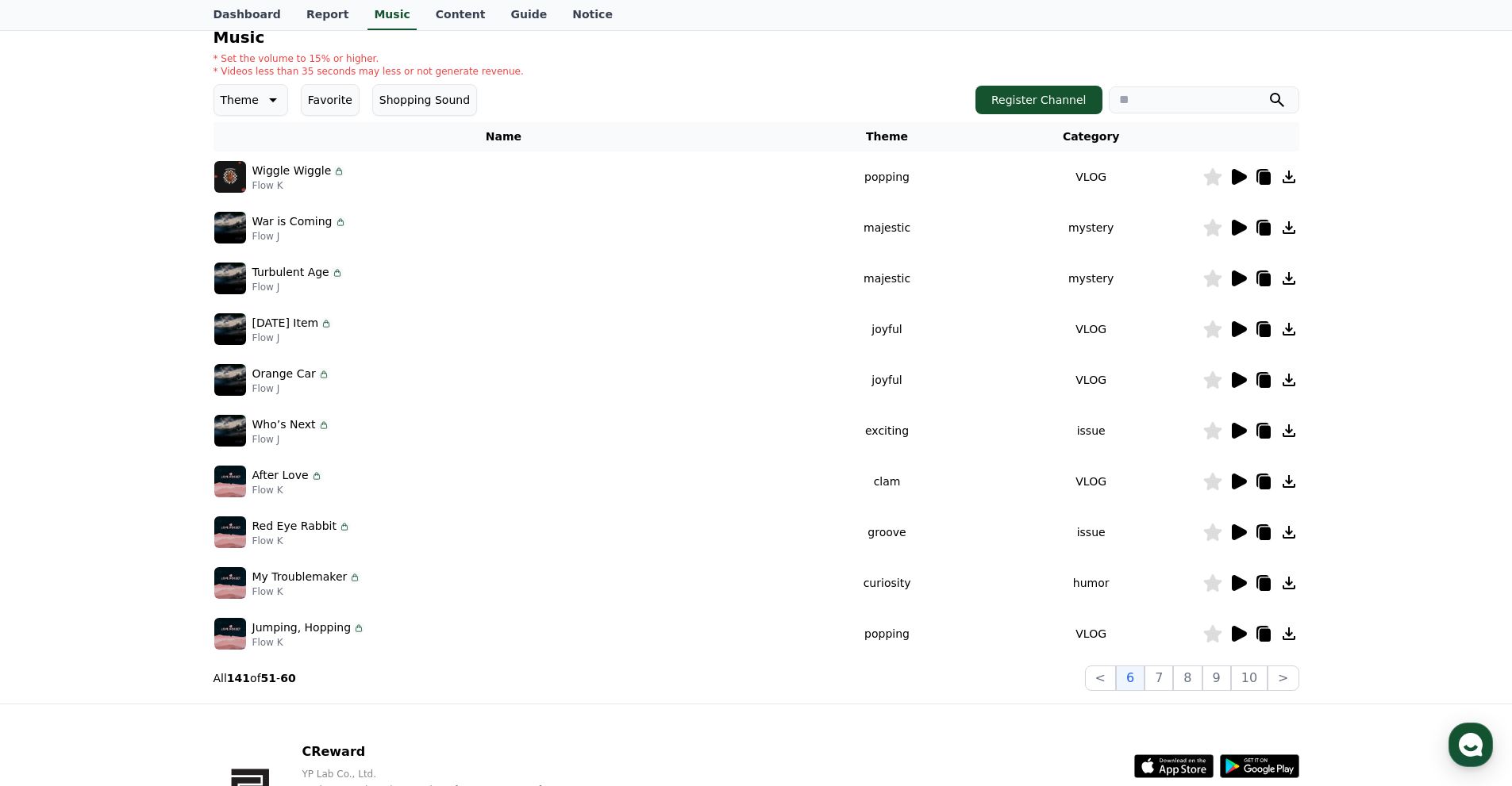
scroll to position [175, 0]
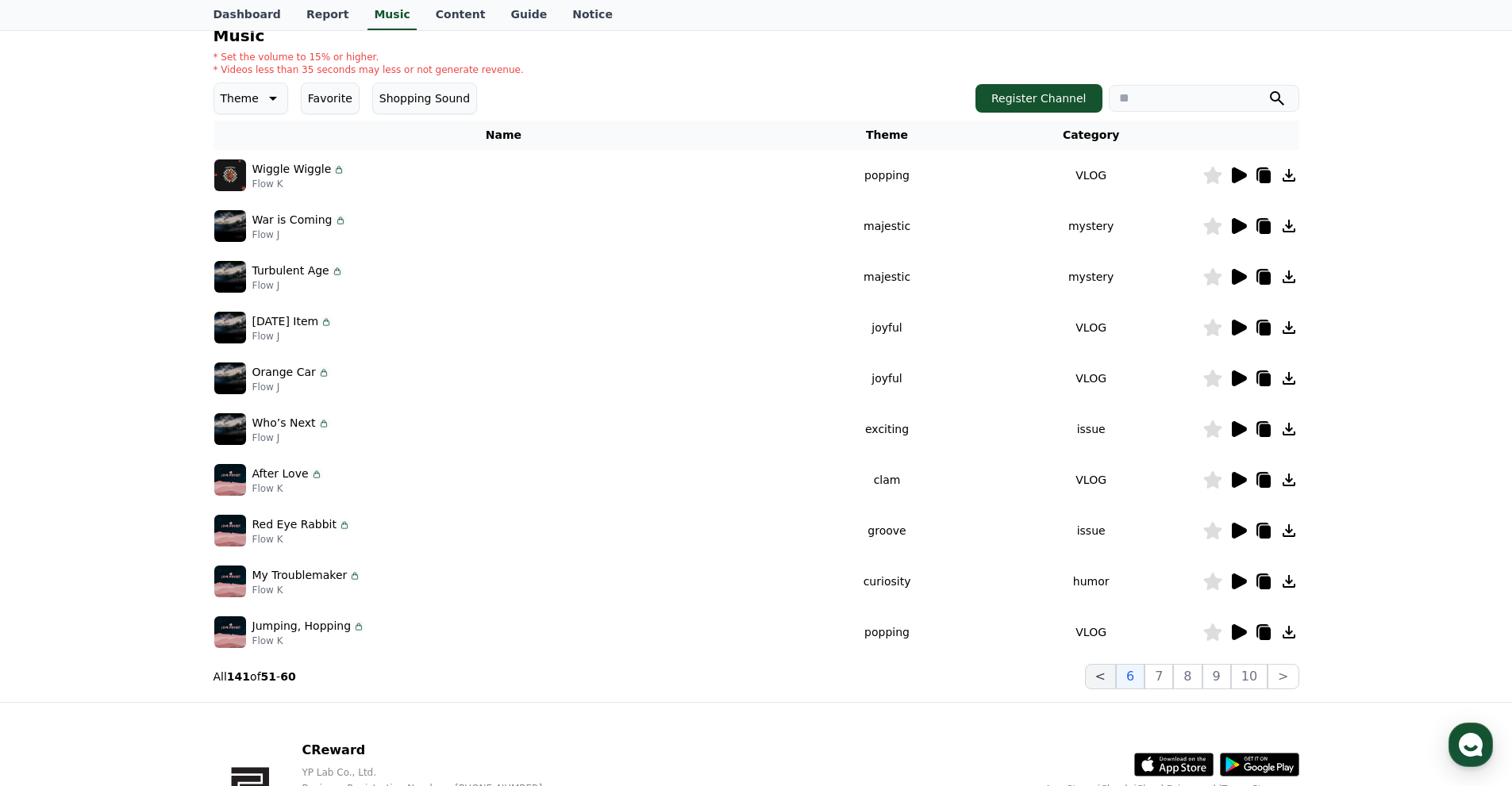
click at [1114, 670] on button "<" at bounding box center [1100, 676] width 31 height 25
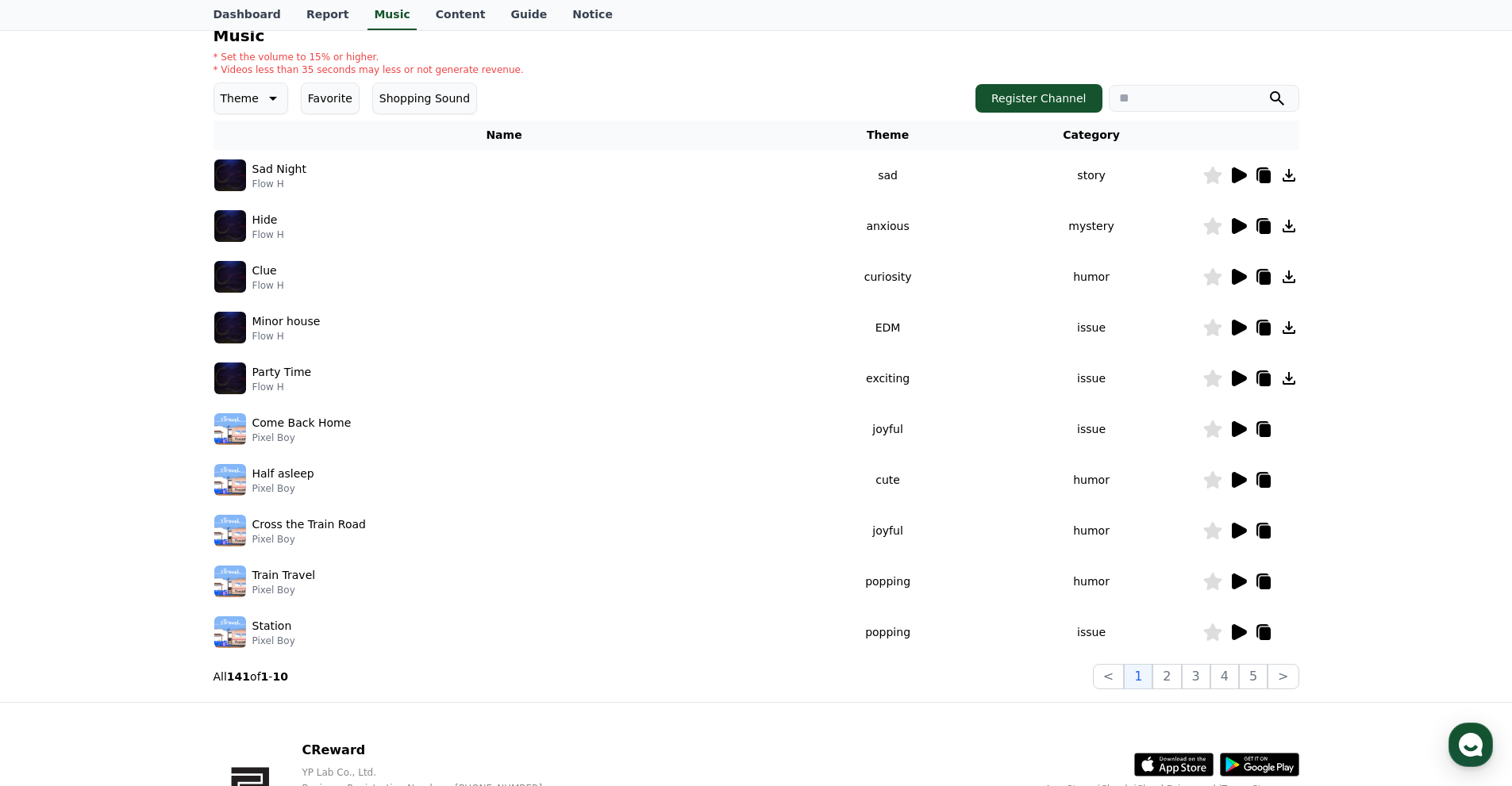
click at [1232, 173] on icon at bounding box center [1239, 175] width 15 height 16
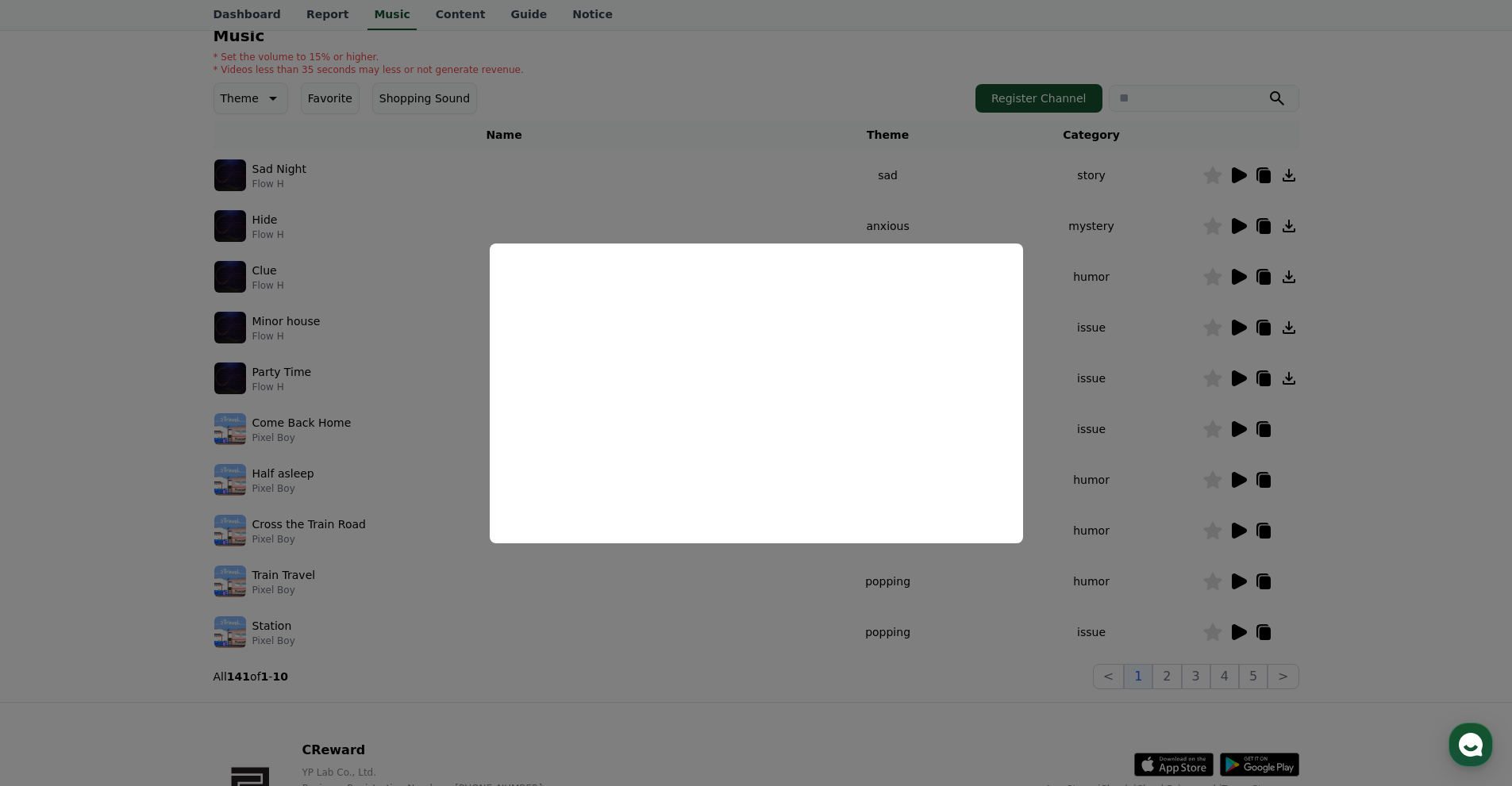
click at [1377, 264] on button "close modal" at bounding box center [756, 393] width 1512 height 786
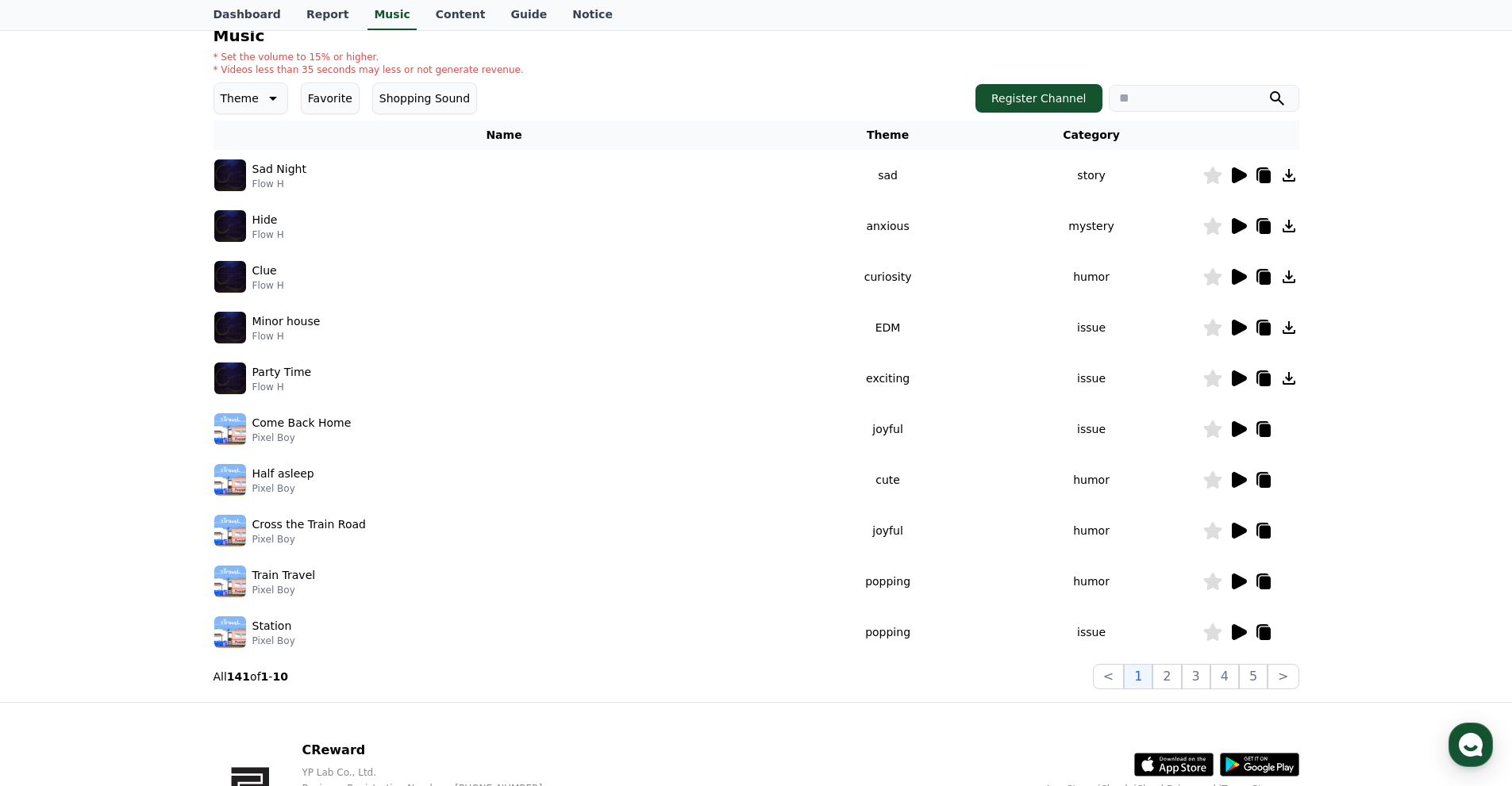
click at [1245, 232] on icon at bounding box center [1238, 226] width 19 height 19
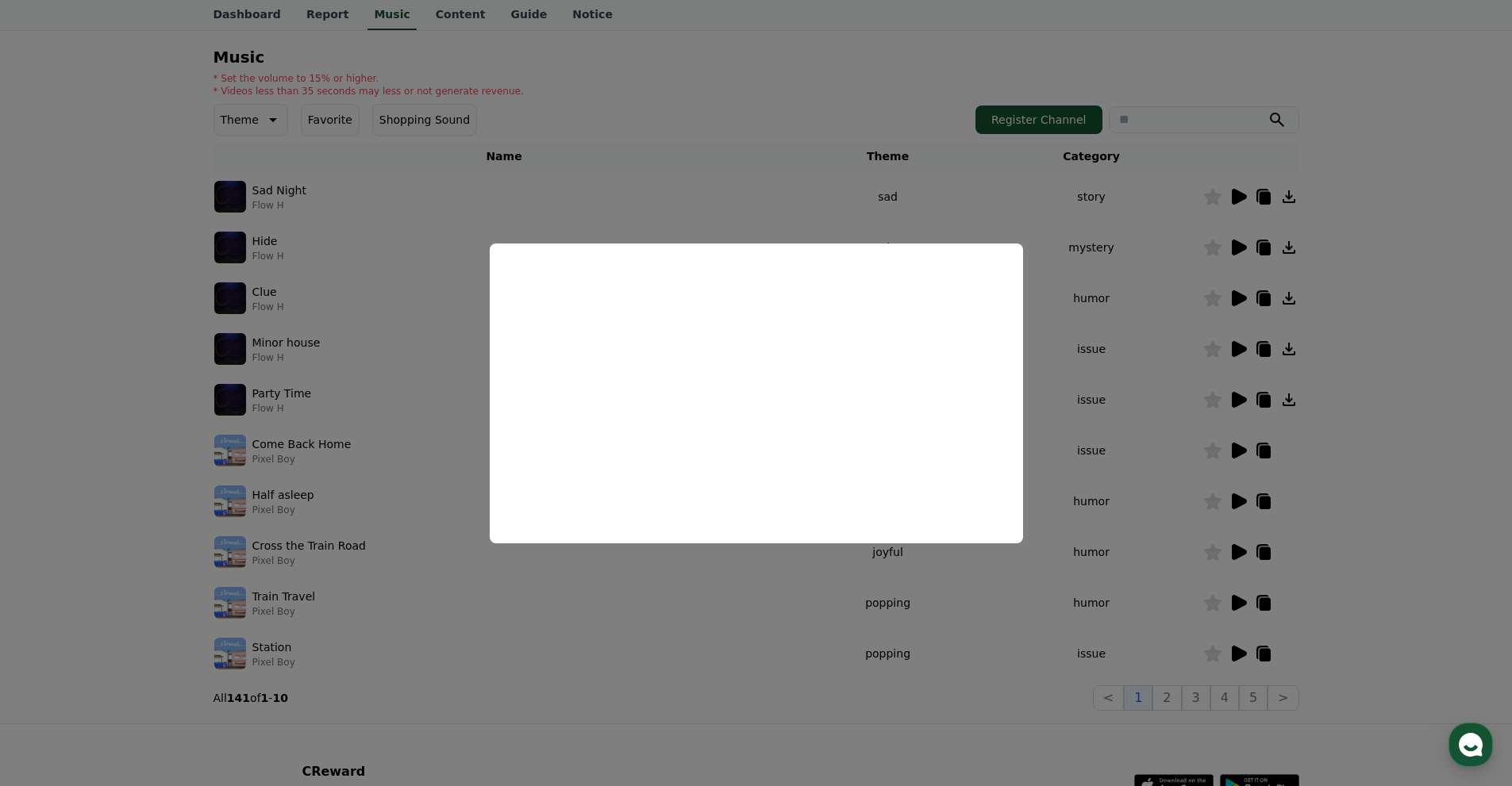
scroll to position [95, 0]
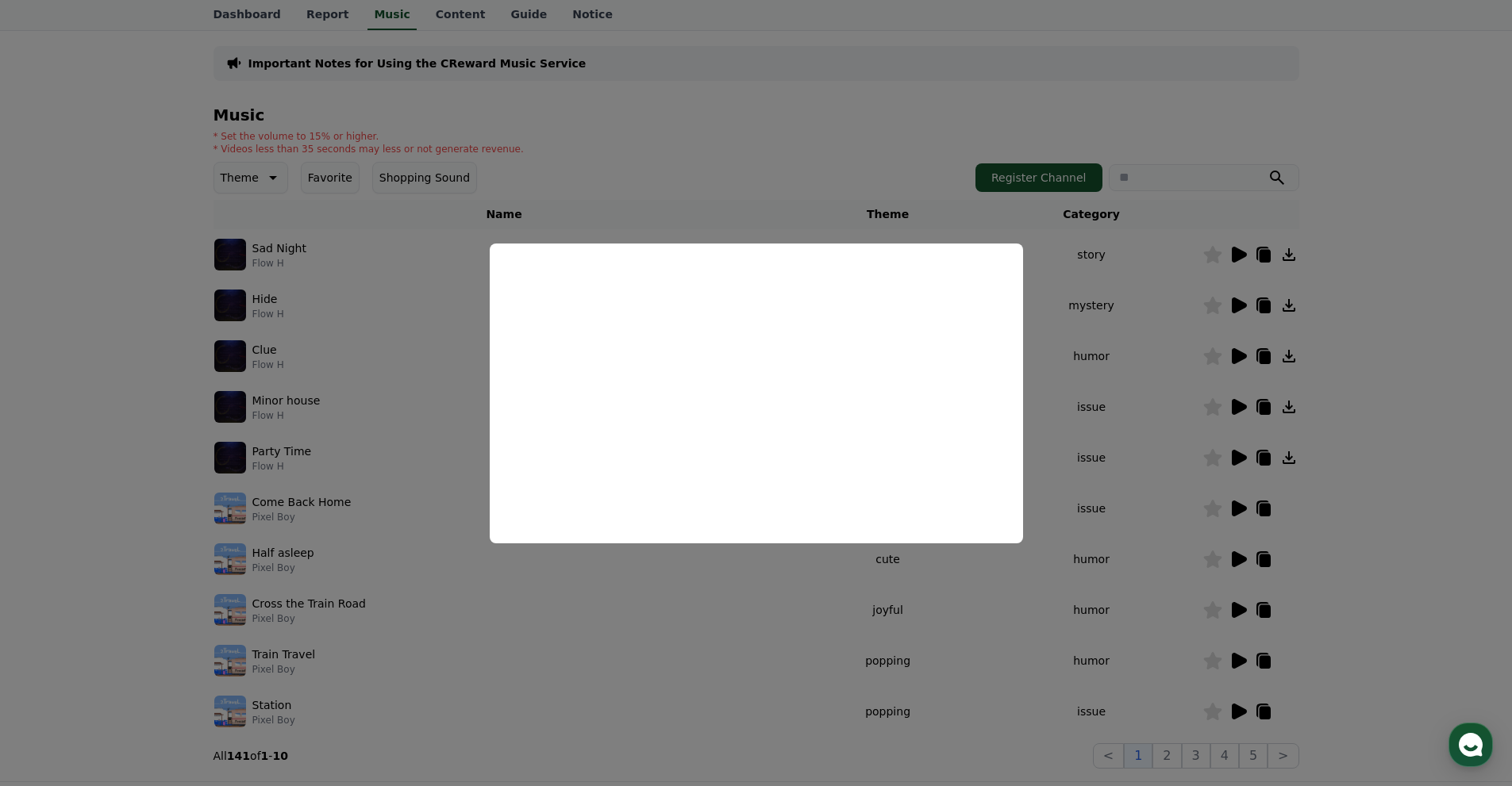
click at [1419, 431] on button "close modal" at bounding box center [756, 393] width 1512 height 786
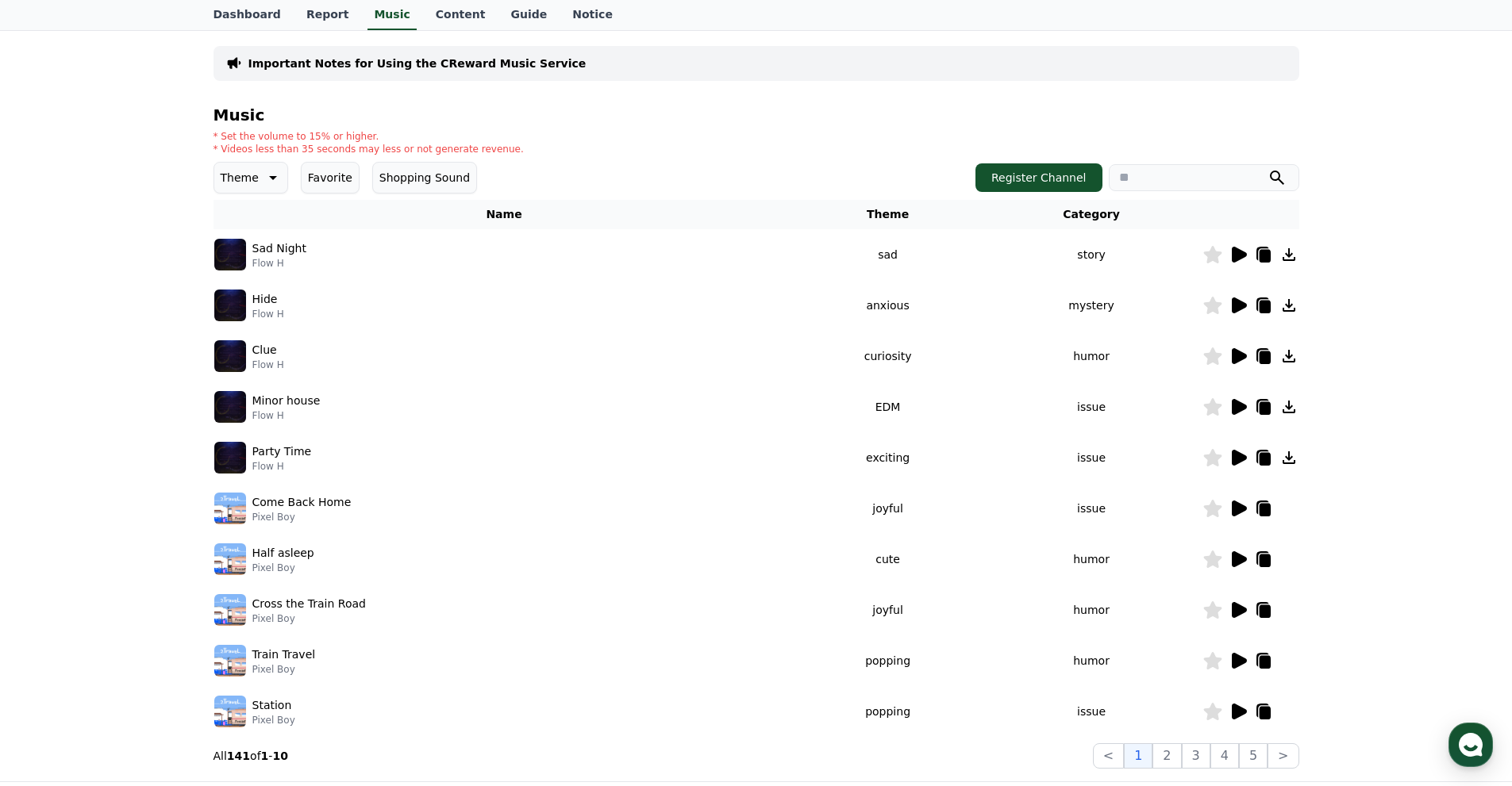
click at [1287, 309] on icon at bounding box center [1289, 306] width 19 height 19
